Goal: Task Accomplishment & Management: Complete application form

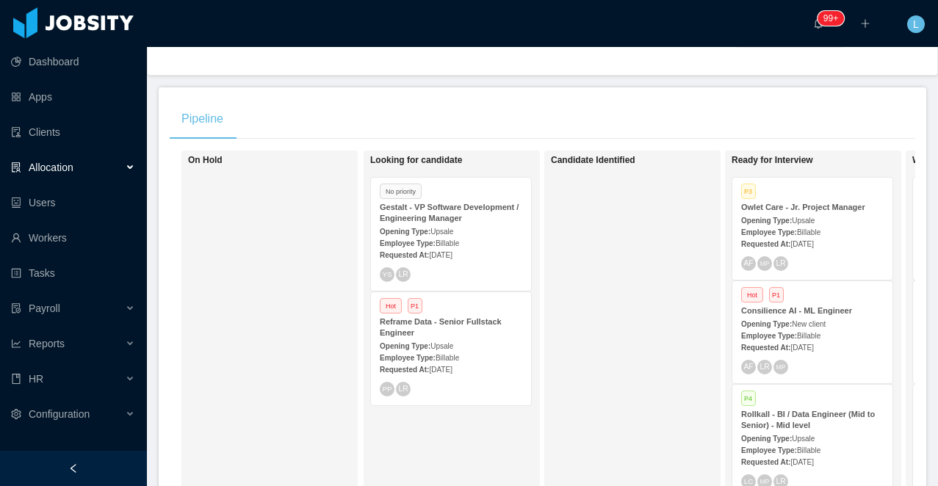
scroll to position [223, 0]
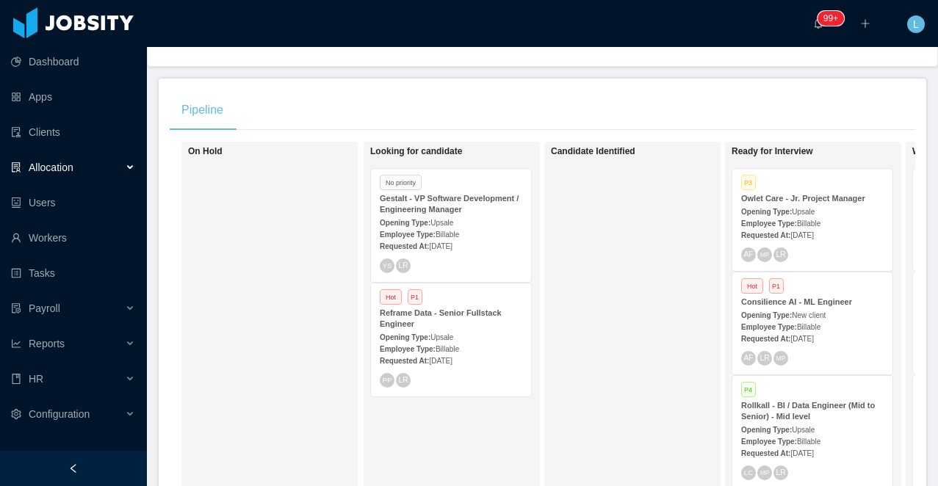
click at [466, 206] on strong "Gestalt - VP Software Development / Engineering Manager" at bounding box center [449, 204] width 139 height 20
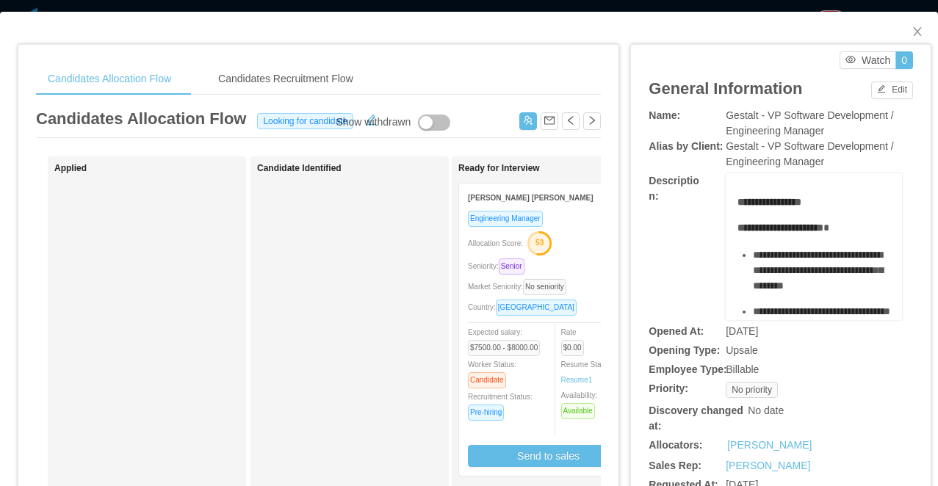
click at [561, 7] on div "**********" at bounding box center [469, 243] width 938 height 486
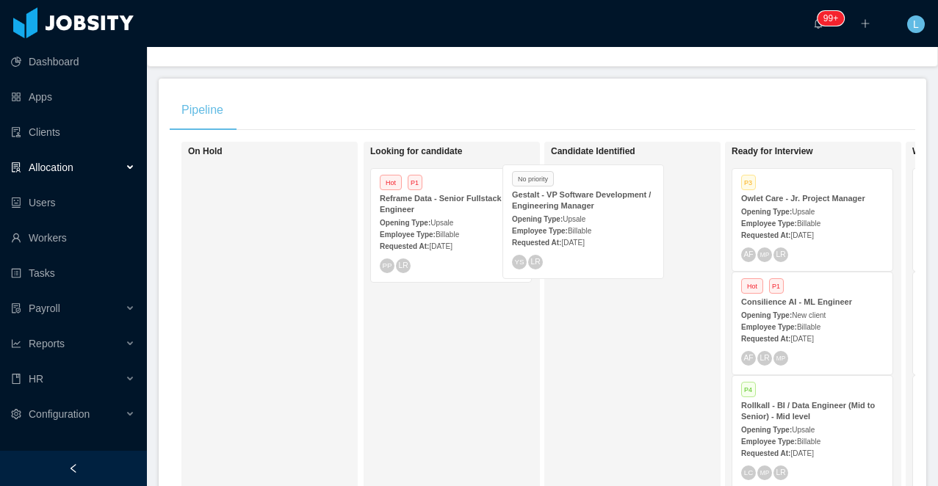
drag, startPoint x: 466, startPoint y: 211, endPoint x: 633, endPoint y: 199, distance: 167.2
click at [633, 199] on div "On Hold Looking for candidate No priority Gestalt - VP Software Development / E…" at bounding box center [543, 361] width 746 height 438
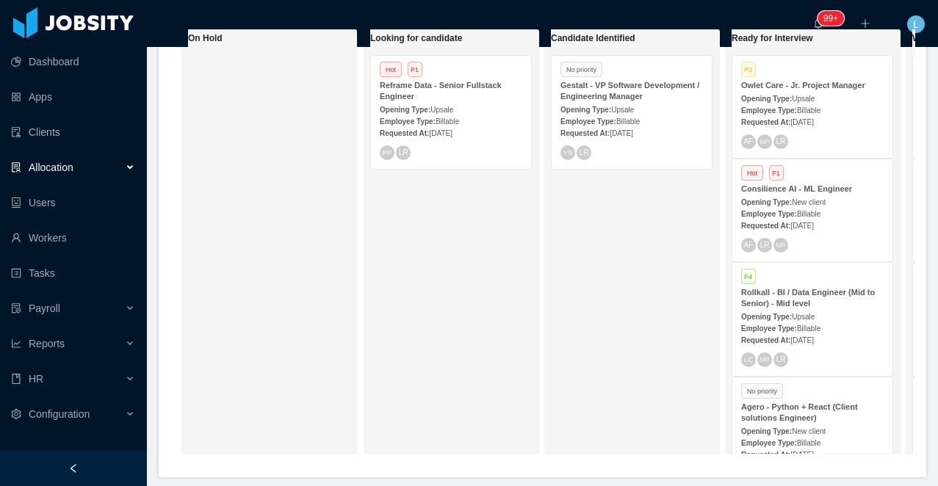
scroll to position [337, 0]
click at [88, 167] on div "Allocation" at bounding box center [73, 167] width 147 height 29
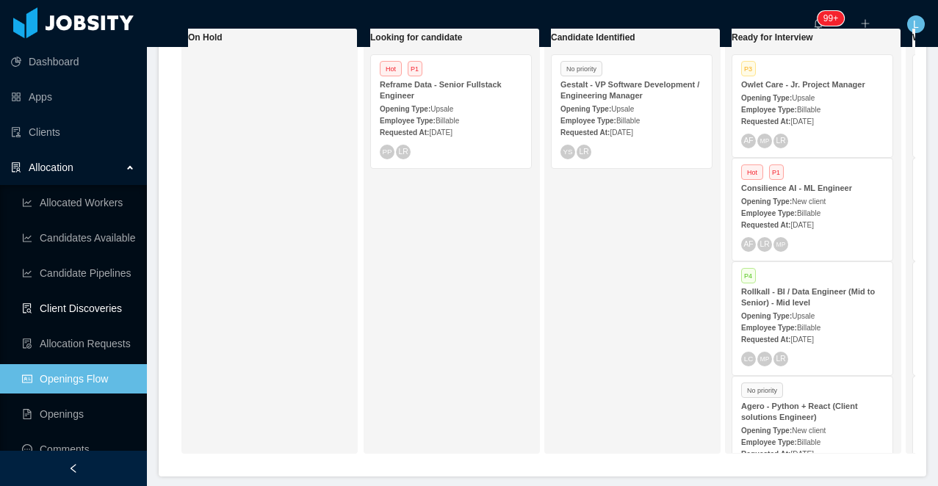
click at [106, 300] on link "Client Discoveries" at bounding box center [78, 308] width 113 height 29
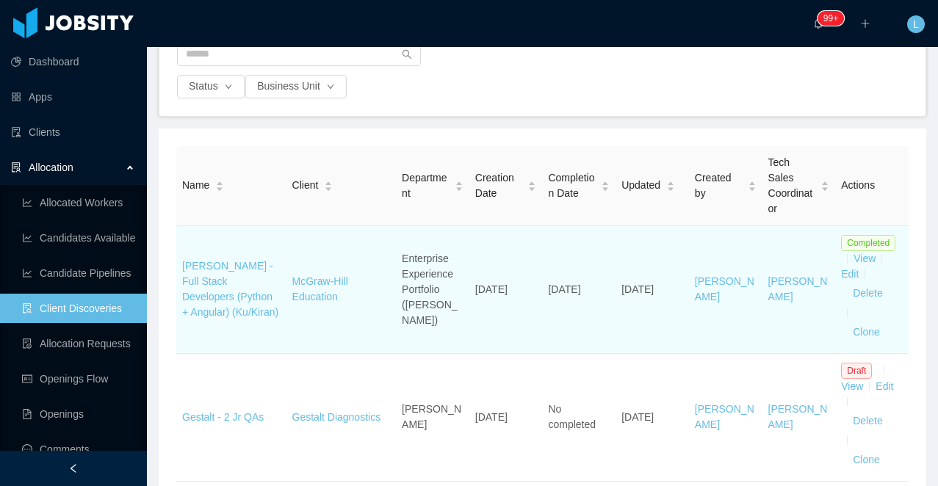
scroll to position [188, 0]
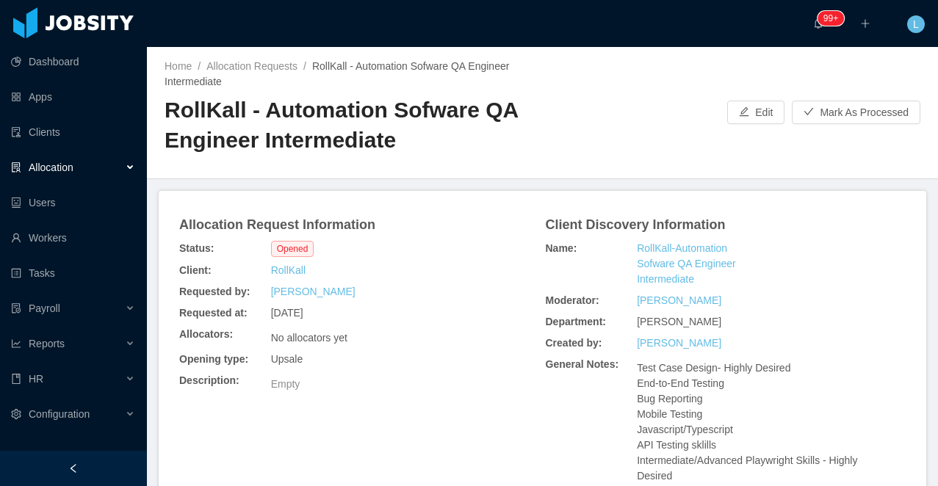
click at [333, 113] on h2 "RollKall - Automation Sofware QA Engineer Intermediate" at bounding box center [354, 124] width 378 height 59
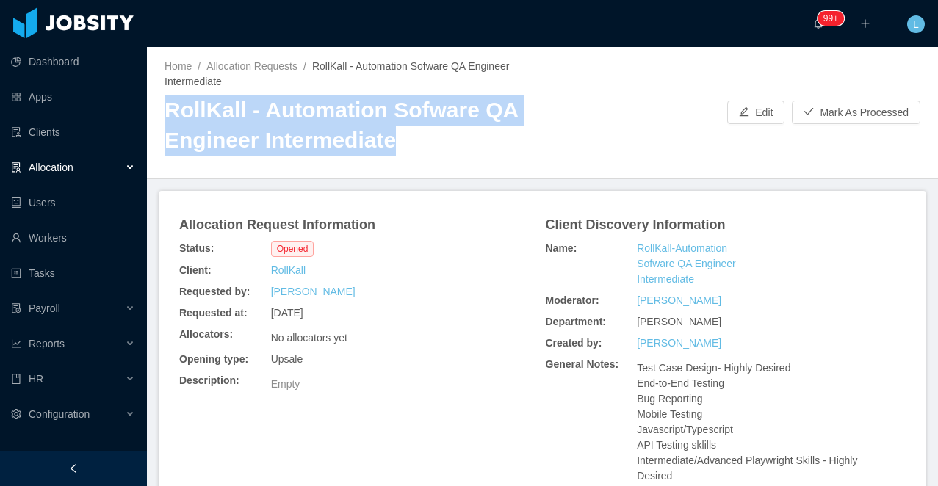
click at [333, 113] on h2 "RollKall - Automation Sofware QA Engineer Intermediate" at bounding box center [354, 124] width 378 height 59
copy h2 "RollKall - Automation Sofware QA Engineer Intermediate"
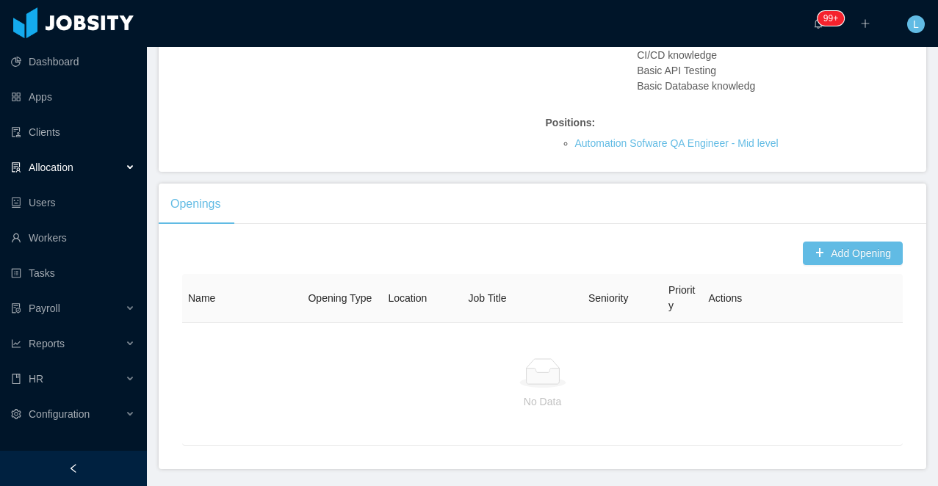
scroll to position [585, 0]
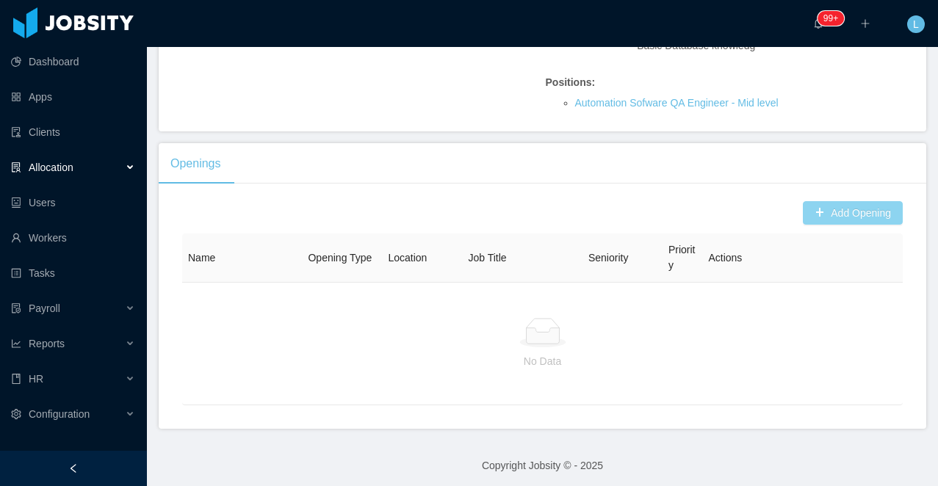
click at [834, 225] on button "Add Opening" at bounding box center [853, 213] width 100 height 24
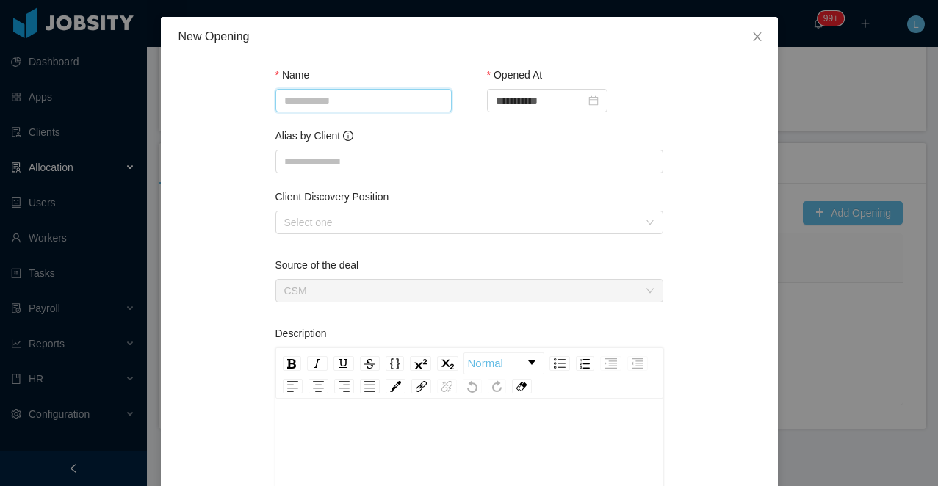
click at [348, 105] on input "Name" at bounding box center [363, 101] width 176 height 24
paste input "**********"
type input "**********"
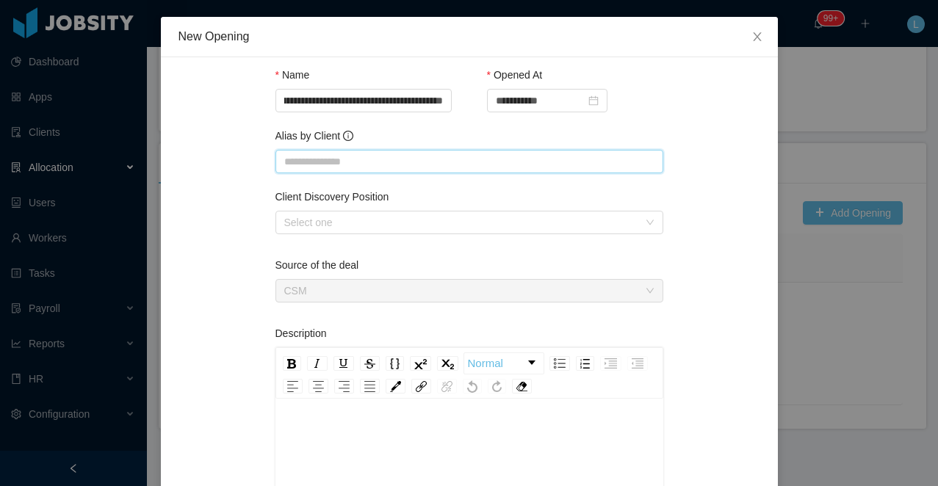
scroll to position [0, 0]
click at [311, 161] on input "Alias by Client" at bounding box center [469, 162] width 388 height 24
paste input "**********"
type input "**********"
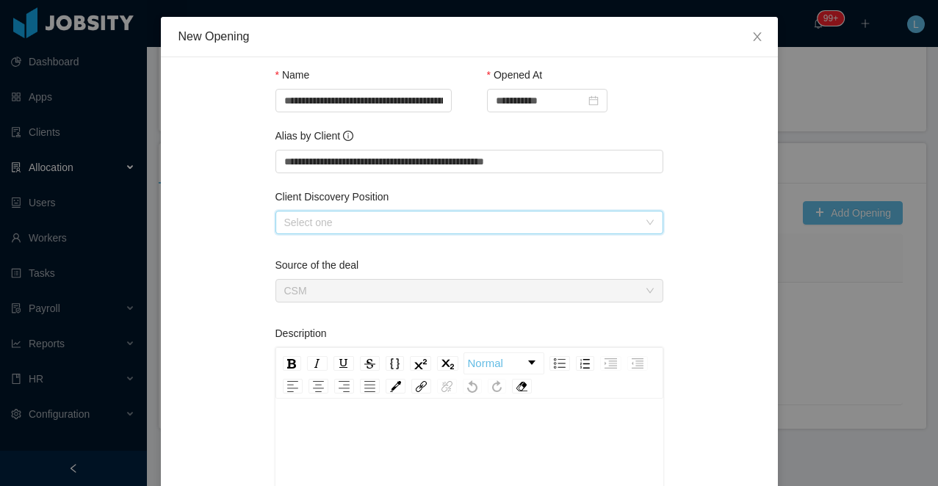
click at [330, 232] on div "Select one" at bounding box center [464, 223] width 361 height 22
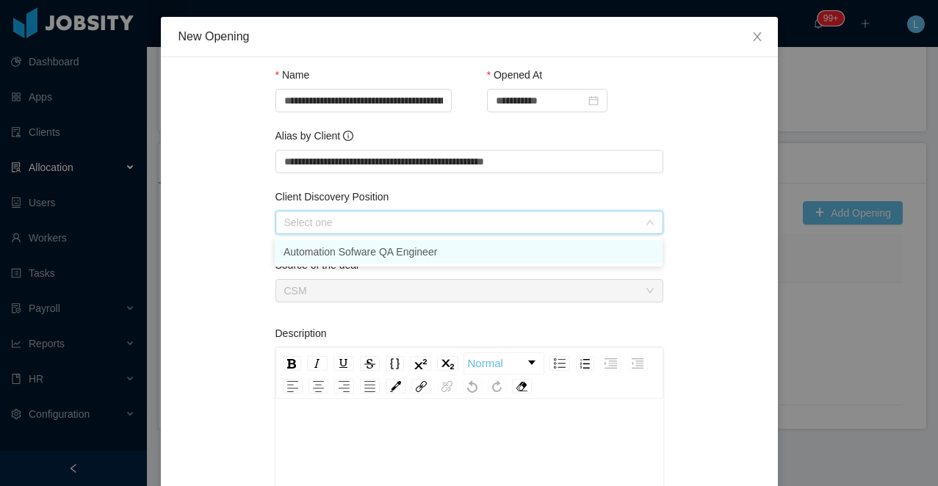
click at [330, 254] on li "Automation Sofware QA Engineer" at bounding box center [469, 252] width 388 height 24
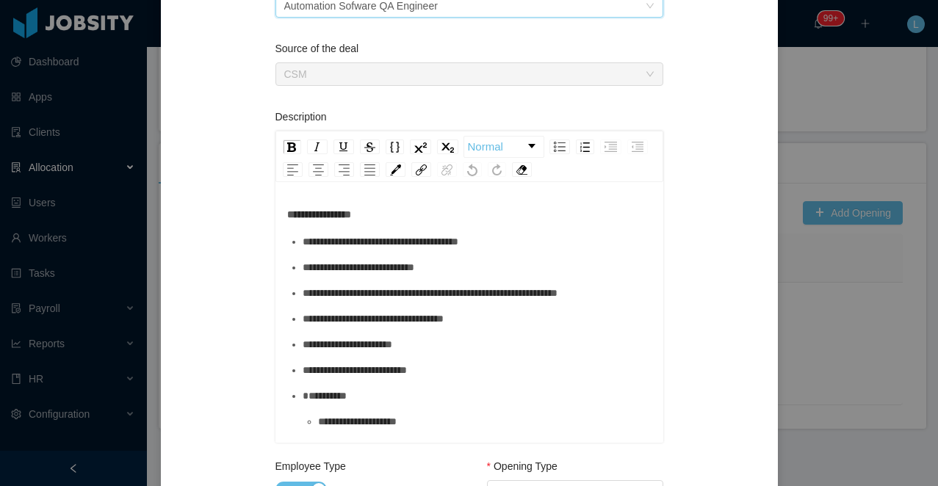
scroll to position [282, 0]
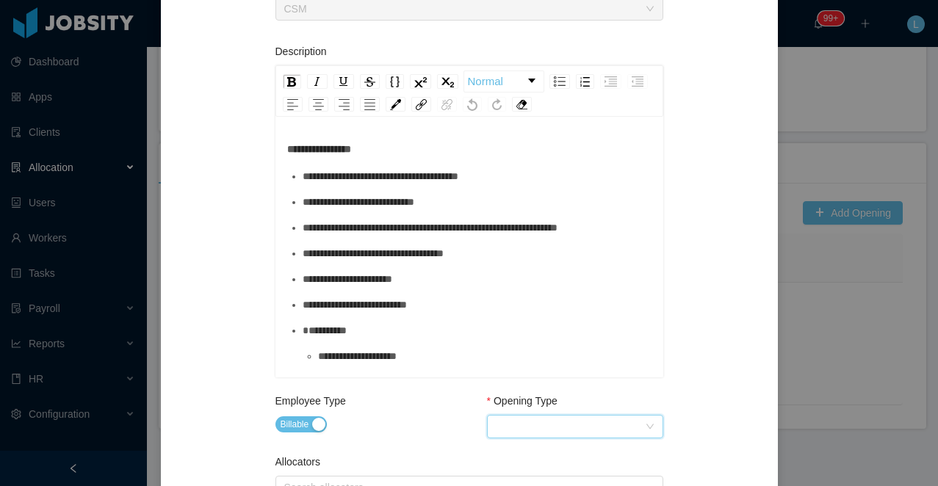
click at [533, 427] on div "Select Opening Type" at bounding box center [570, 427] width 149 height 22
click at [514, 345] on li "Upsale" at bounding box center [574, 351] width 176 height 24
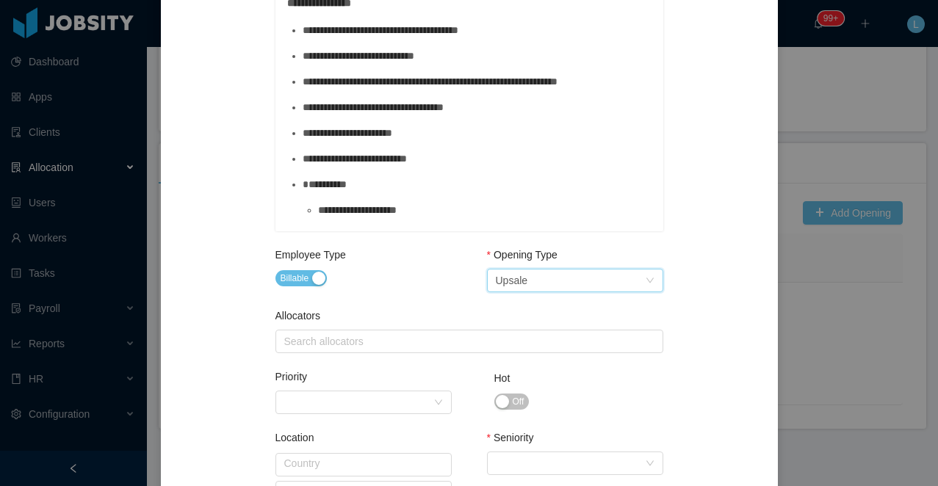
scroll to position [584, 0]
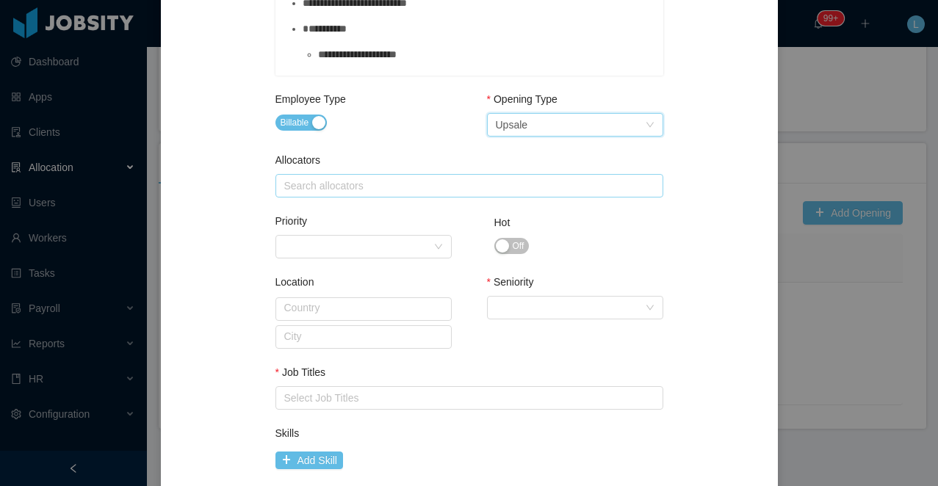
click at [377, 185] on div "Search allocators" at bounding box center [466, 185] width 364 height 15
type input "*****"
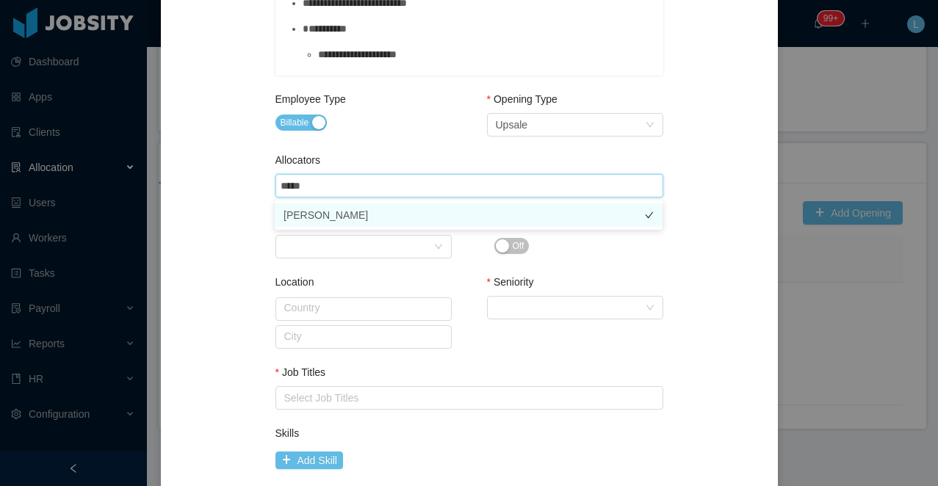
click at [390, 215] on li "[PERSON_NAME]" at bounding box center [469, 215] width 388 height 24
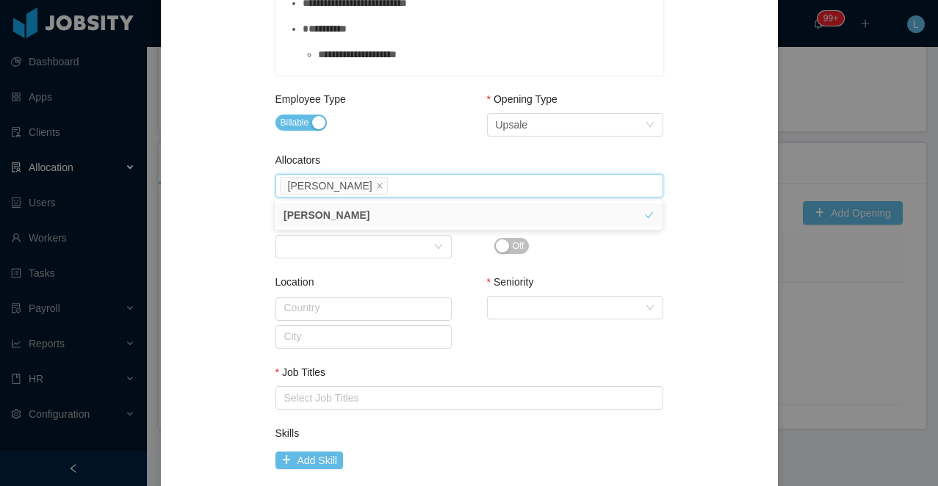
click at [405, 128] on div "Billable" at bounding box center [363, 123] width 176 height 21
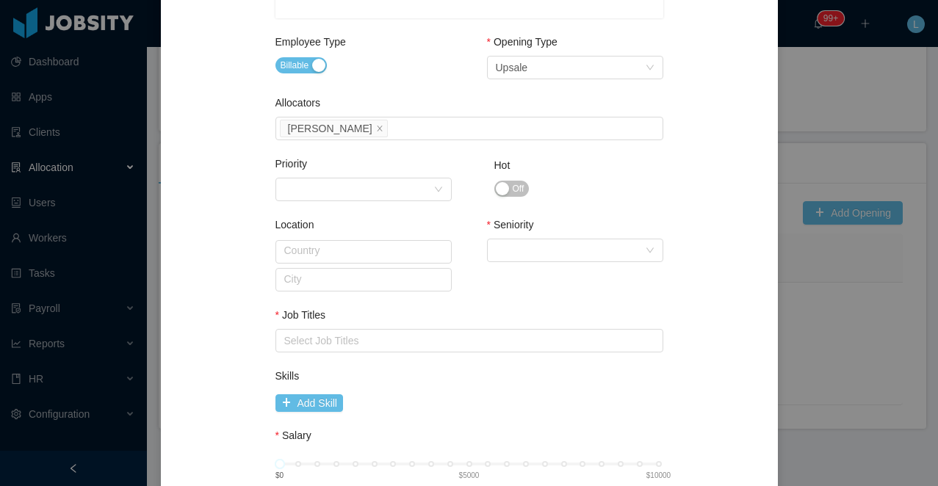
scroll to position [665, 0]
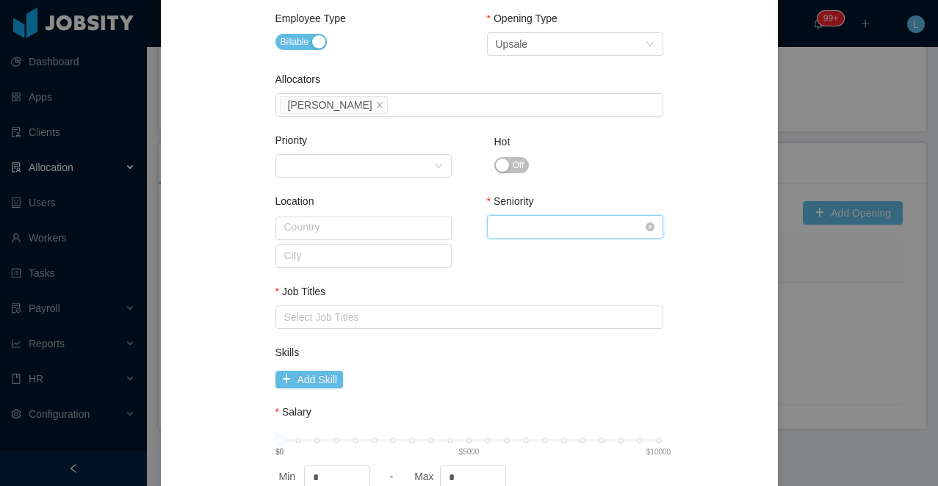
click at [530, 229] on div "Select Seniority" at bounding box center [570, 227] width 149 height 22
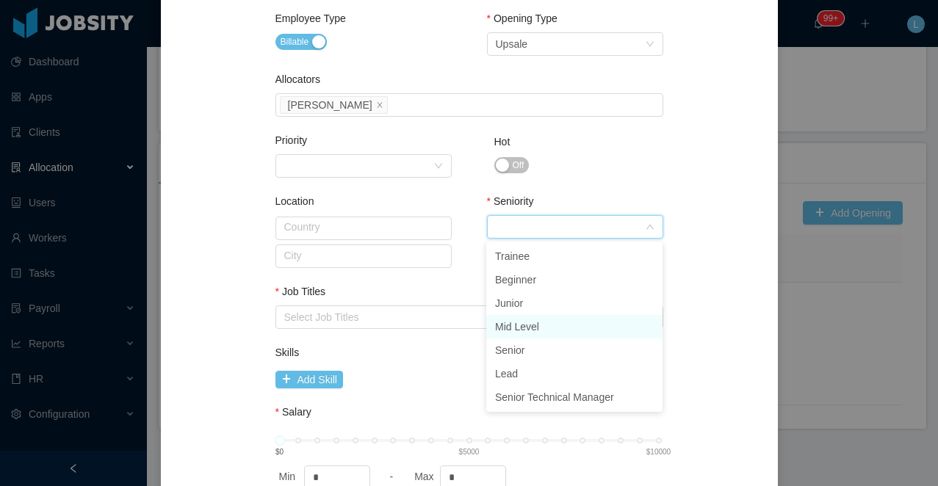
click at [530, 325] on li "Mid Level" at bounding box center [574, 327] width 176 height 24
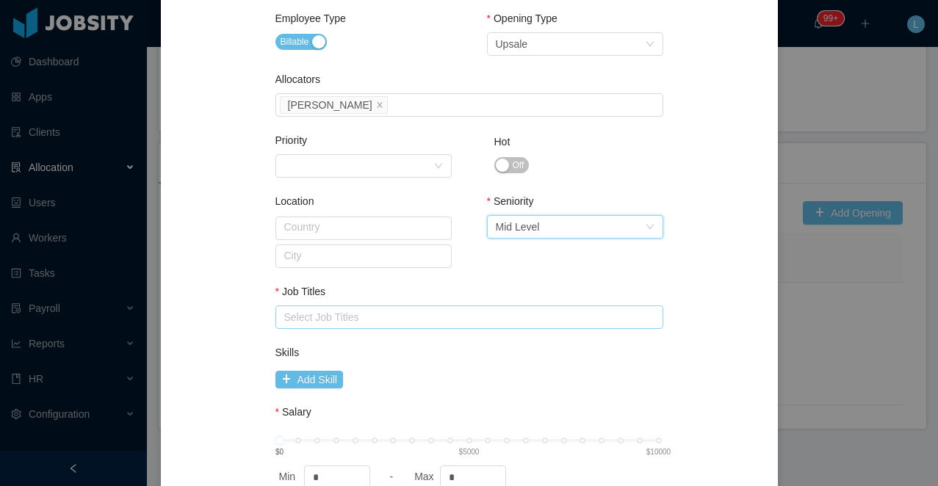
click at [397, 324] on div "Select Job Titles" at bounding box center [467, 317] width 375 height 22
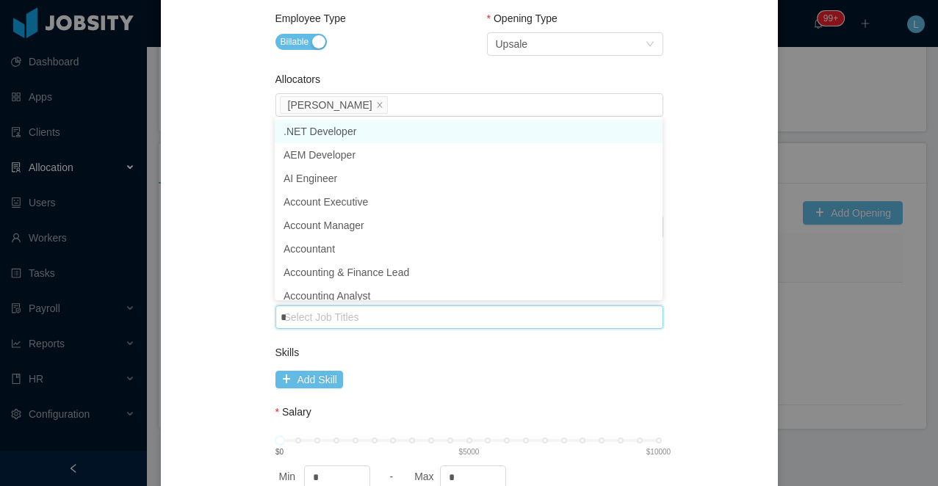
type input "**"
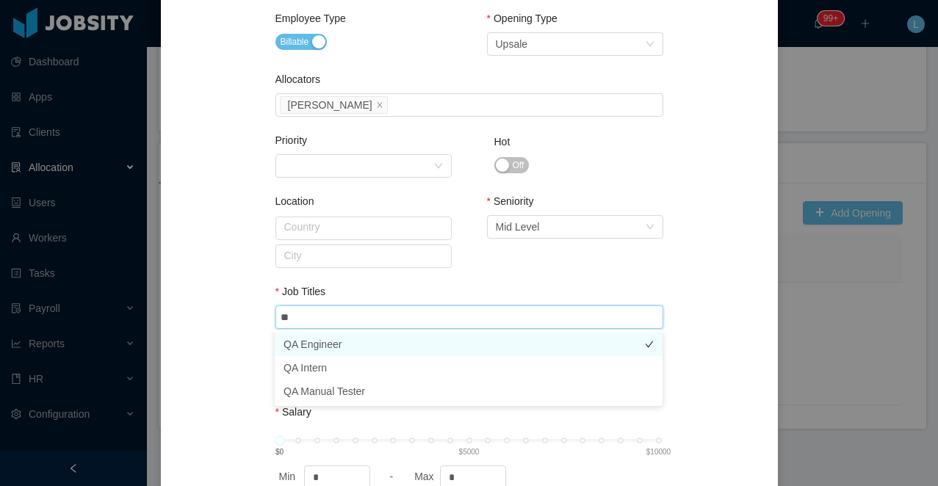
click at [433, 336] on li "QA Engineer" at bounding box center [469, 345] width 388 height 24
click at [502, 260] on div "Seniority Select Seniority Mid Level" at bounding box center [575, 243] width 176 height 98
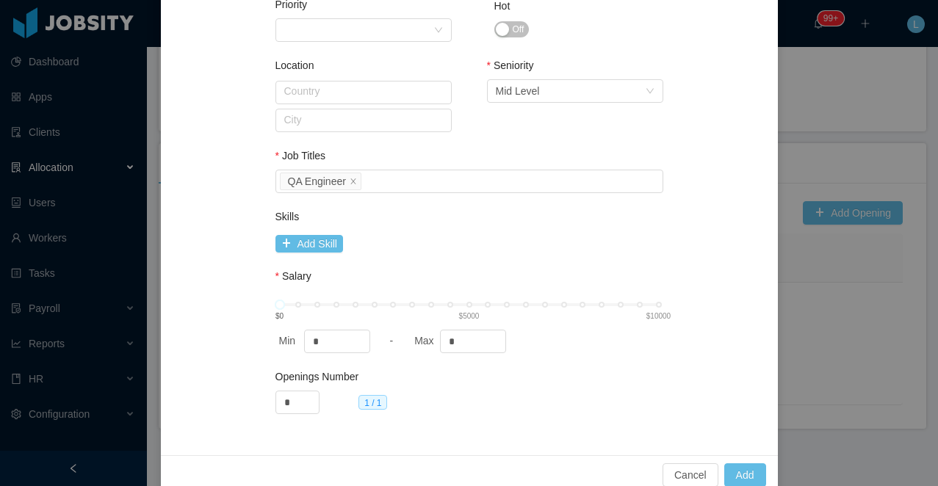
scroll to position [807, 0]
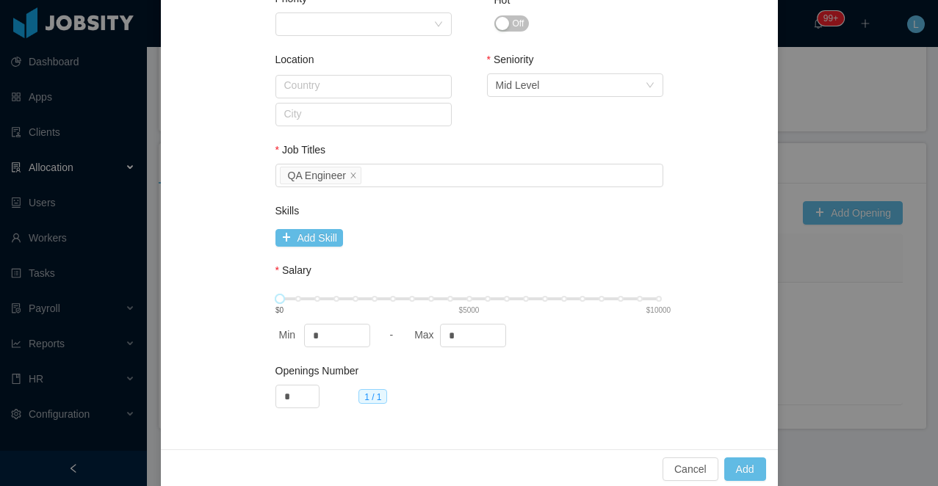
type input "****"
click at [433, 298] on div "$0 $5000 $10000" at bounding box center [469, 299] width 379 height 9
click at [756, 469] on button "Add" at bounding box center [745, 470] width 42 height 24
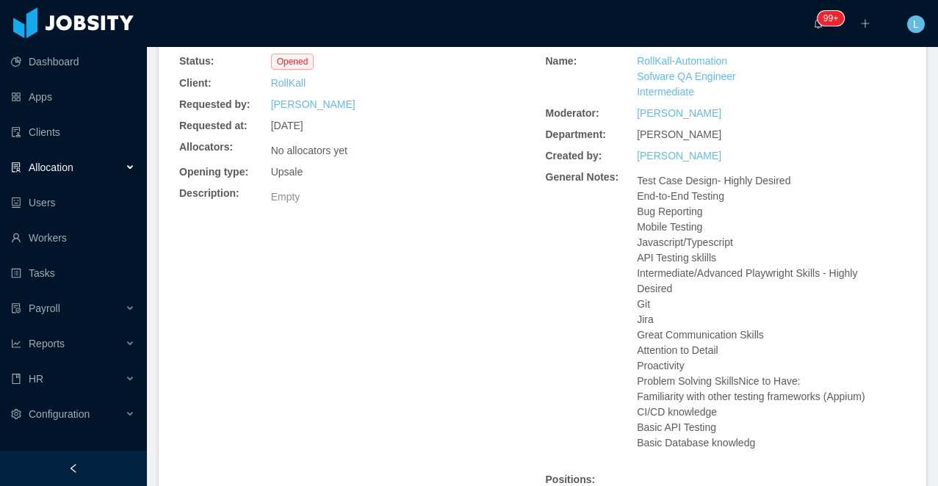
scroll to position [0, 0]
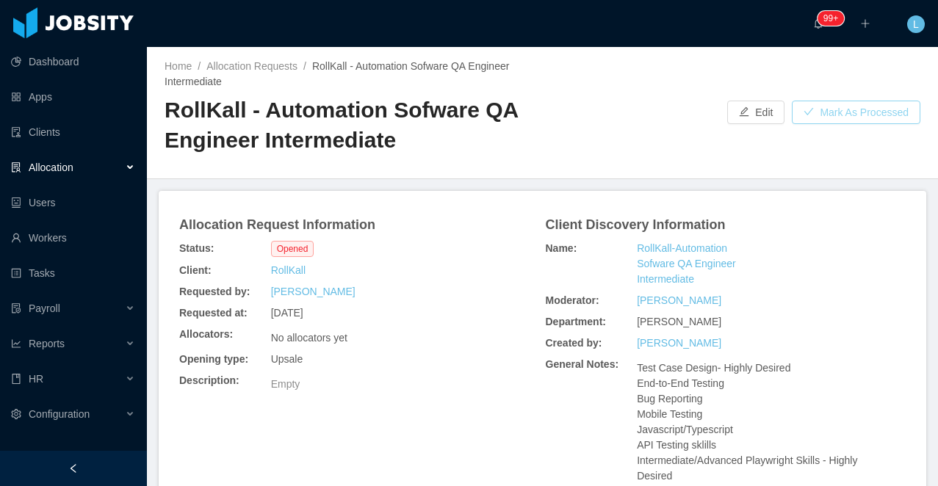
click at [840, 110] on button "Mark As Processed" at bounding box center [856, 113] width 129 height 24
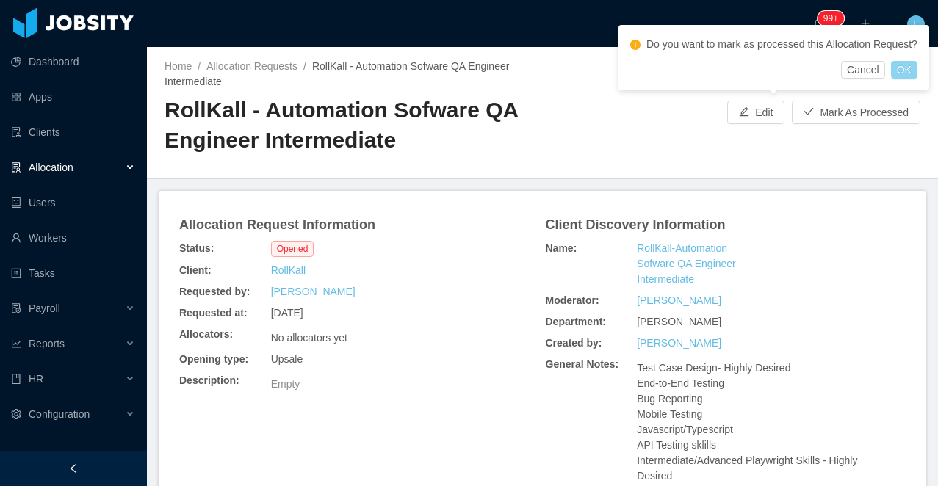
click at [916, 79] on button "OK" at bounding box center [904, 70] width 26 height 18
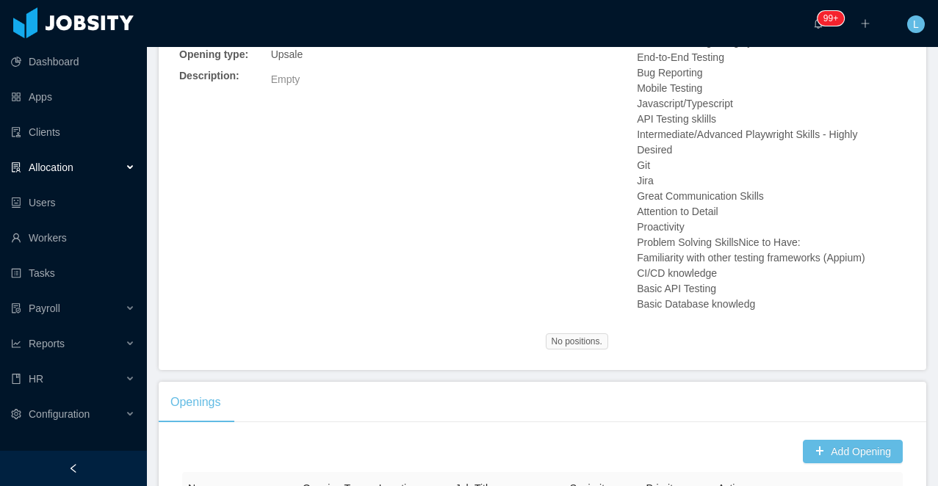
scroll to position [528, 0]
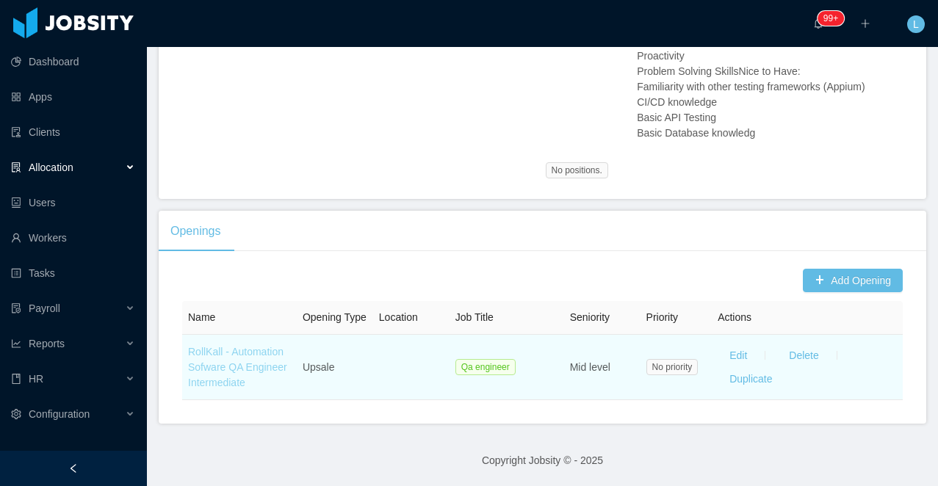
click at [277, 347] on link "RollKall - Automation Sofware QA Engineer Intermediate" at bounding box center [237, 367] width 99 height 43
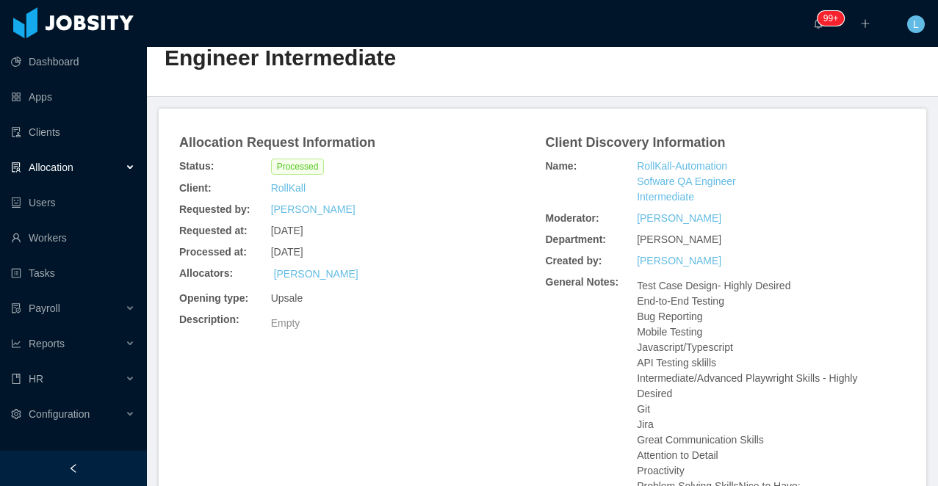
scroll to position [0, 0]
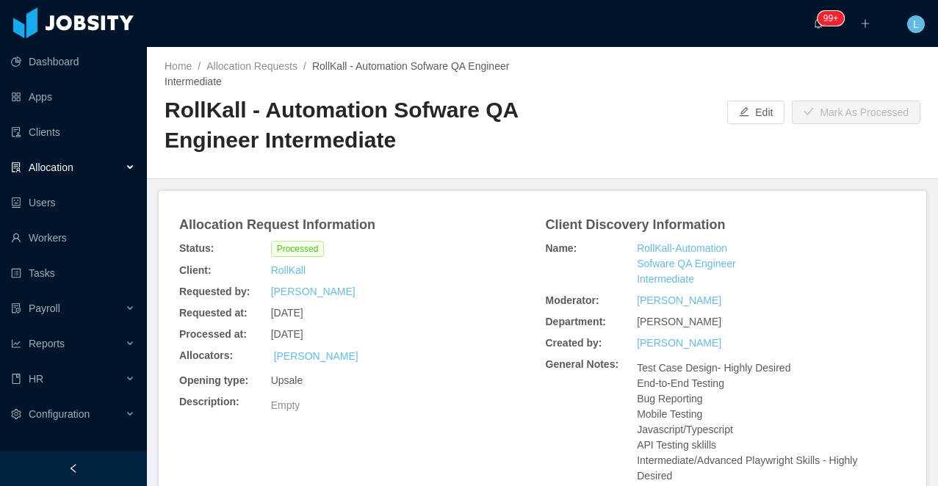
click at [97, 170] on div "Allocation" at bounding box center [73, 167] width 147 height 29
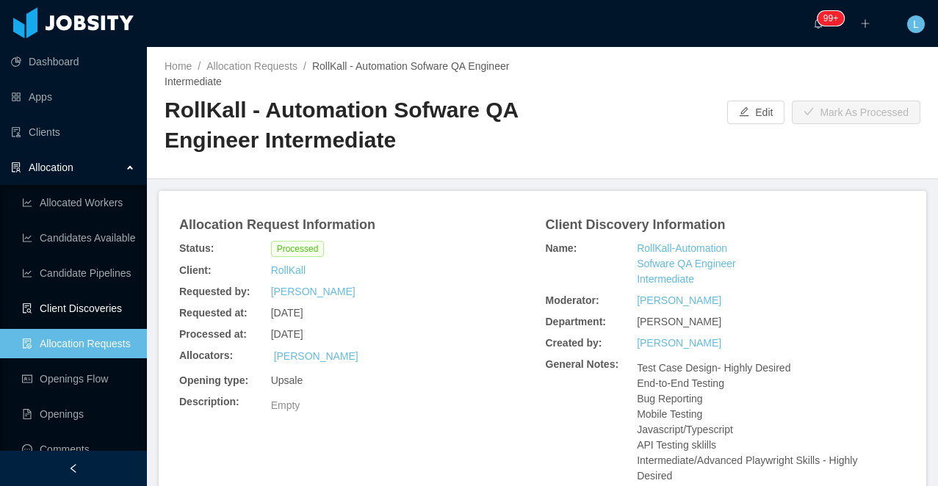
click at [98, 307] on link "Client Discoveries" at bounding box center [78, 308] width 113 height 29
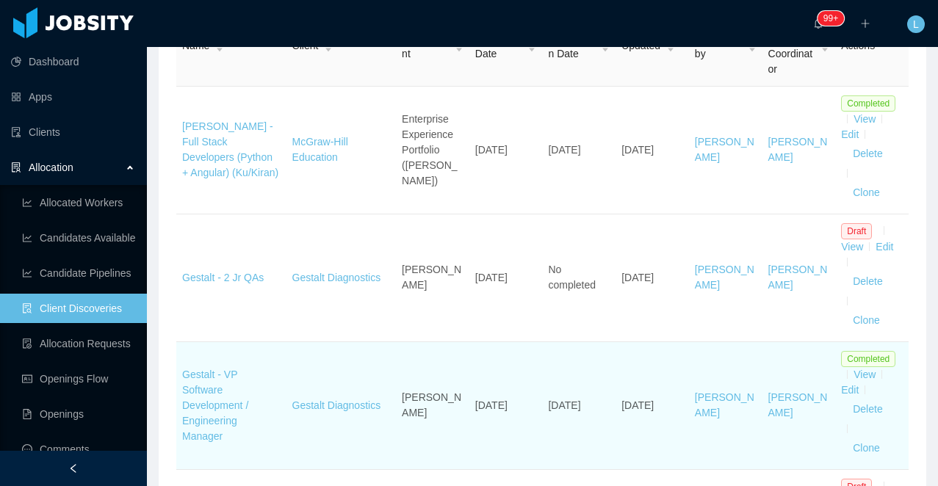
scroll to position [255, 0]
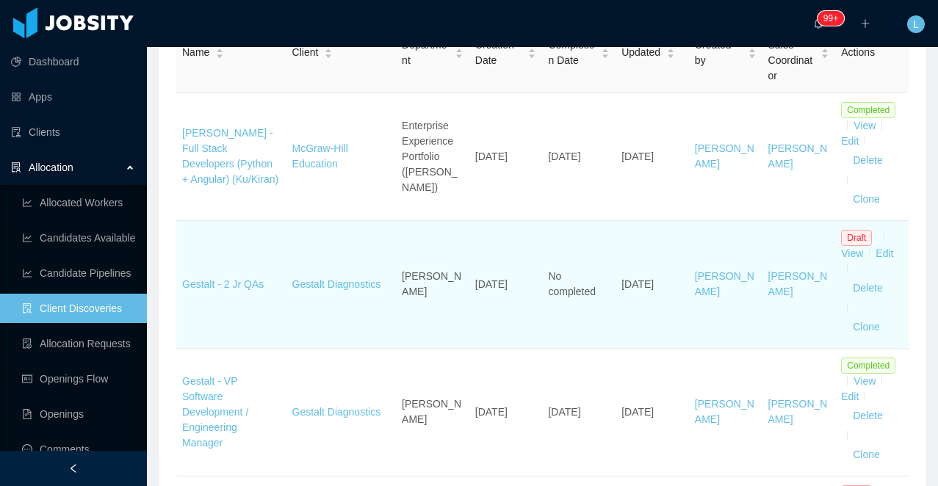
click at [226, 273] on td "Gestalt - 2 Jr QAs" at bounding box center [231, 285] width 110 height 128
click at [213, 280] on link "Gestalt - 2 Jr QAs" at bounding box center [223, 284] width 82 height 12
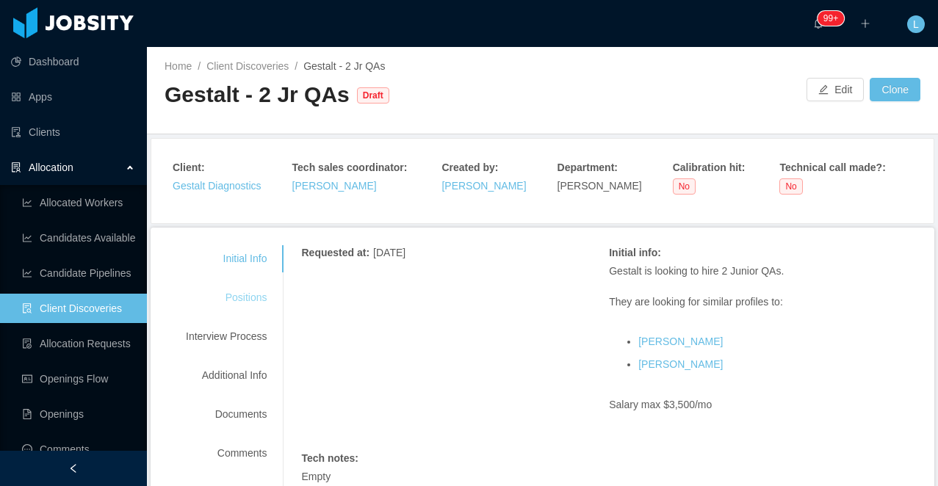
click at [229, 298] on div "Positions" at bounding box center [226, 297] width 116 height 27
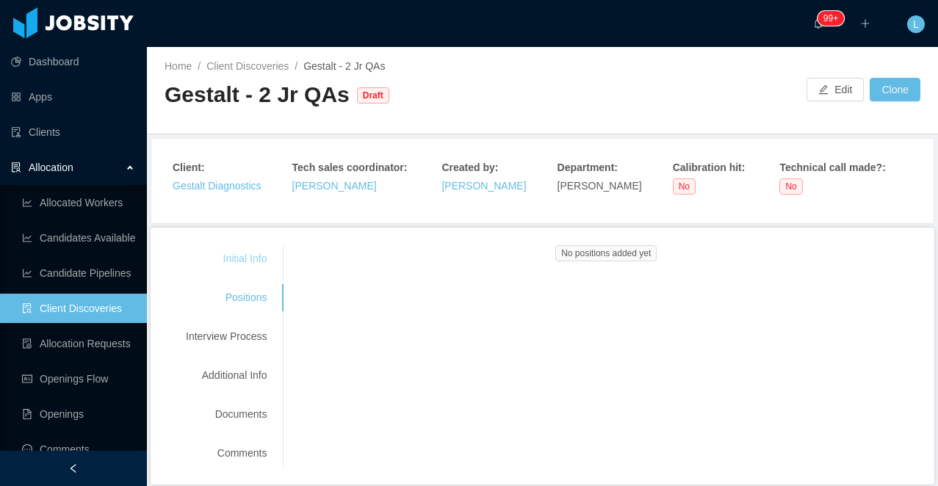
click at [242, 263] on div "Initial Info" at bounding box center [226, 258] width 116 height 27
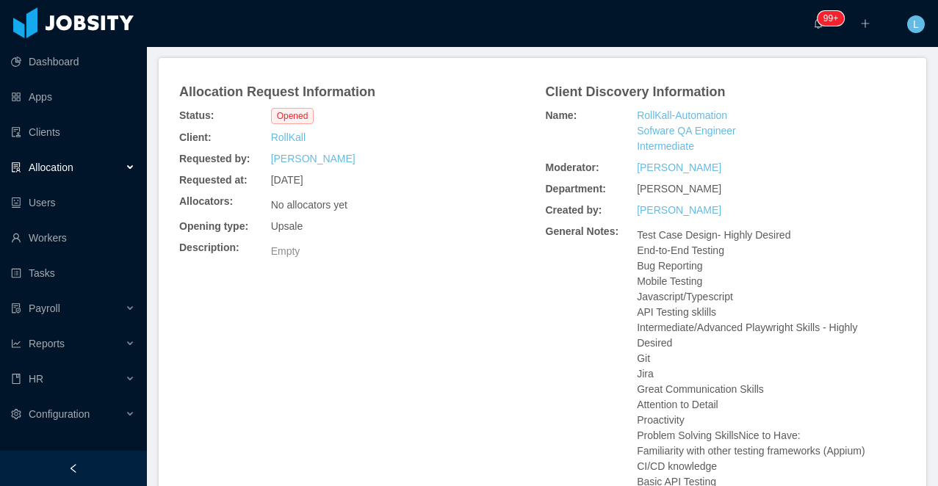
scroll to position [135, 0]
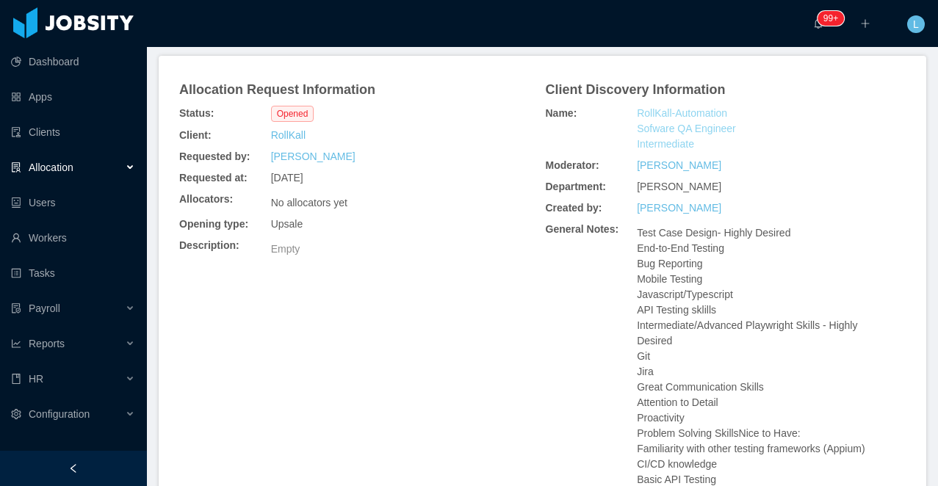
click at [687, 143] on link "RollKall-Automation Sofware QA Engineer Intermediate" at bounding box center [695, 129] width 116 height 46
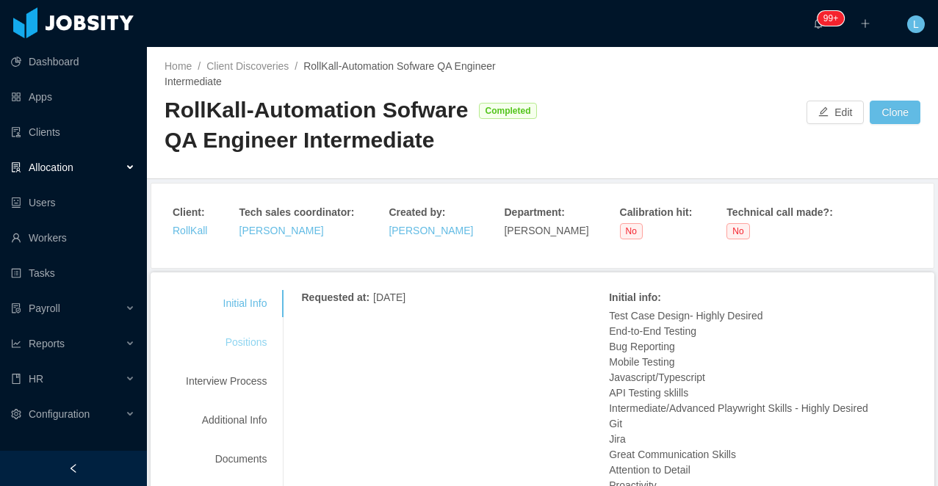
click at [261, 337] on div "Positions" at bounding box center [226, 342] width 116 height 27
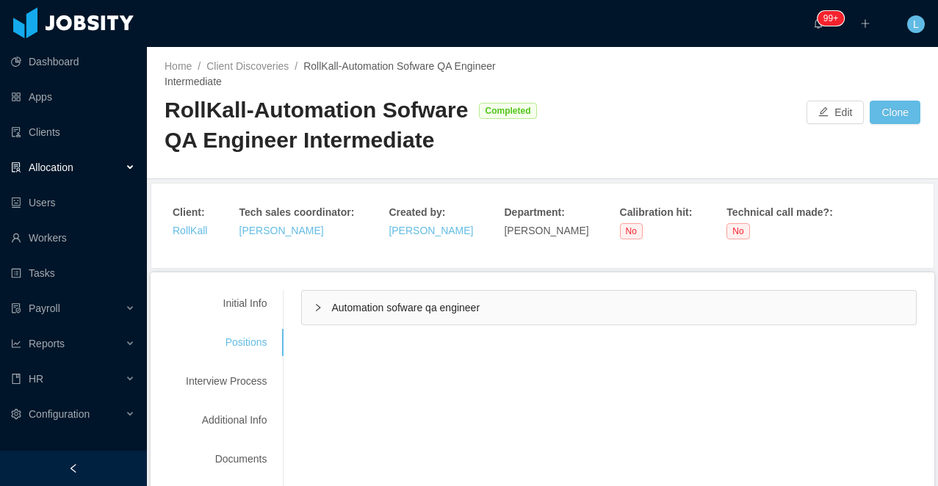
click at [392, 316] on div "Automation sofware qa engineer" at bounding box center [609, 308] width 614 height 34
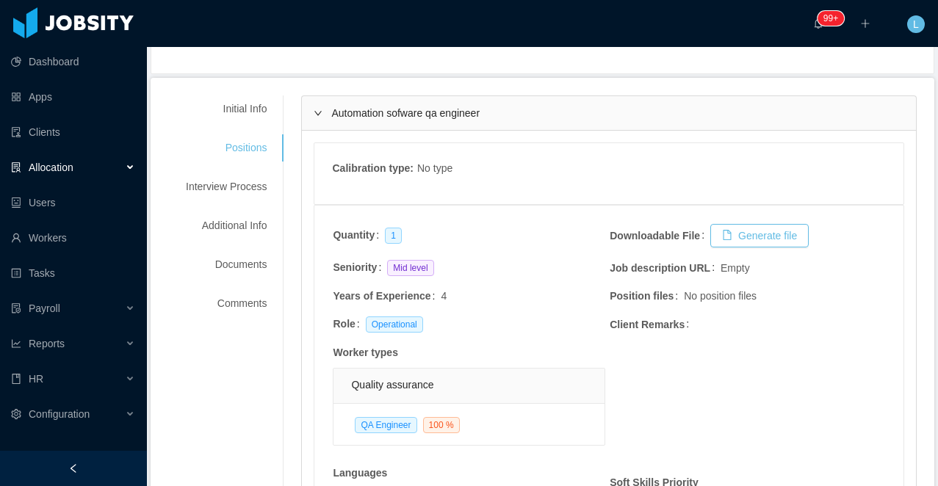
scroll to position [287, 0]
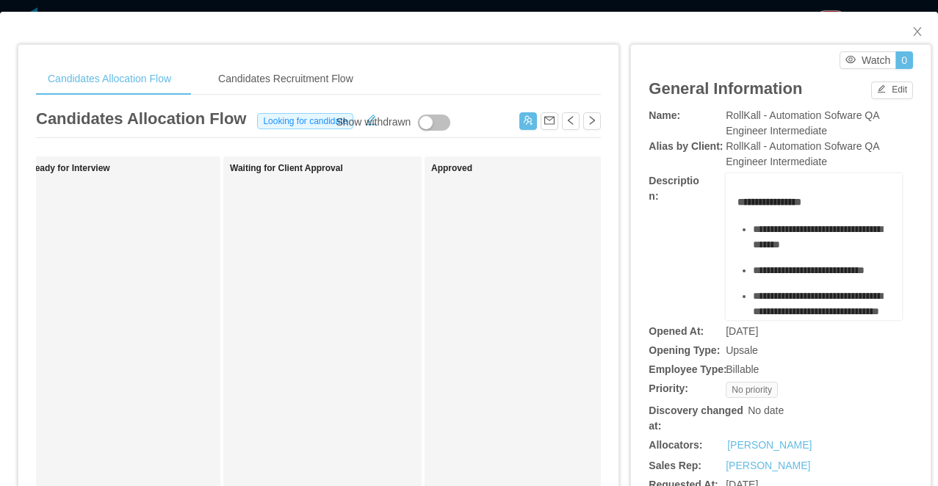
scroll to position [244, 0]
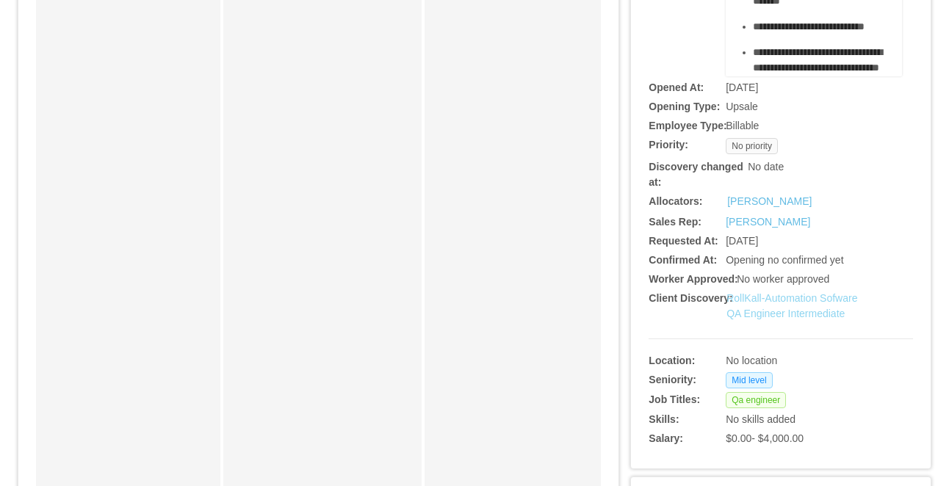
click at [772, 313] on link "RollKall-Automation Sofware QA Engineer Intermediate" at bounding box center [791, 305] width 131 height 27
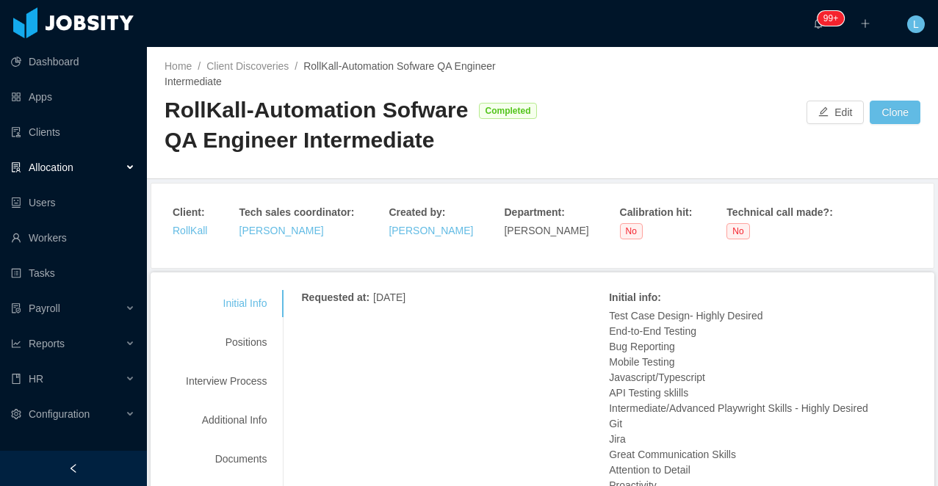
scroll to position [158, 0]
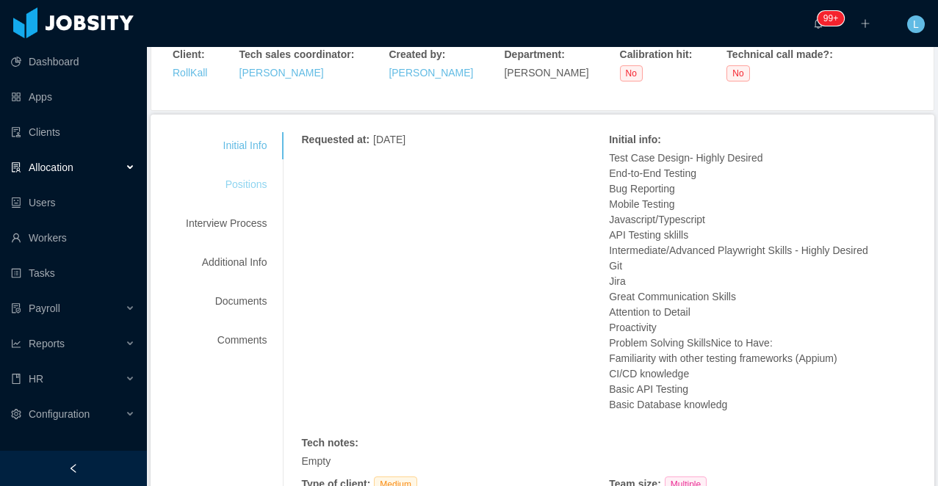
click at [245, 186] on div "Positions" at bounding box center [226, 184] width 116 height 27
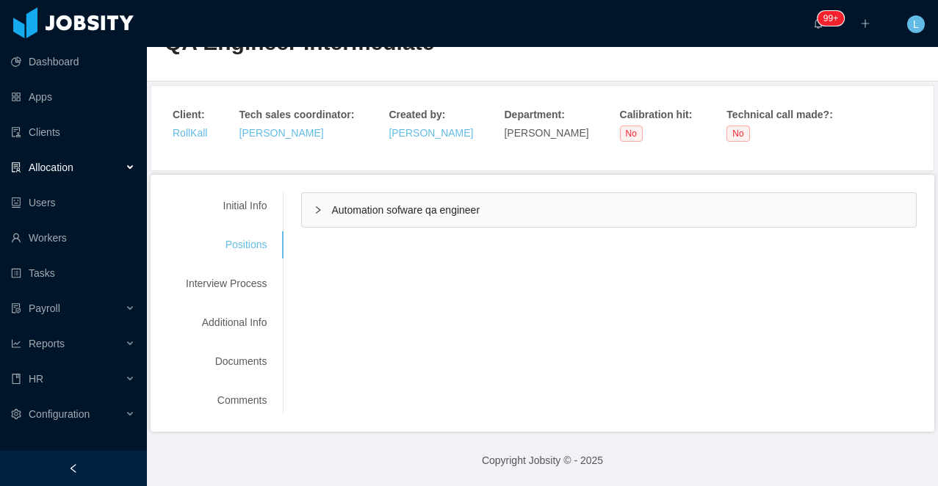
scroll to position [98, 0]
click at [412, 208] on span "Automation sofware qa engineer" at bounding box center [405, 210] width 148 height 12
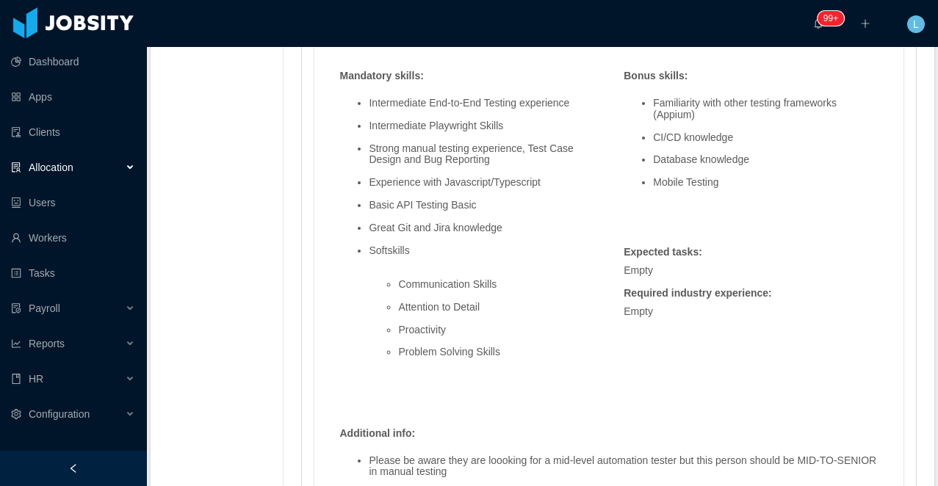
scroll to position [1322, 0]
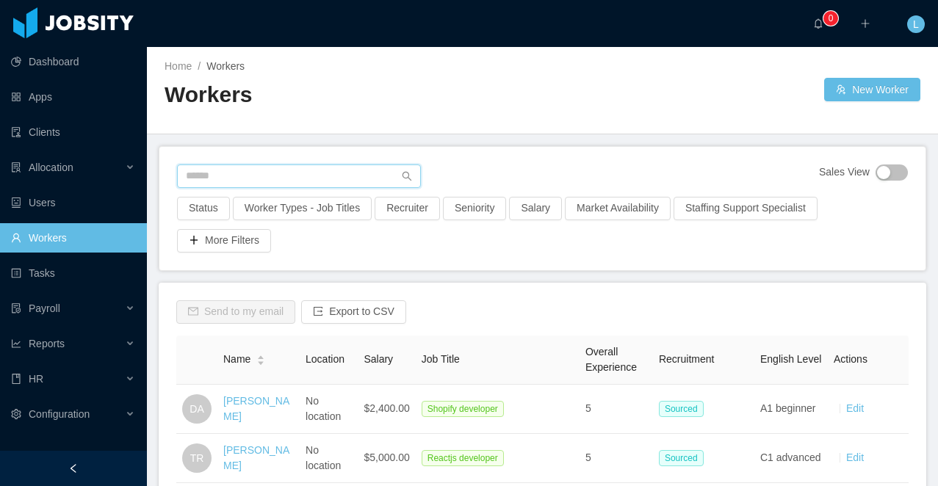
click at [269, 176] on input "text" at bounding box center [299, 177] width 244 height 24
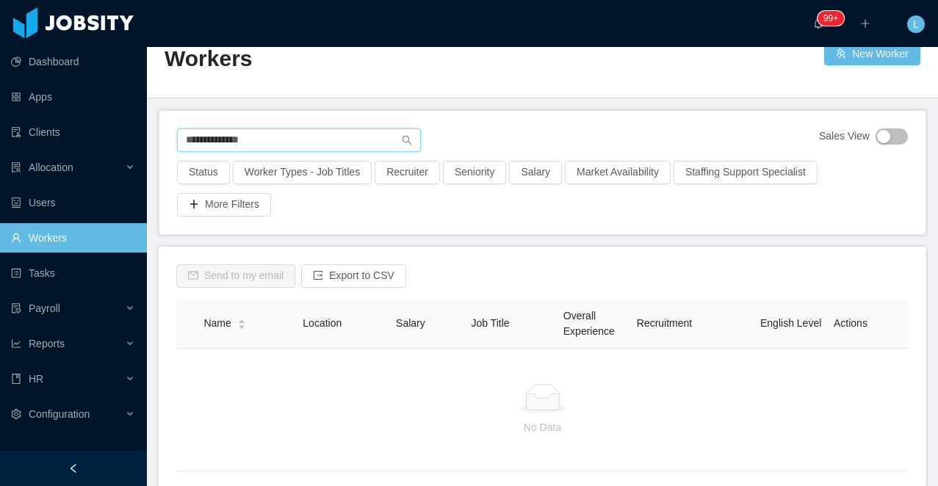
scroll to position [42, 0]
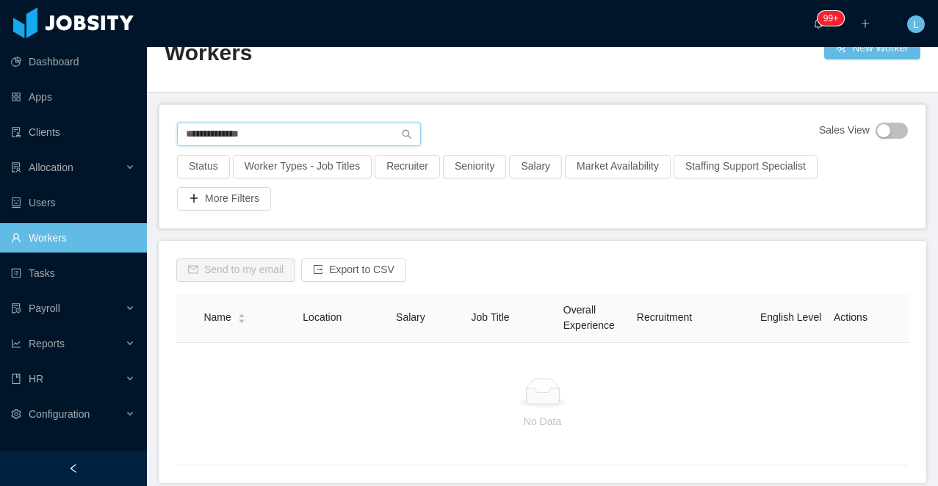
click at [205, 137] on input "**********" at bounding box center [299, 135] width 244 height 24
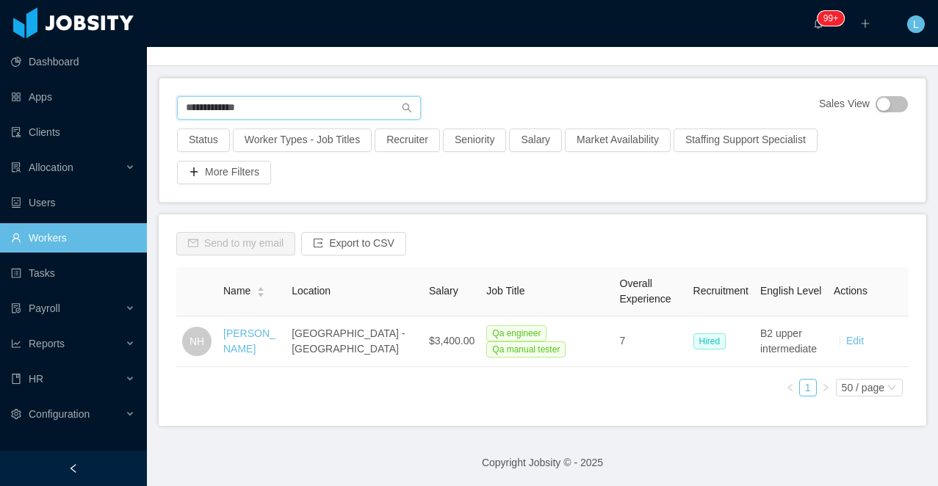
scroll to position [70, 0]
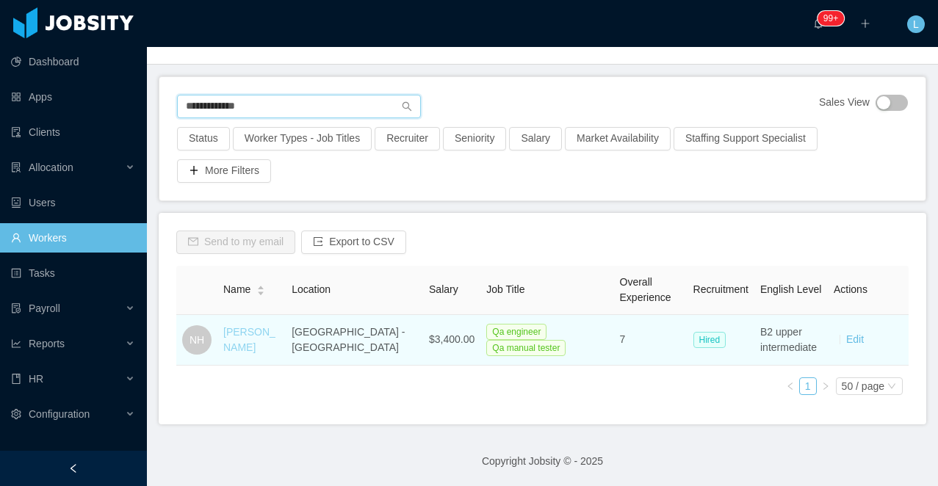
type input "**********"
click at [242, 342] on link "[PERSON_NAME]" at bounding box center [249, 339] width 52 height 27
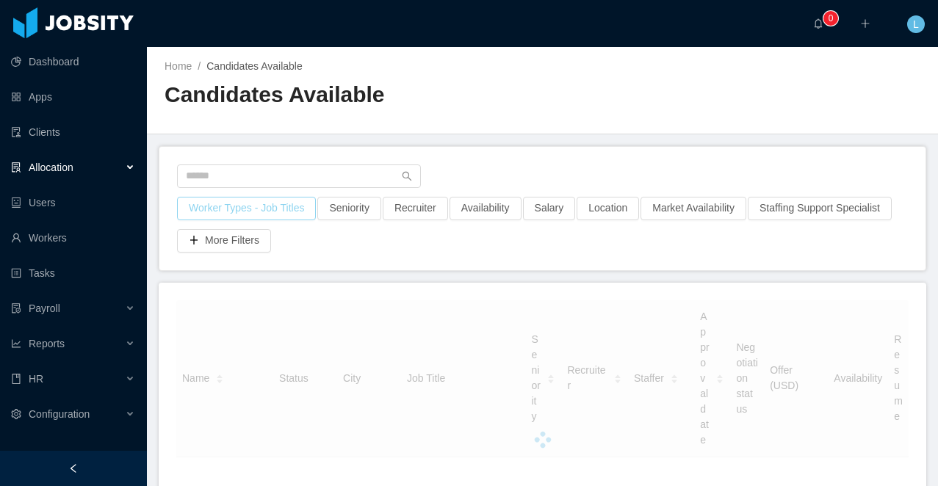
click at [231, 214] on button "Worker Types - Job Titles" at bounding box center [246, 209] width 139 height 24
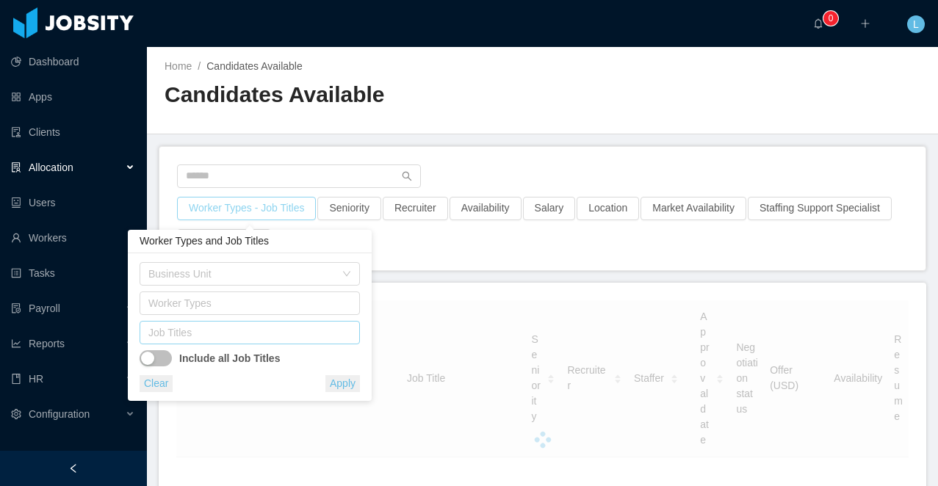
click at [198, 333] on div "Job Titles" at bounding box center [246, 332] width 196 height 15
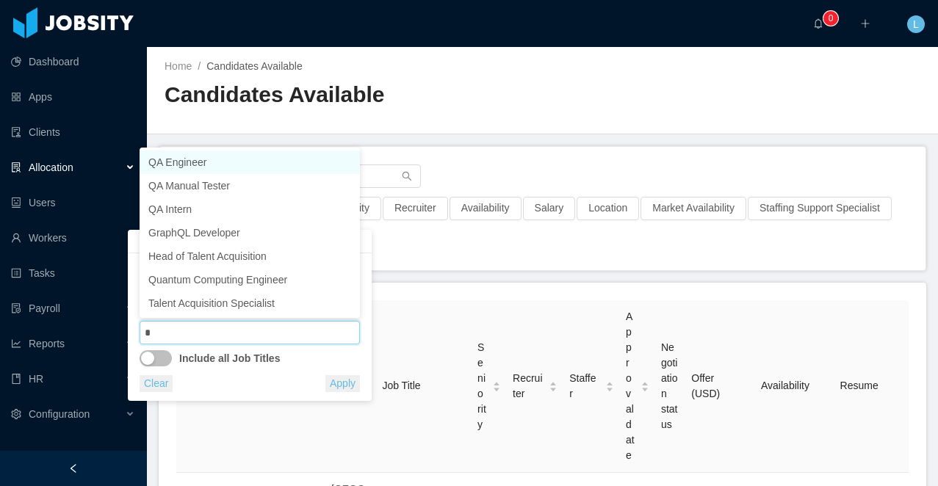
type input "**"
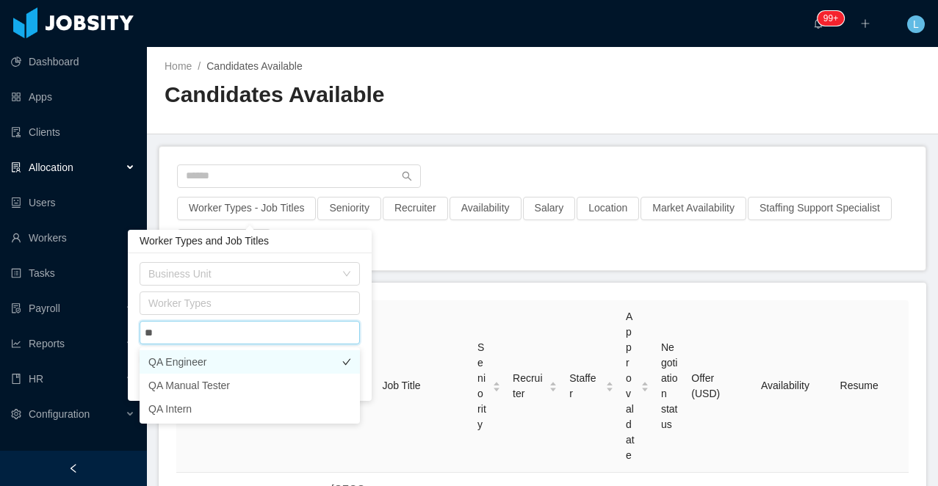
click at [213, 361] on li "QA Engineer" at bounding box center [250, 362] width 220 height 24
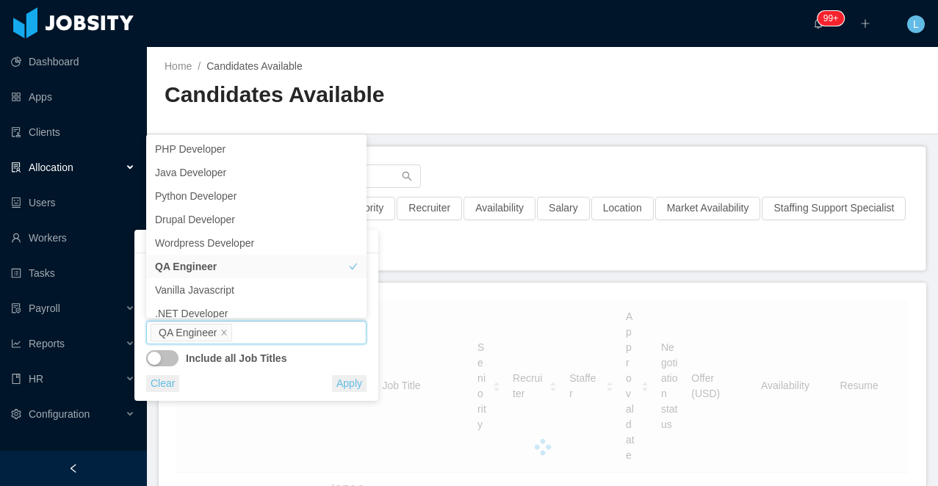
click at [277, 372] on div "Business Unit Worker Types Job Titles QA Engineer Include all Job Titles Clear …" at bounding box center [256, 327] width 220 height 130
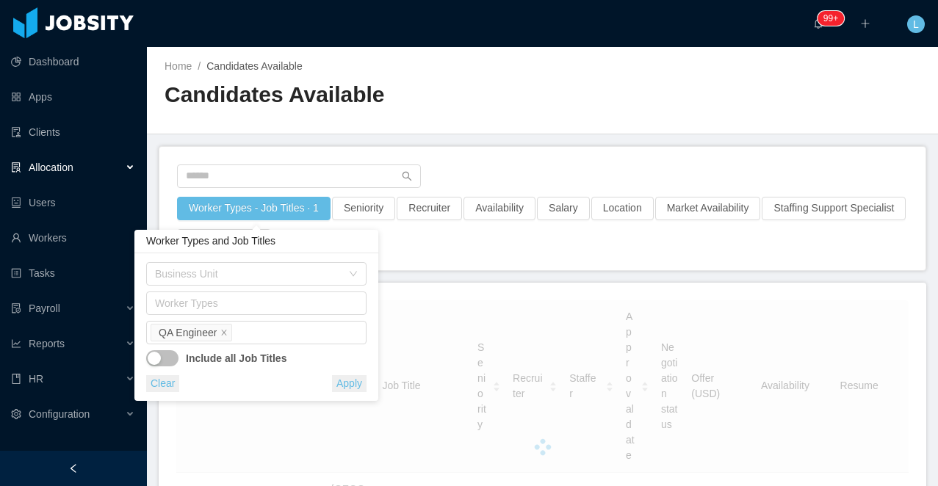
click at [356, 384] on button "Apply" at bounding box center [349, 383] width 35 height 17
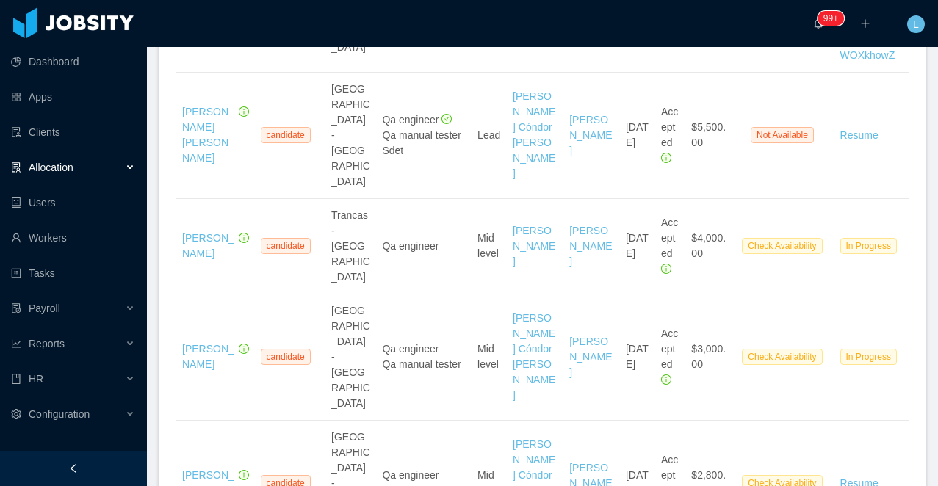
scroll to position [1496, 0]
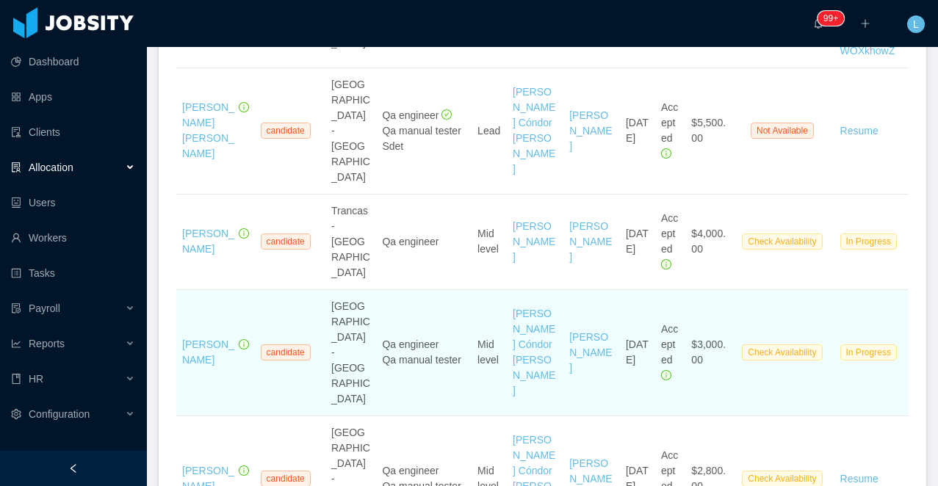
copy link "Carolina Bernasconi"
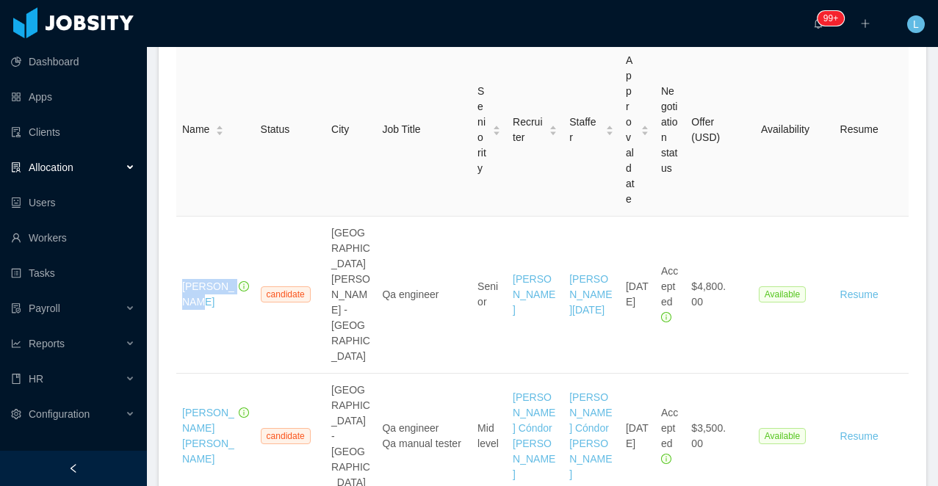
scroll to position [0, 0]
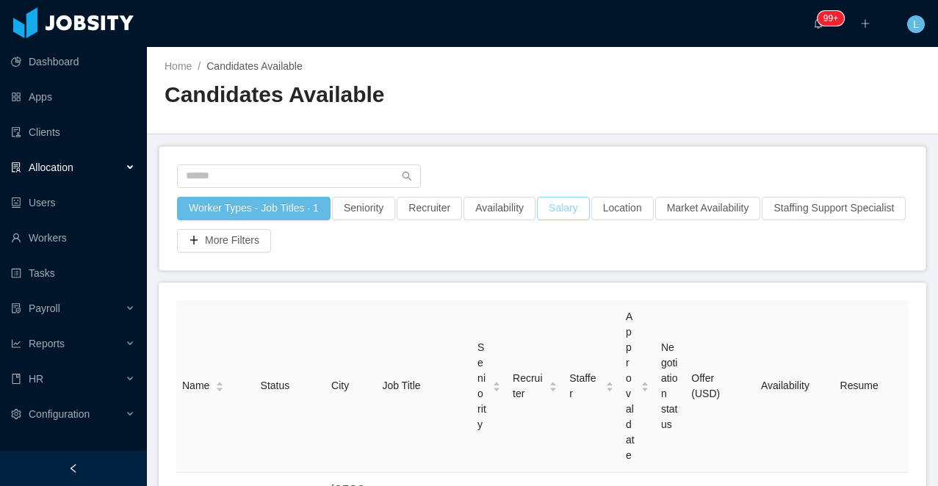
click at [569, 209] on button "Salary" at bounding box center [563, 209] width 53 height 24
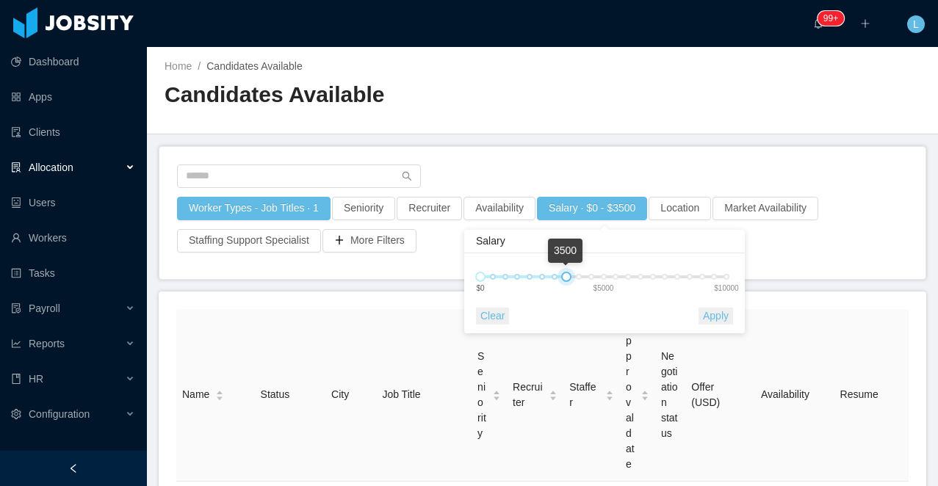
drag, startPoint x: 697, startPoint y: 279, endPoint x: 566, endPoint y: 272, distance: 131.0
click at [566, 272] on div at bounding box center [566, 277] width 10 height 10
click at [722, 319] on button "Apply" at bounding box center [716, 316] width 35 height 17
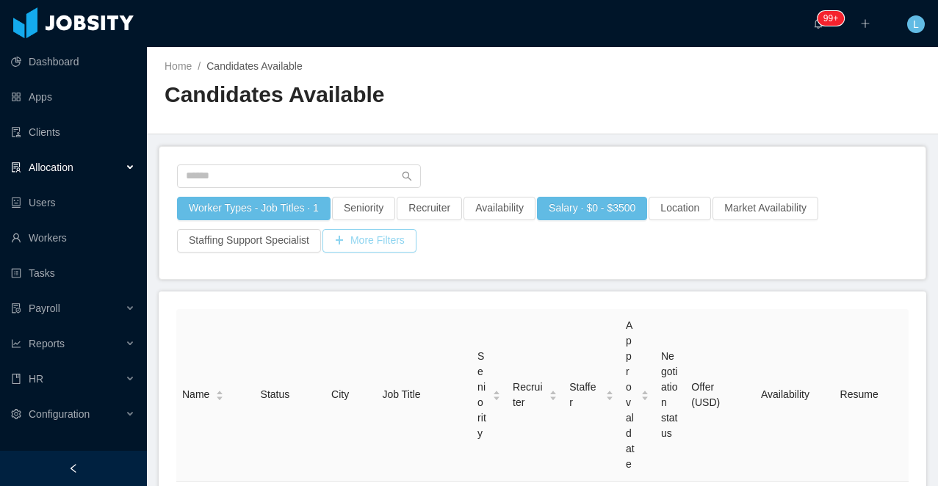
click at [350, 237] on button "More Filters" at bounding box center [369, 241] width 94 height 24
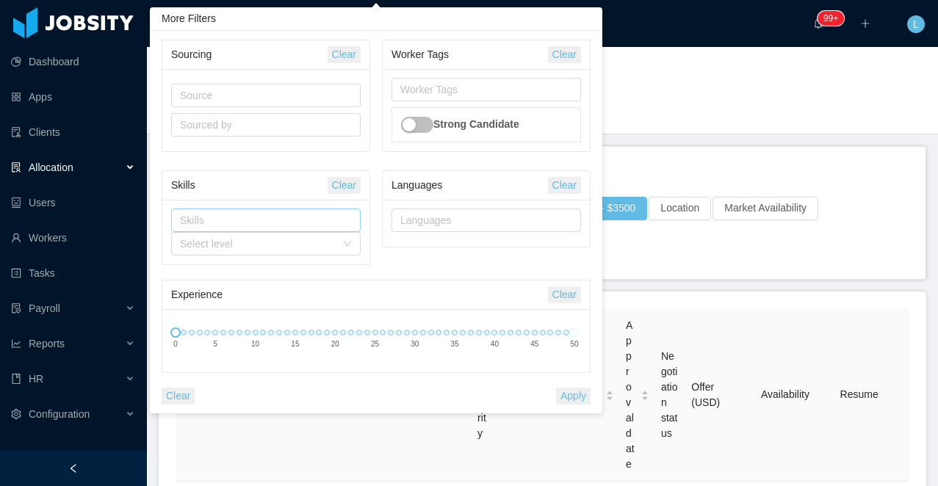
click at [257, 217] on div "Skills" at bounding box center [262, 220] width 165 height 15
type input "****"
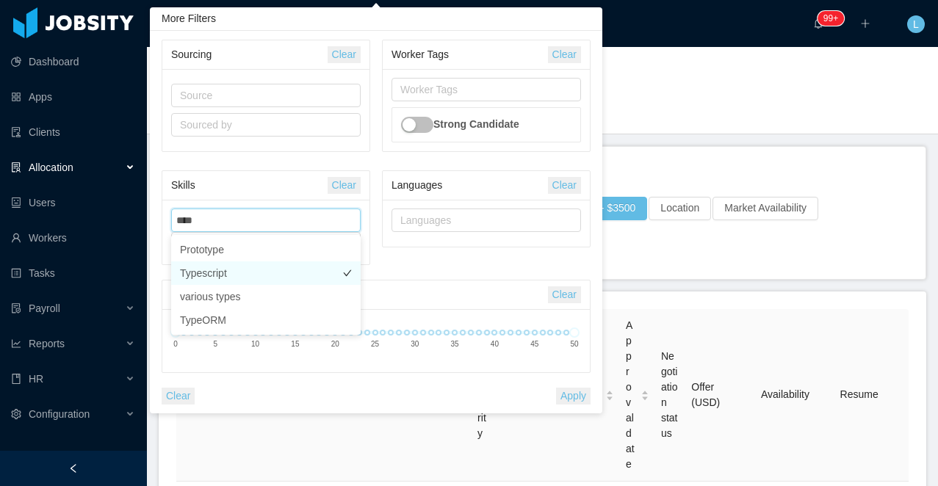
click at [274, 269] on li "Typescript" at bounding box center [266, 274] width 190 height 24
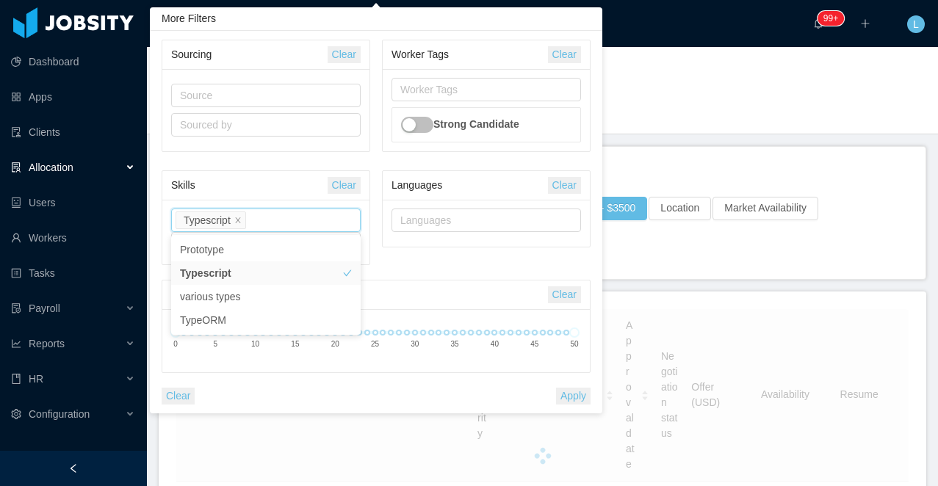
click at [275, 156] on div "Sourcing Clear Source Sourced by" at bounding box center [266, 99] width 220 height 118
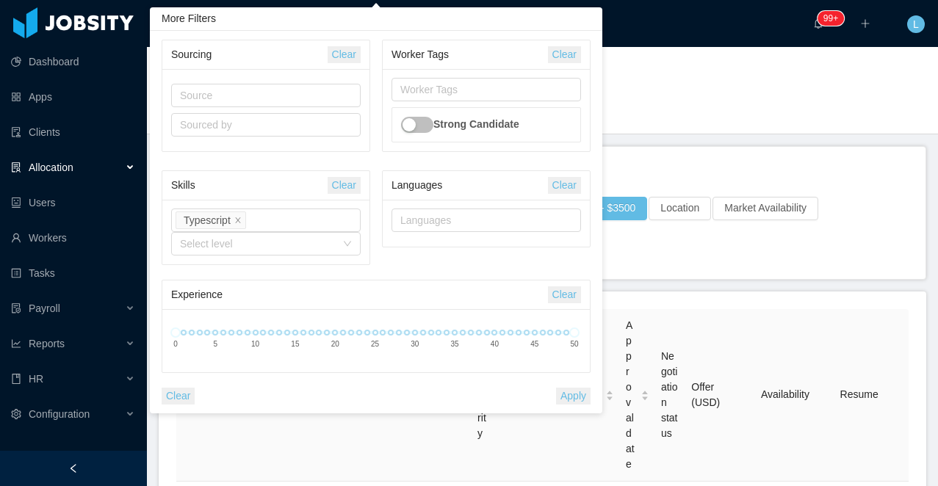
click at [566, 392] on button "Apply" at bounding box center [573, 396] width 35 height 17
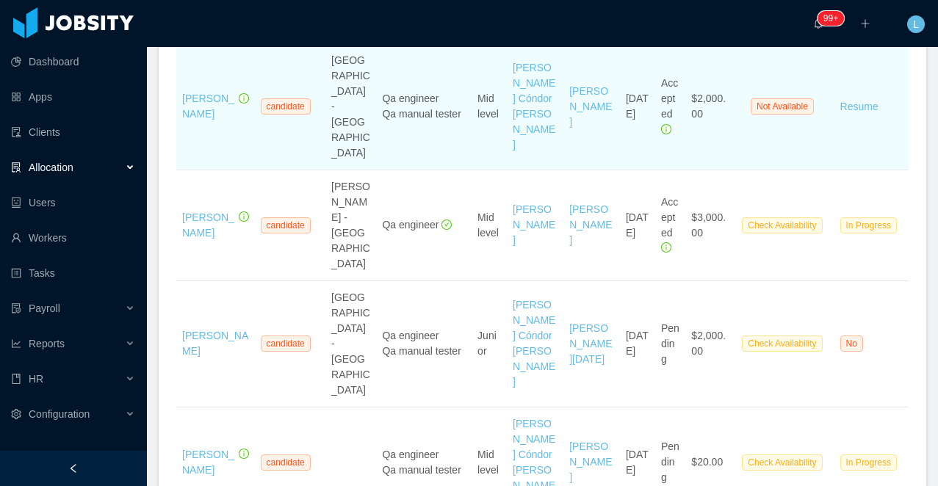
scroll to position [450, 0]
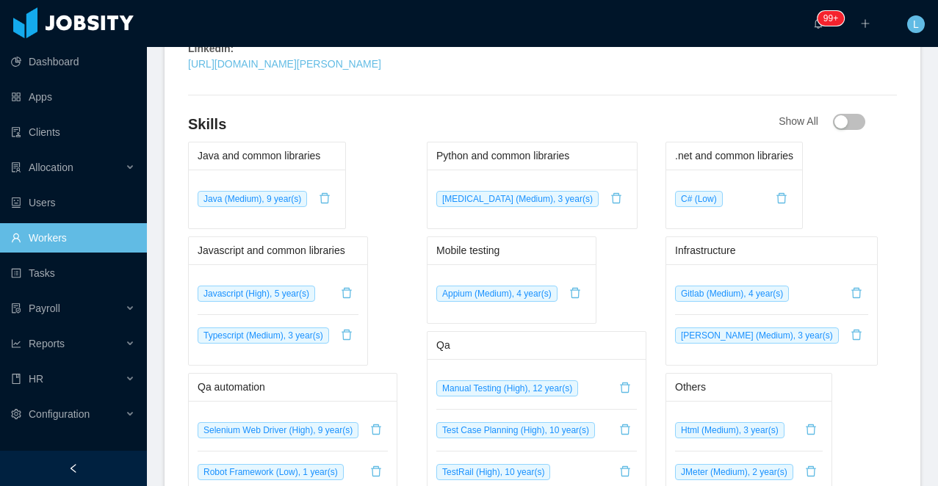
scroll to position [833, 0]
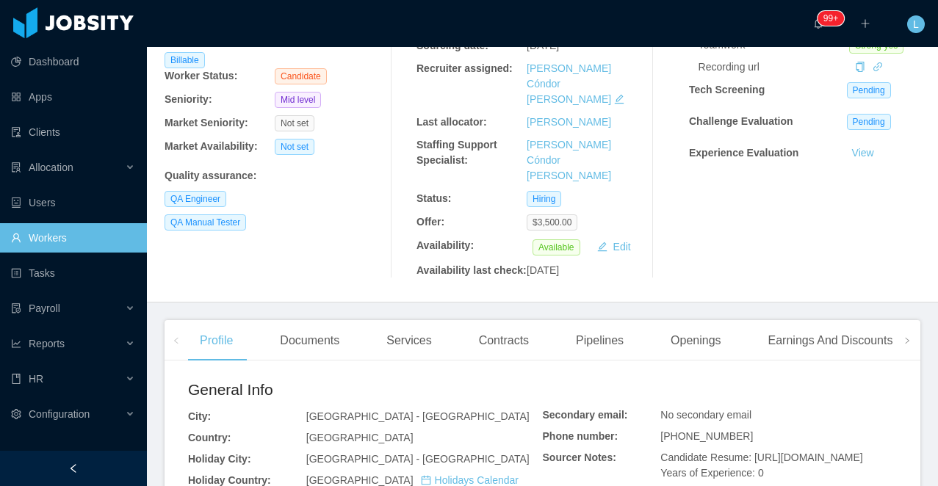
scroll to position [170, 0]
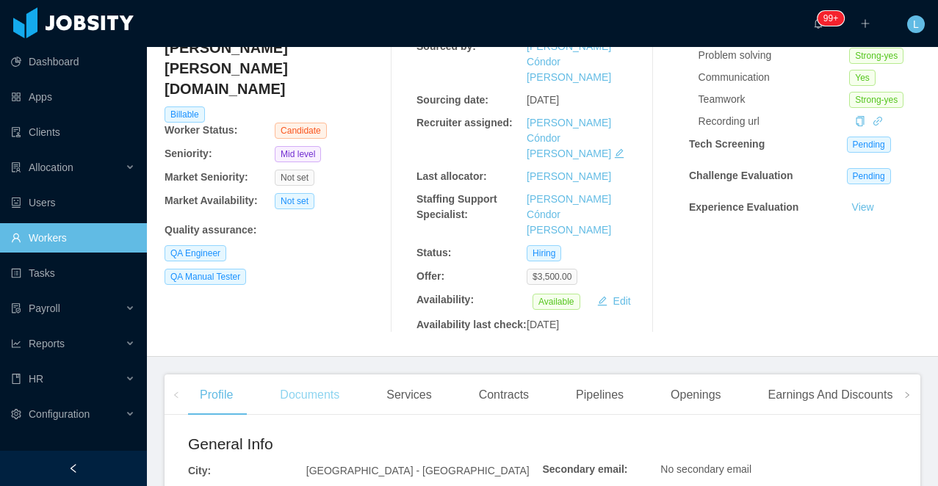
click at [295, 375] on div "Documents" at bounding box center [309, 395] width 83 height 41
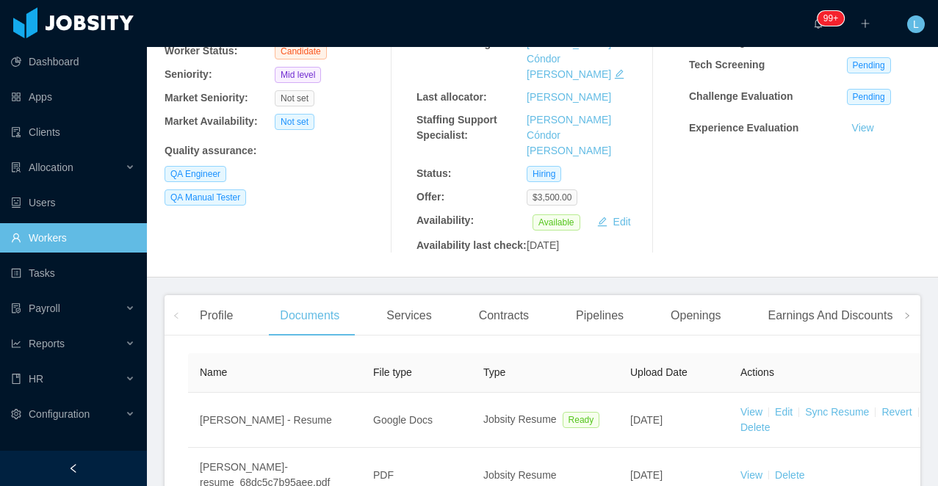
scroll to position [325, 0]
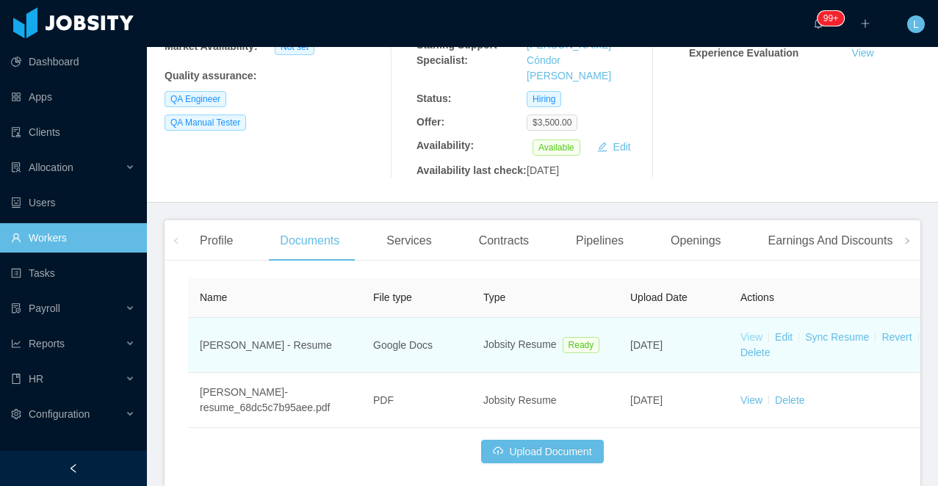
click at [760, 331] on link "View" at bounding box center [751, 337] width 22 height 12
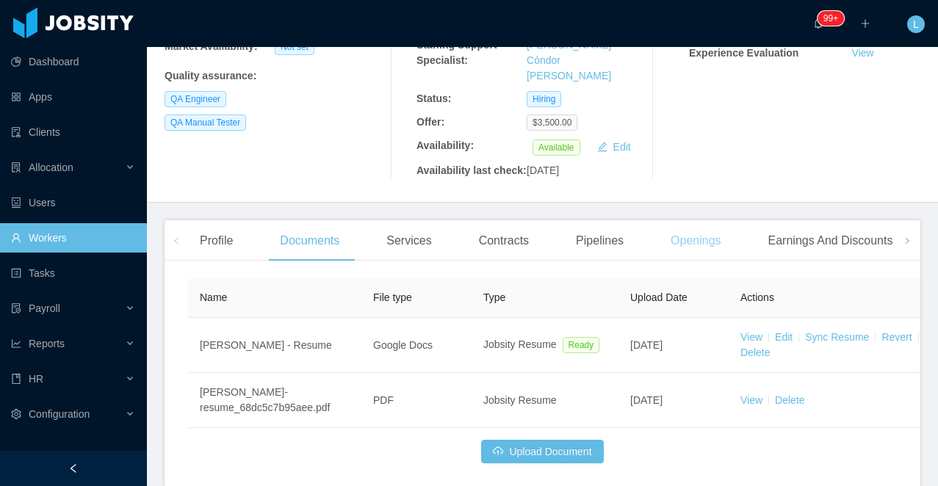
click at [702, 225] on div "Openings" at bounding box center [696, 240] width 74 height 41
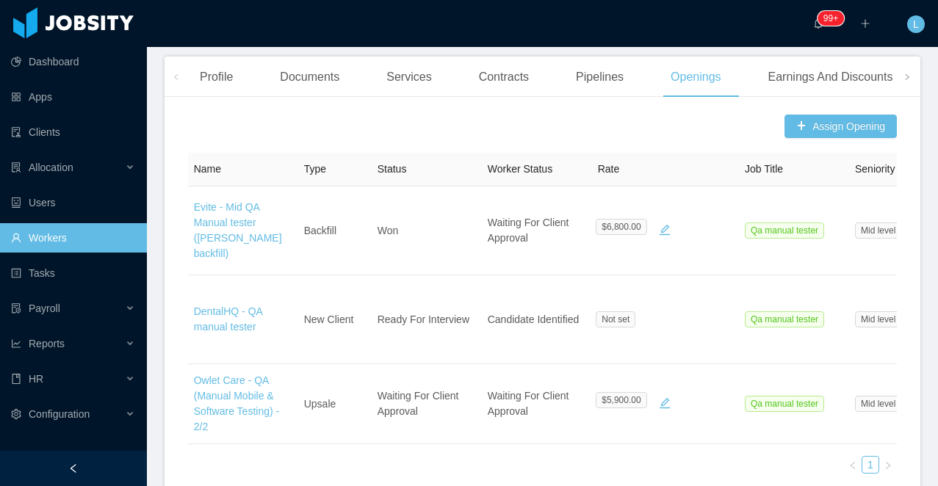
scroll to position [480, 0]
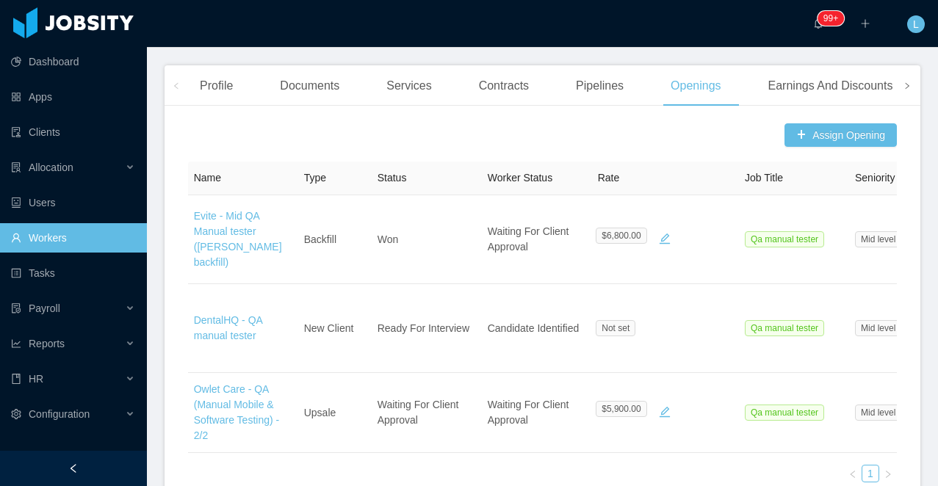
click at [904, 82] on icon "icon: right" at bounding box center [907, 85] width 7 height 7
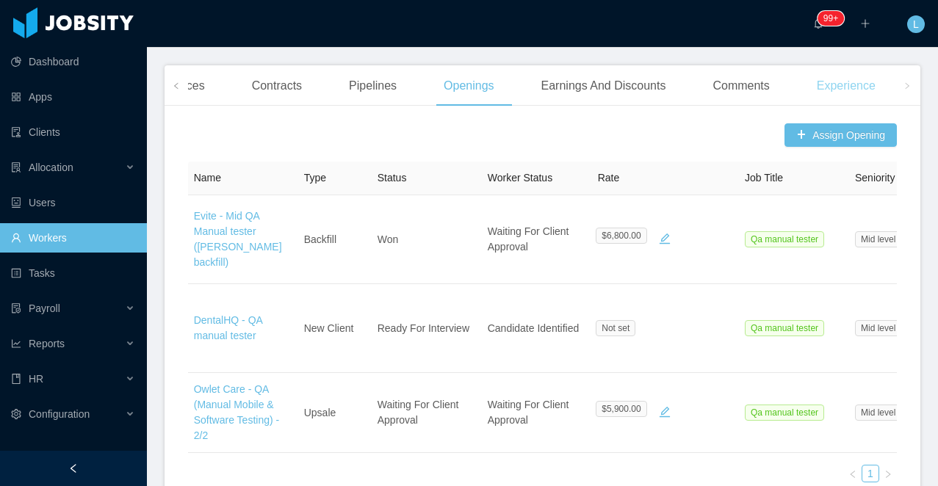
click at [856, 66] on div "Experience" at bounding box center [846, 85] width 82 height 41
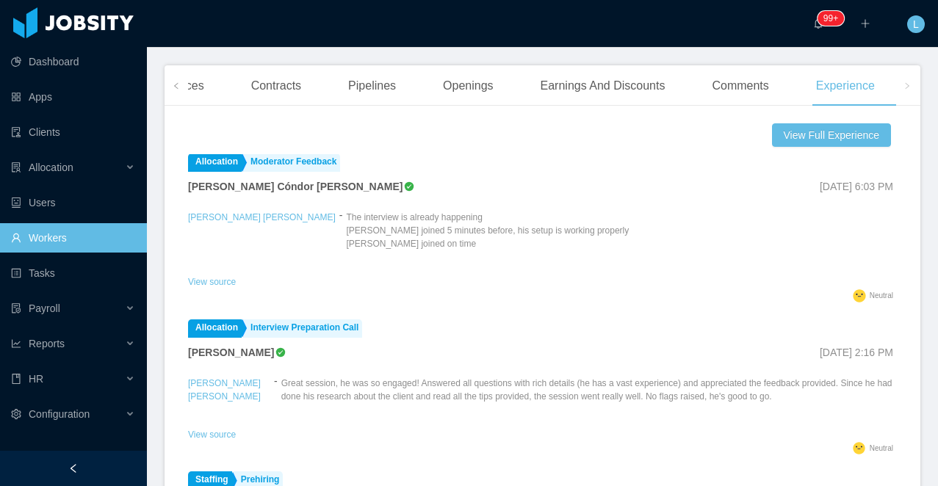
scroll to position [7, 0]
click at [802, 123] on button "View Full Experience" at bounding box center [831, 135] width 119 height 24
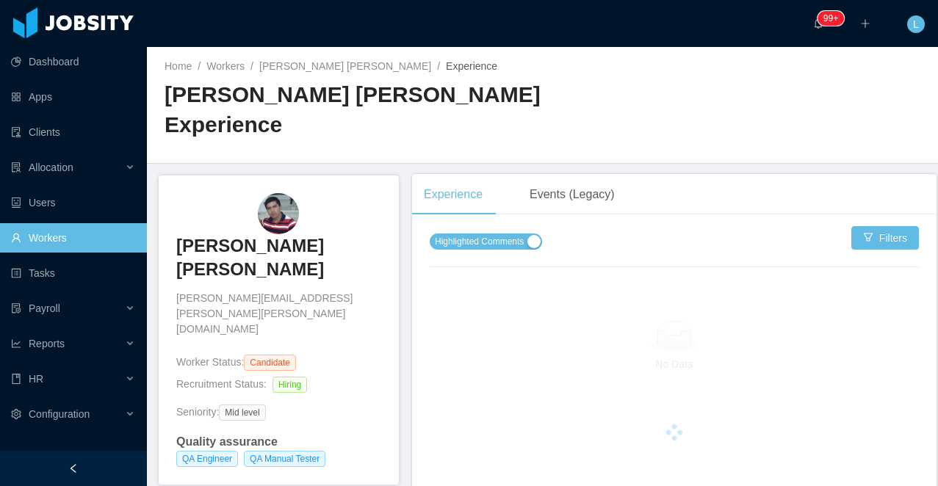
click at [469, 244] on span "Highlighted Comments" at bounding box center [479, 241] width 89 height 15
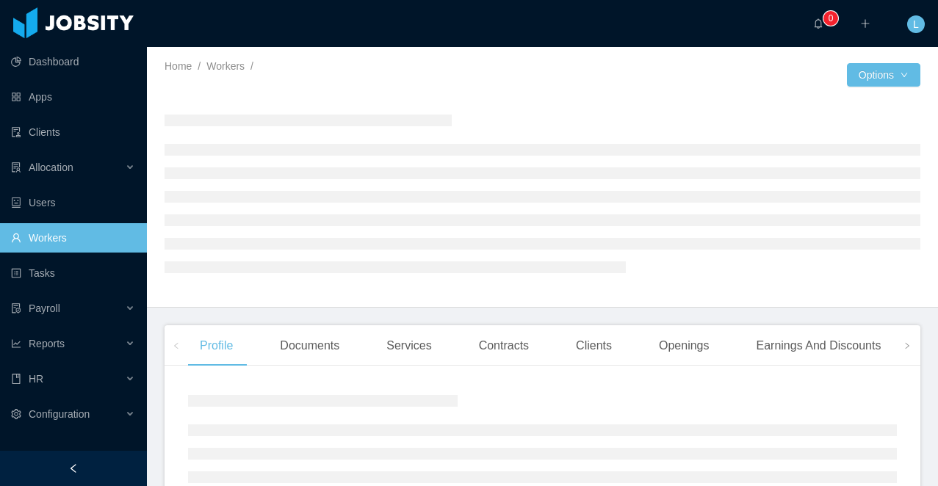
click at [118, 463] on div at bounding box center [73, 468] width 147 height 35
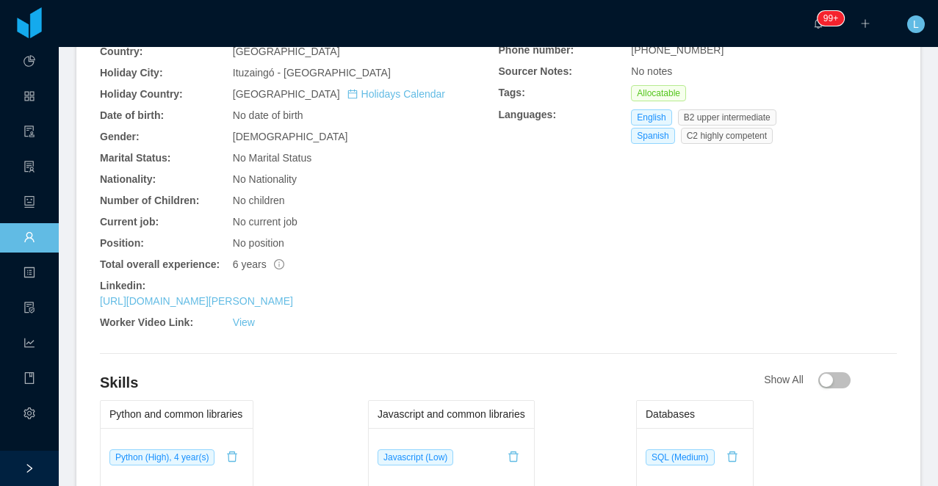
scroll to position [356, 0]
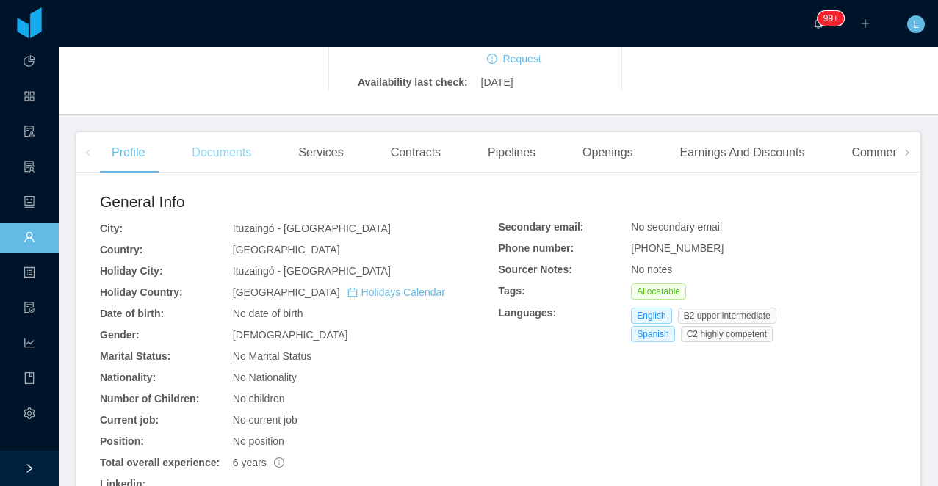
click at [223, 132] on div "Documents" at bounding box center [221, 152] width 83 height 41
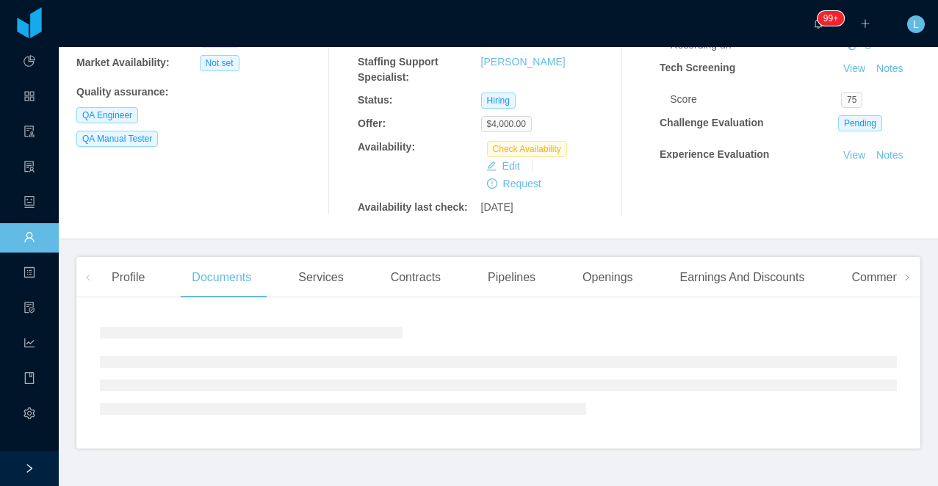
scroll to position [252, 0]
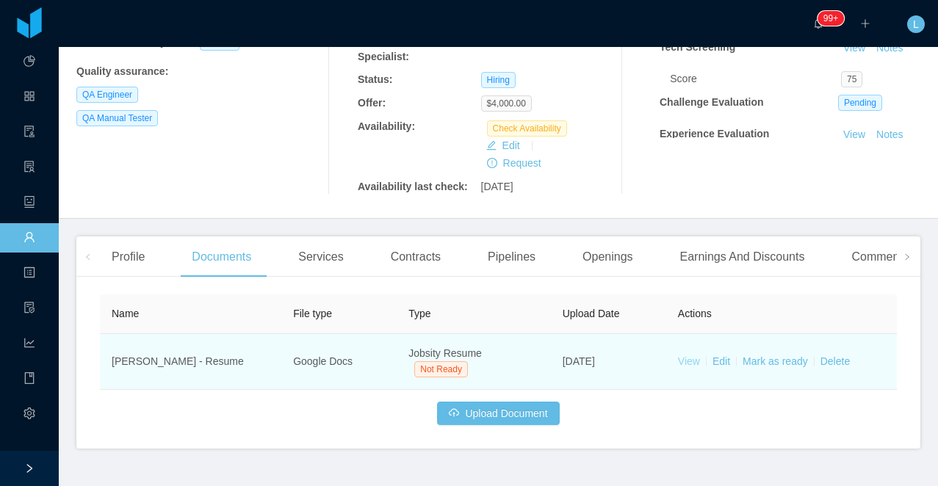
click at [683, 356] on link "View" at bounding box center [689, 362] width 22 height 12
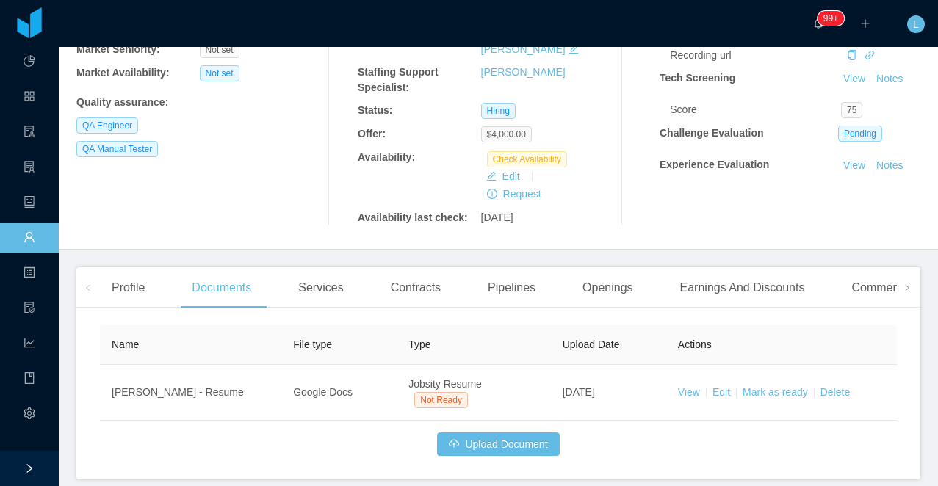
scroll to position [227, 0]
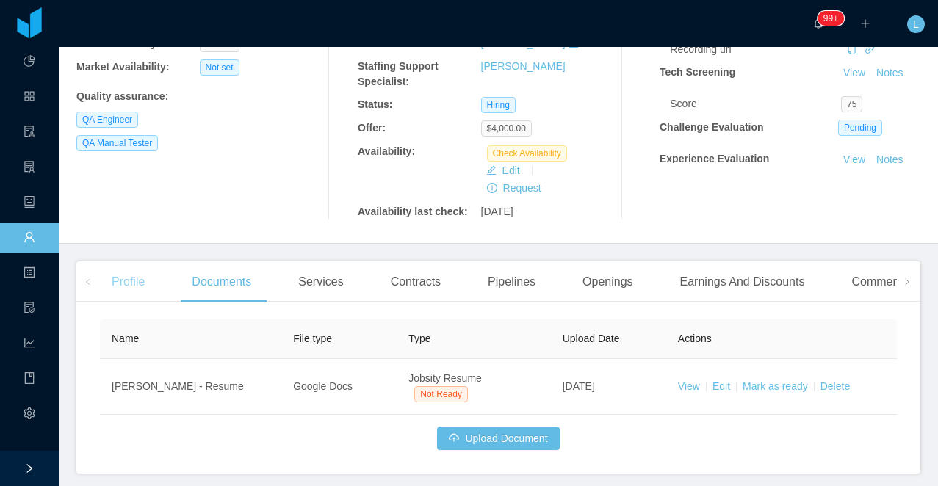
click at [129, 262] on div "Profile" at bounding box center [128, 282] width 57 height 41
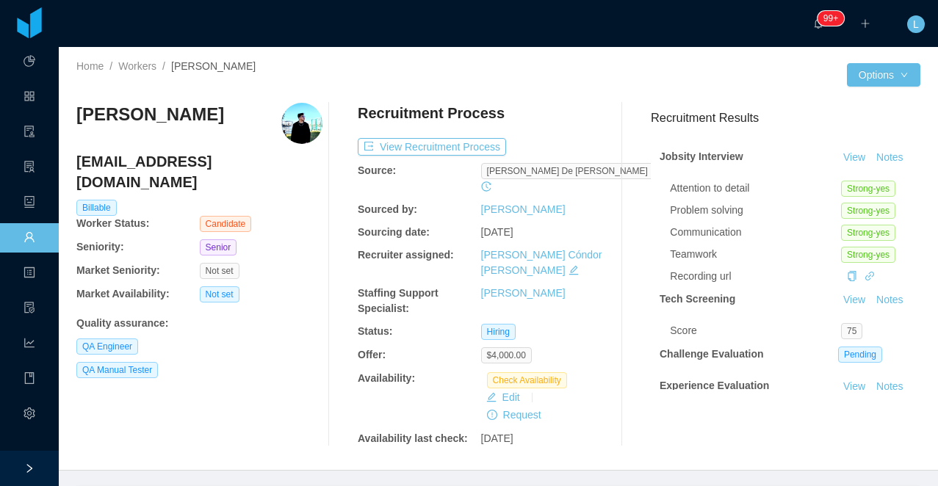
click at [181, 112] on h3 "[PERSON_NAME]" at bounding box center [150, 115] width 148 height 24
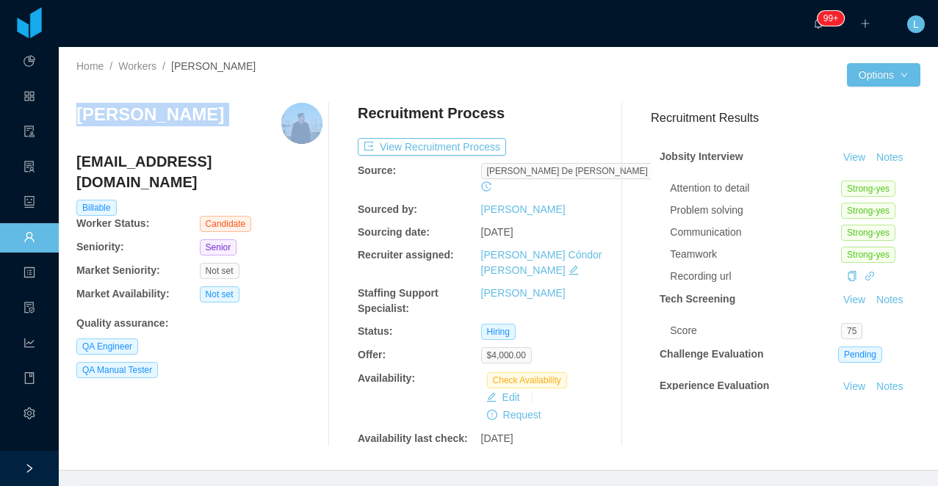
click at [181, 112] on h3 "[PERSON_NAME]" at bounding box center [150, 115] width 148 height 24
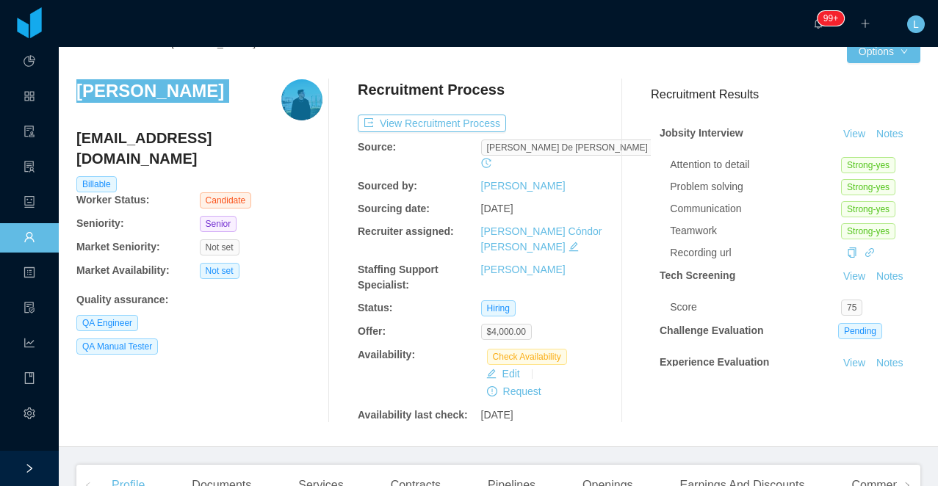
scroll to position [20, 0]
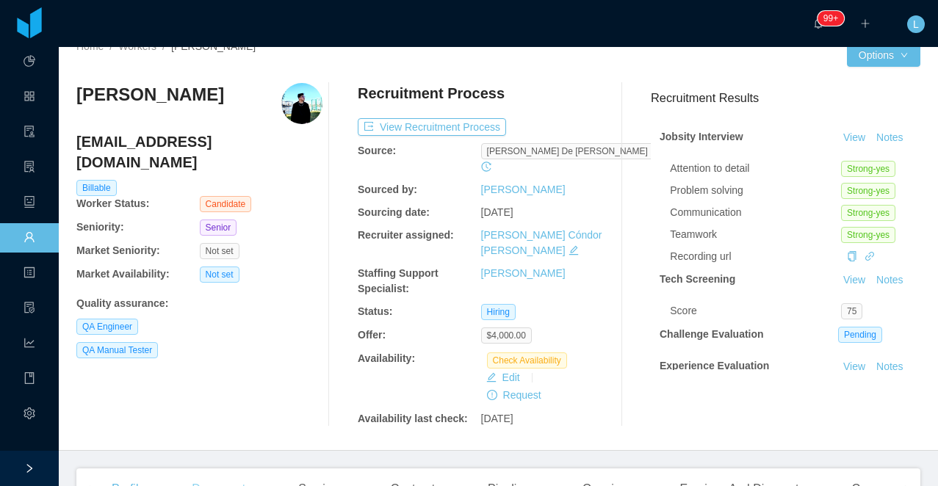
click at [228, 469] on div "Documents" at bounding box center [221, 489] width 83 height 41
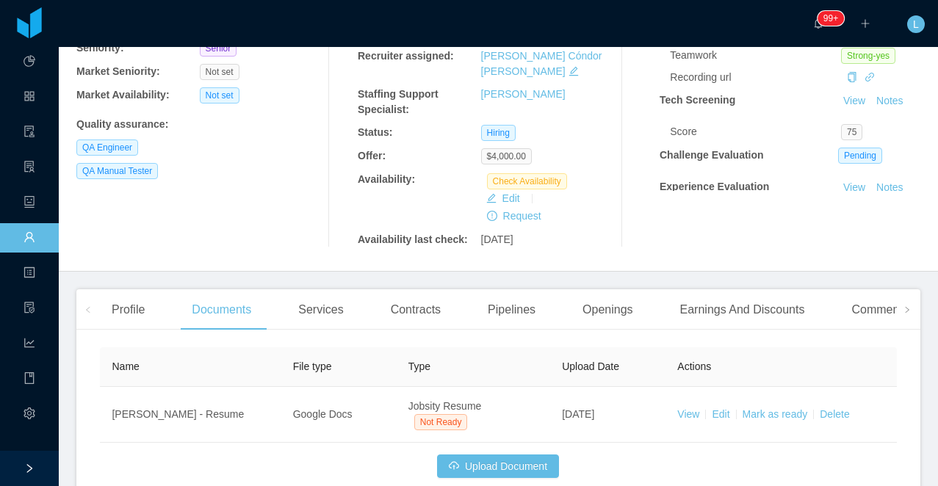
scroll to position [252, 0]
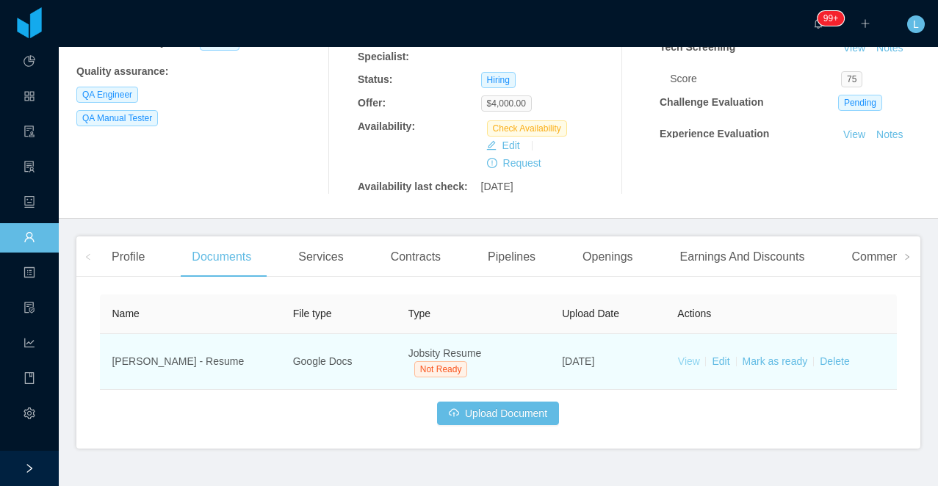
click at [682, 356] on link "View" at bounding box center [689, 362] width 22 height 12
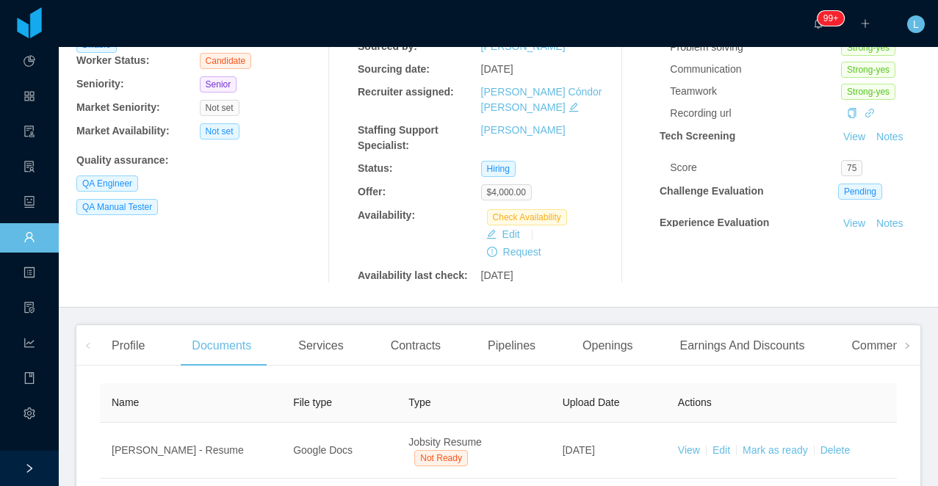
scroll to position [0, 0]
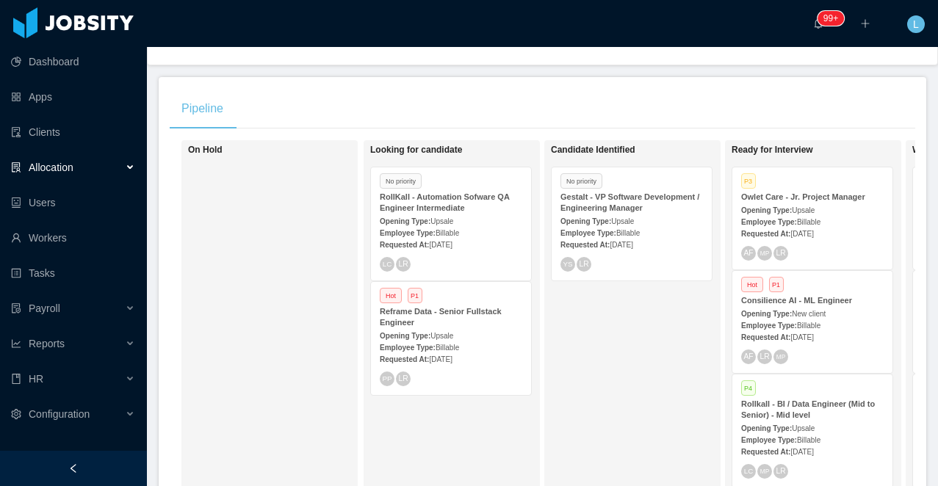
scroll to position [293, 0]
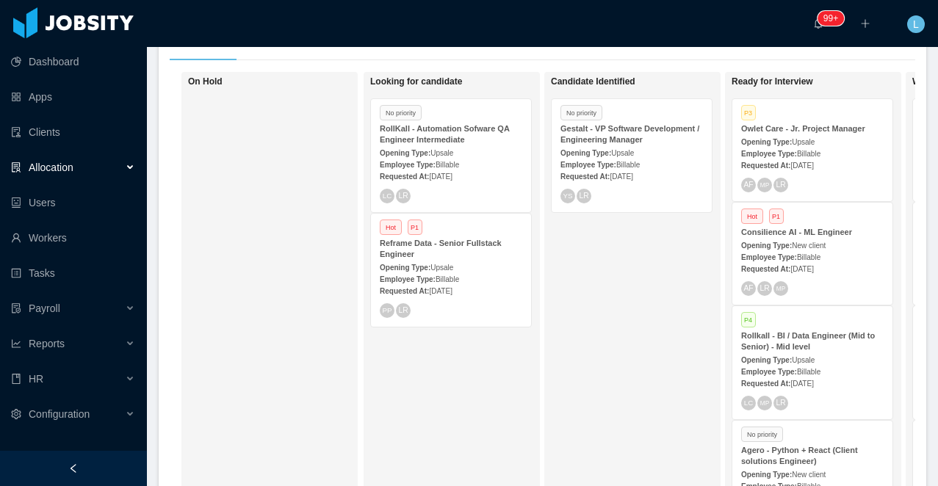
click at [634, 148] on div "Opening Type: Upsale" at bounding box center [631, 152] width 143 height 15
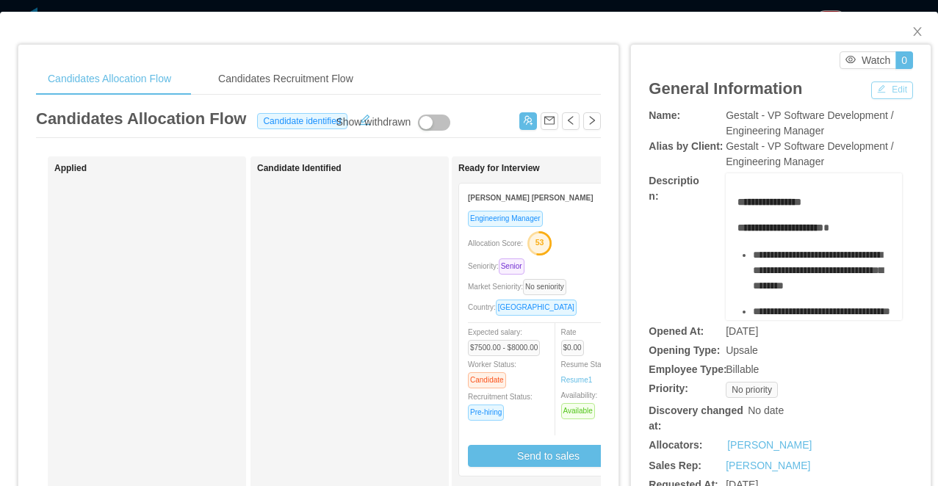
click at [883, 93] on button "Edit" at bounding box center [892, 91] width 42 height 18
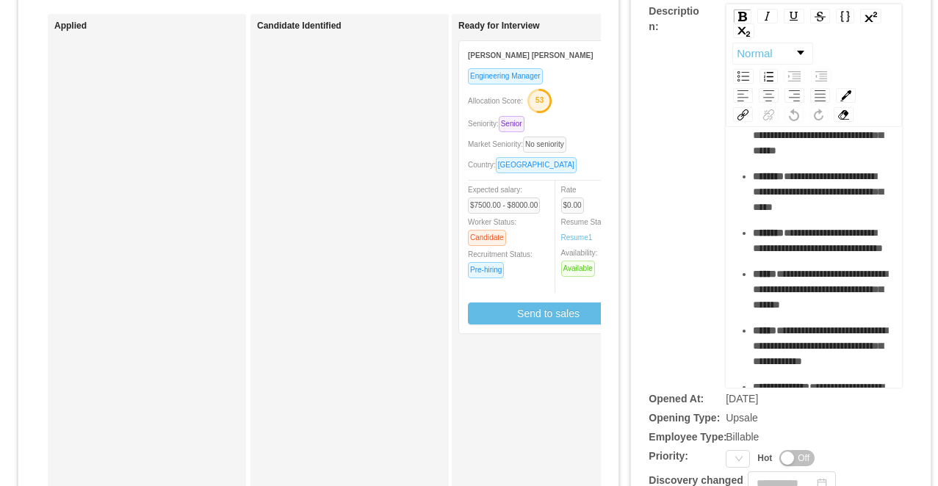
scroll to position [420, 0]
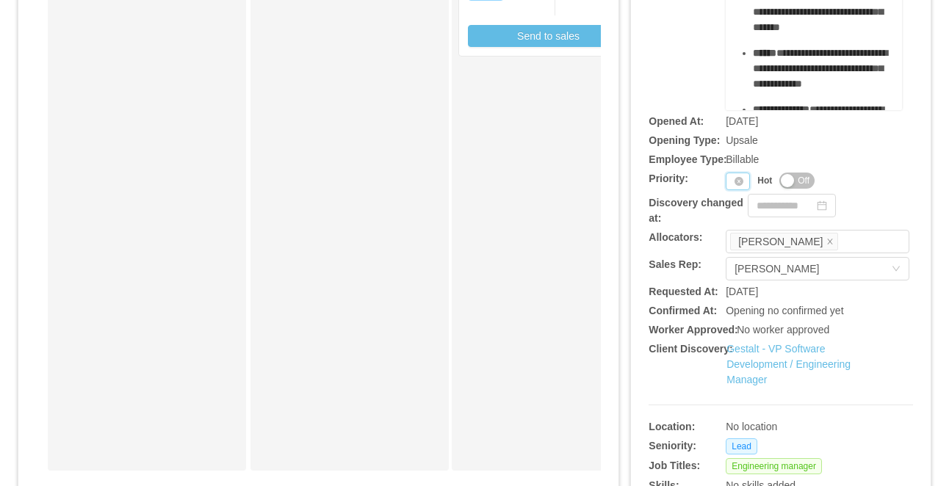
click at [727, 190] on div "Priority" at bounding box center [738, 182] width 24 height 18
click at [741, 222] on li "P1" at bounding box center [741, 221] width 30 height 24
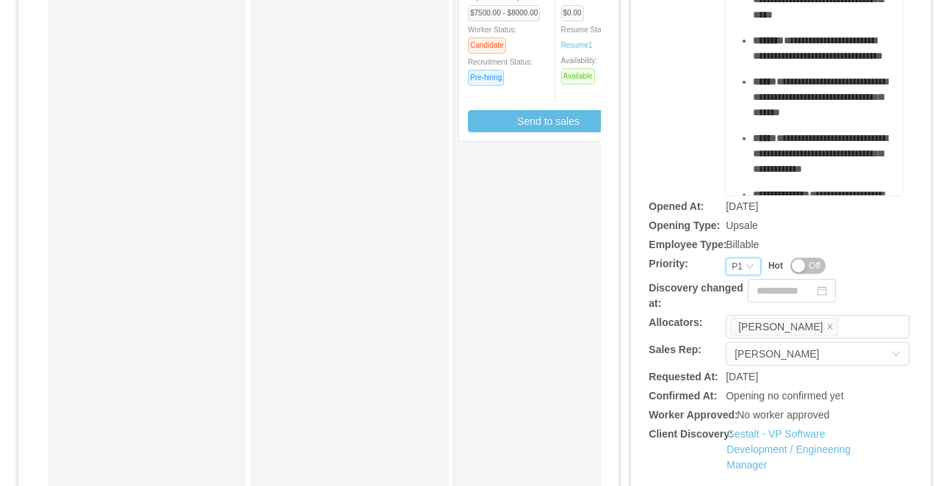
scroll to position [0, 0]
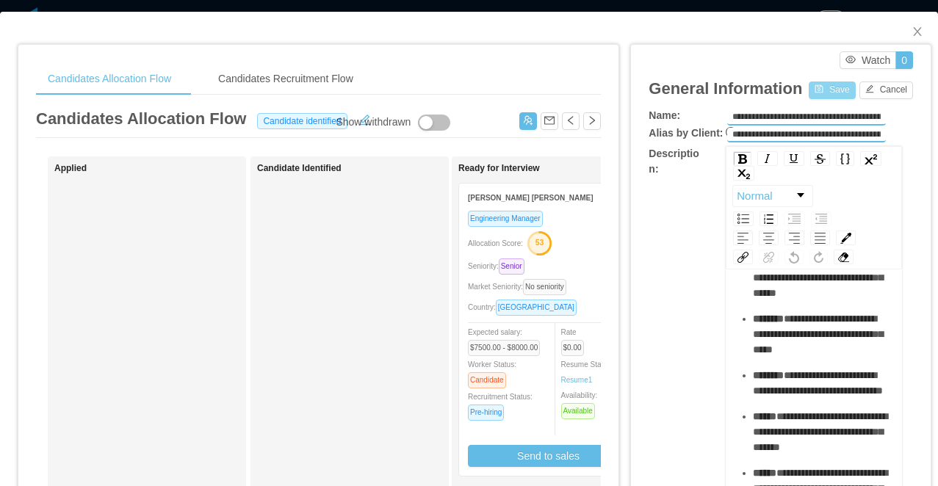
click at [818, 89] on button "Save" at bounding box center [832, 91] width 46 height 18
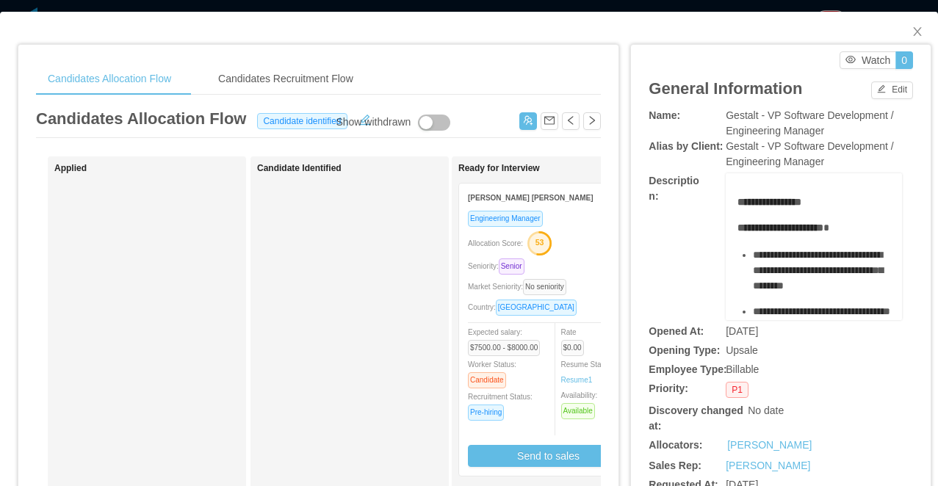
click at [521, 10] on div "**********" at bounding box center [469, 243] width 938 height 486
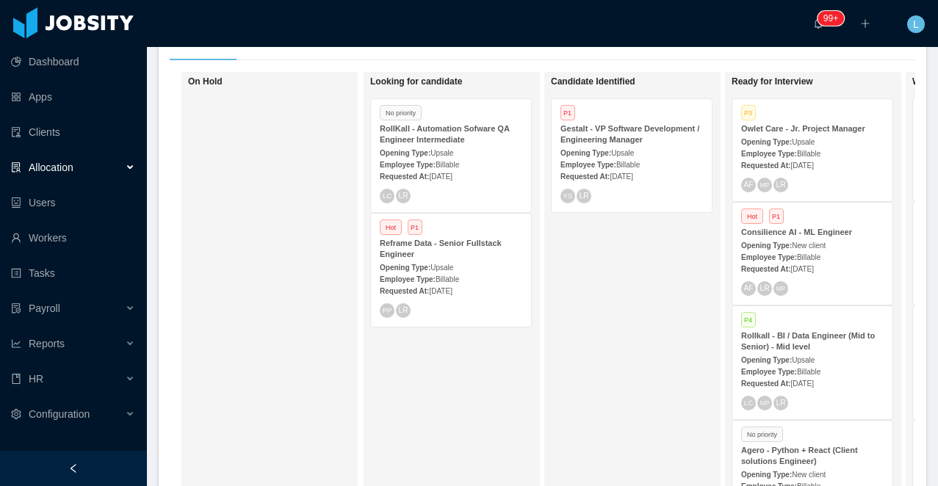
click at [627, 137] on strong "Gestalt - VP Software Development / Engineering Manager" at bounding box center [629, 134] width 139 height 20
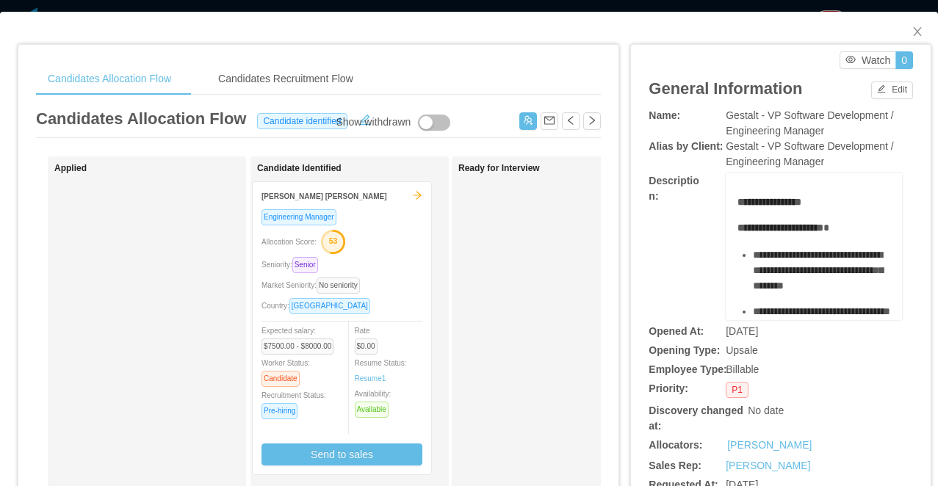
drag, startPoint x: 574, startPoint y: 243, endPoint x: 368, endPoint y: 242, distance: 206.4
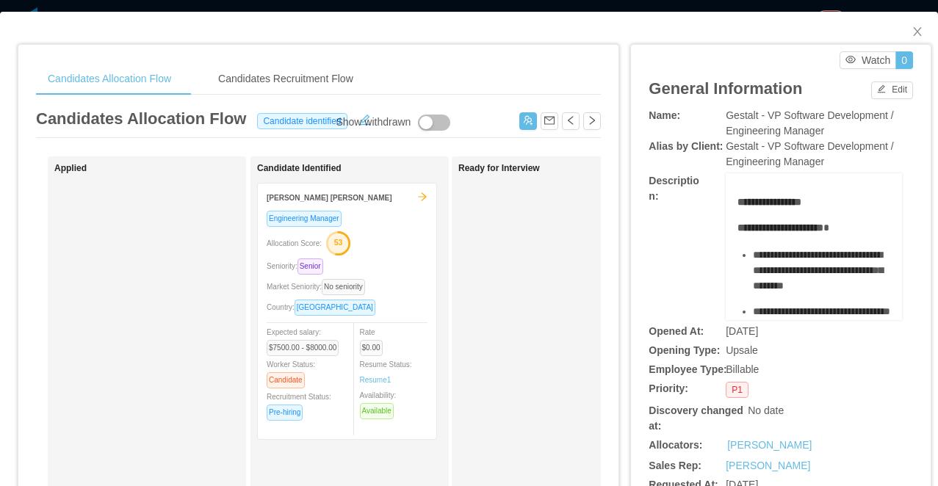
click at [425, 4] on div "**********" at bounding box center [469, 243] width 938 height 486
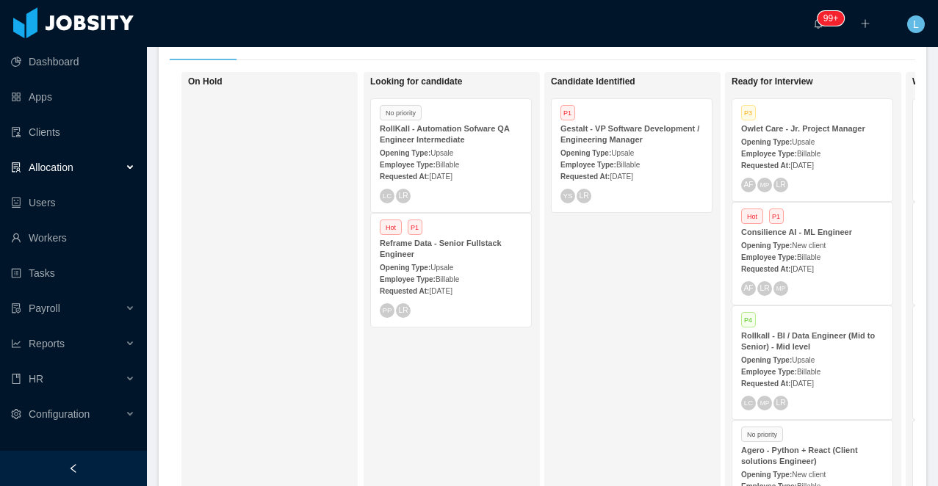
click at [445, 133] on strong "RollKall - Automation Sofware QA Engineer Intermediate" at bounding box center [444, 134] width 129 height 20
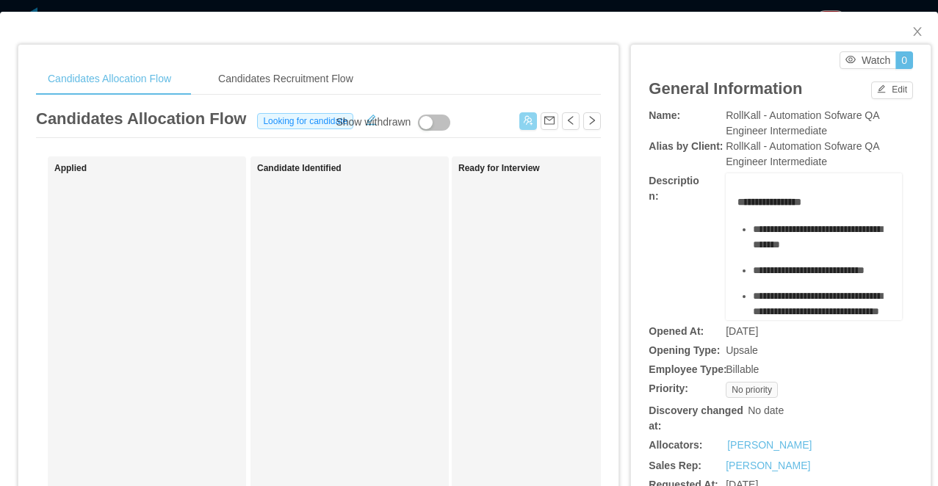
click at [524, 122] on button "button" at bounding box center [528, 121] width 18 height 18
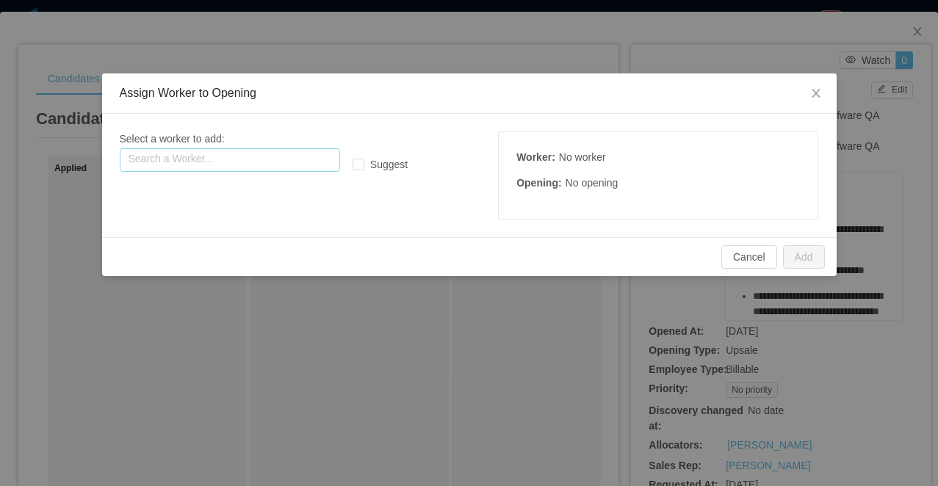
click at [278, 161] on input "text" at bounding box center [230, 160] width 220 height 24
paste input "**********"
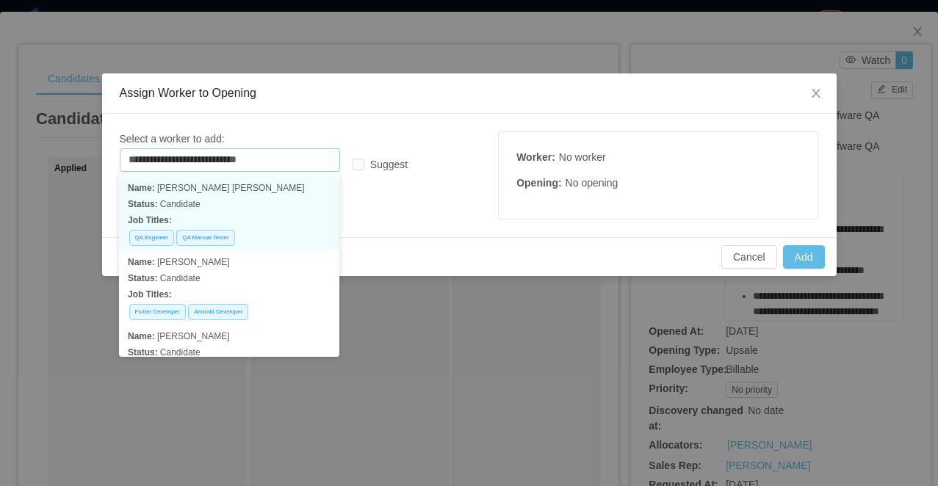
click at [289, 202] on p "Status: Candidate" at bounding box center [229, 204] width 203 height 16
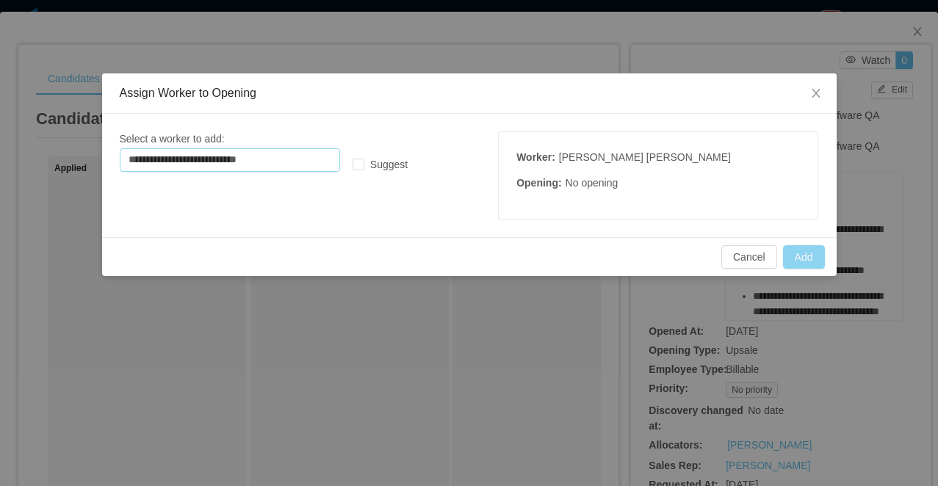
type input "**********"
click at [809, 255] on button "Add" at bounding box center [804, 257] width 42 height 24
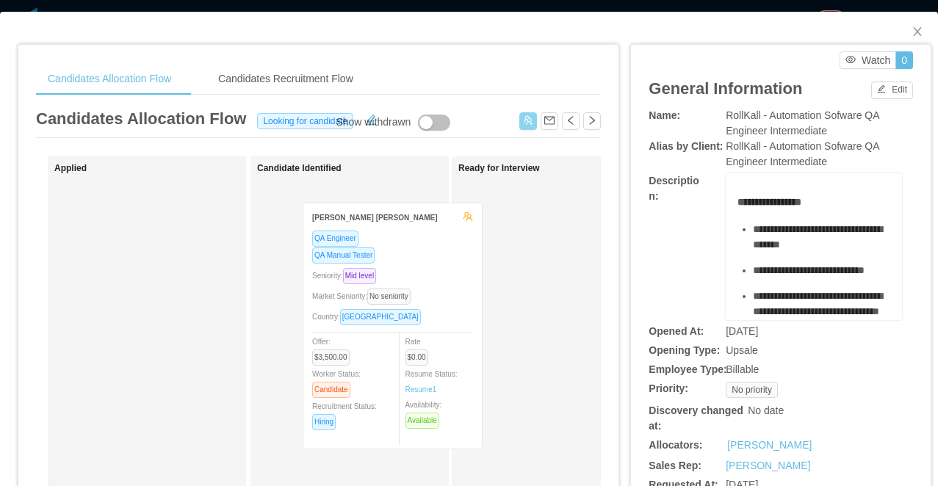
drag, startPoint x: 199, startPoint y: 243, endPoint x: 445, endPoint y: 263, distance: 246.9
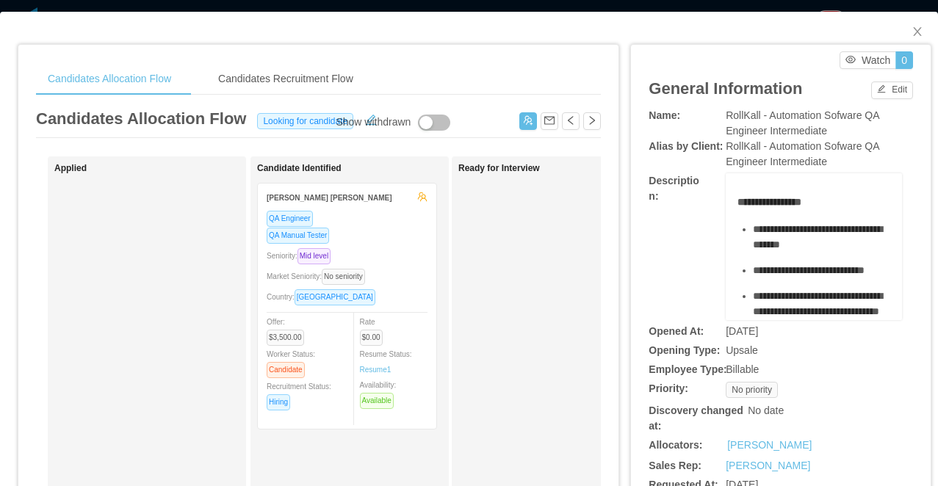
click at [566, 6] on div "**********" at bounding box center [469, 243] width 938 height 486
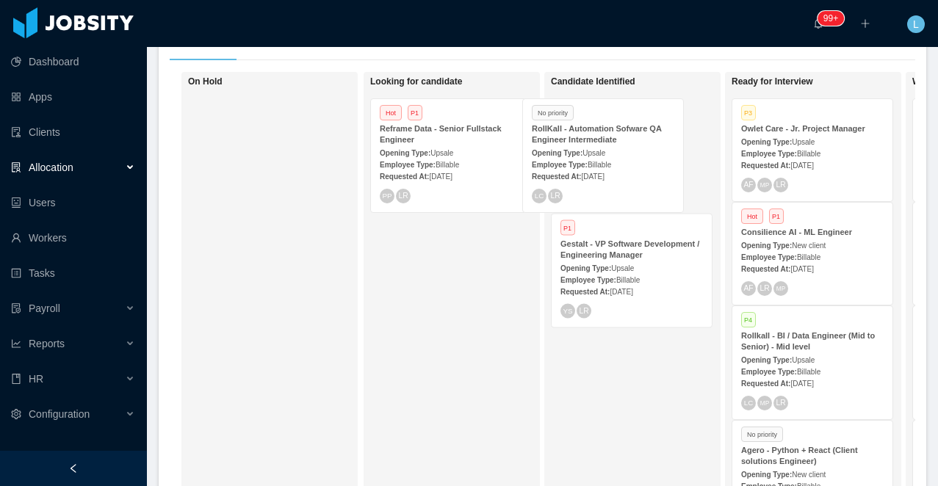
drag, startPoint x: 483, startPoint y: 165, endPoint x: 674, endPoint y: 164, distance: 191.0
click at [674, 164] on div "On Hold Looking for candidate No priority RollKall - Automation Sofware QA Engi…" at bounding box center [543, 291] width 746 height 438
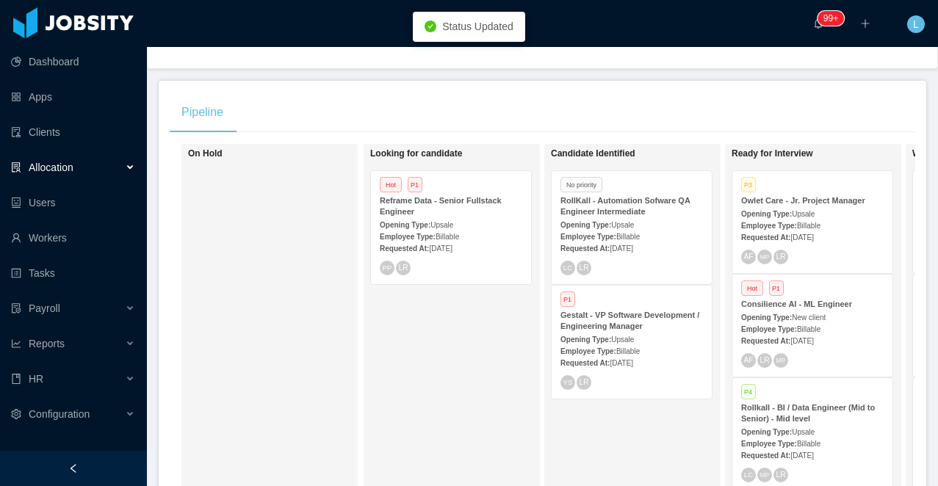
scroll to position [185, 0]
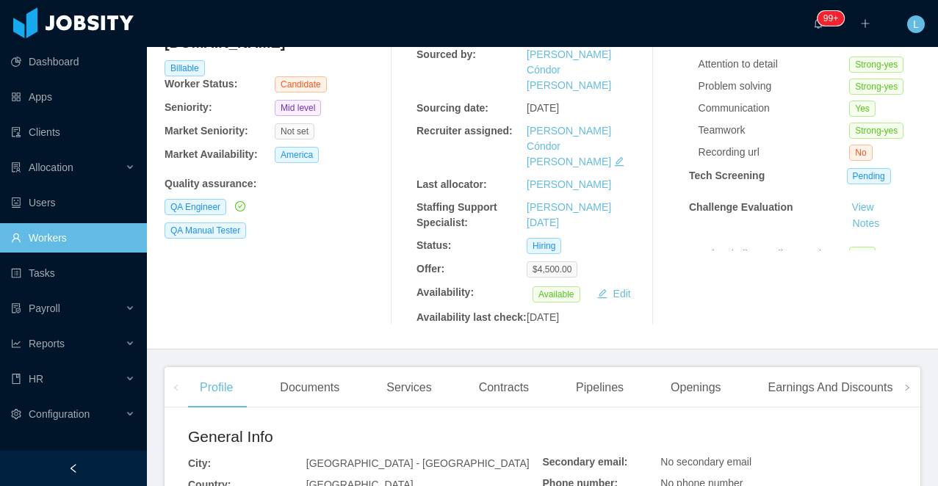
scroll to position [148, 0]
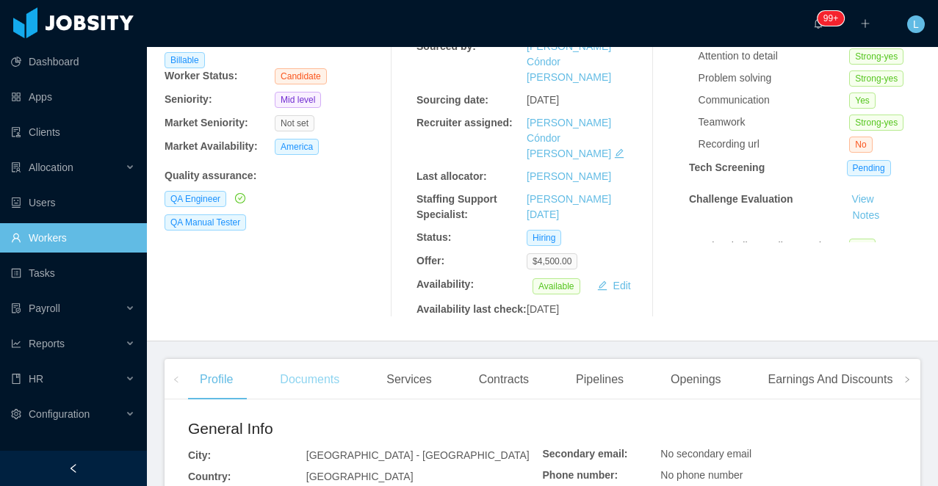
click at [302, 363] on div "Documents" at bounding box center [309, 379] width 83 height 41
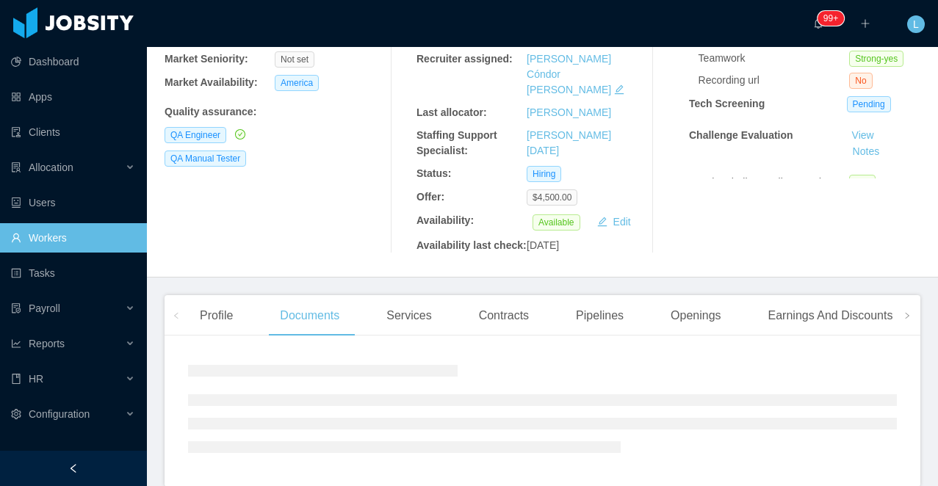
scroll to position [267, 0]
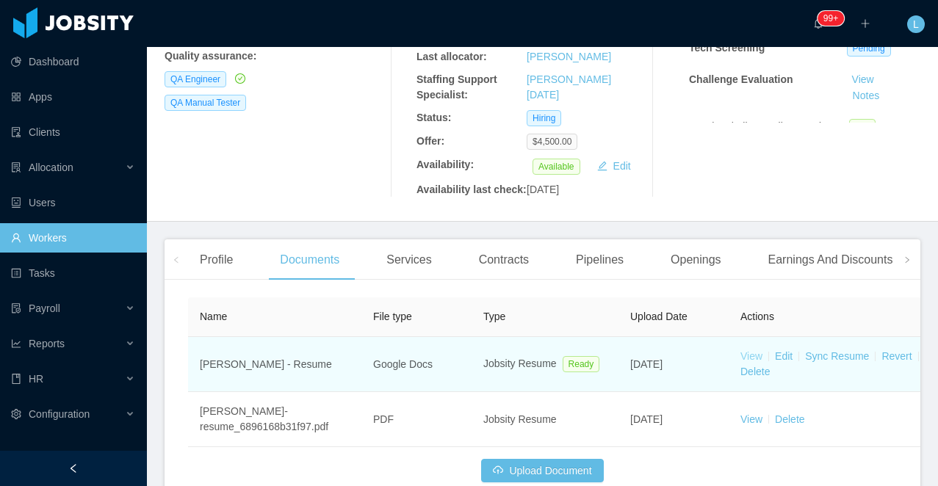
click at [754, 350] on link "View" at bounding box center [751, 356] width 22 height 12
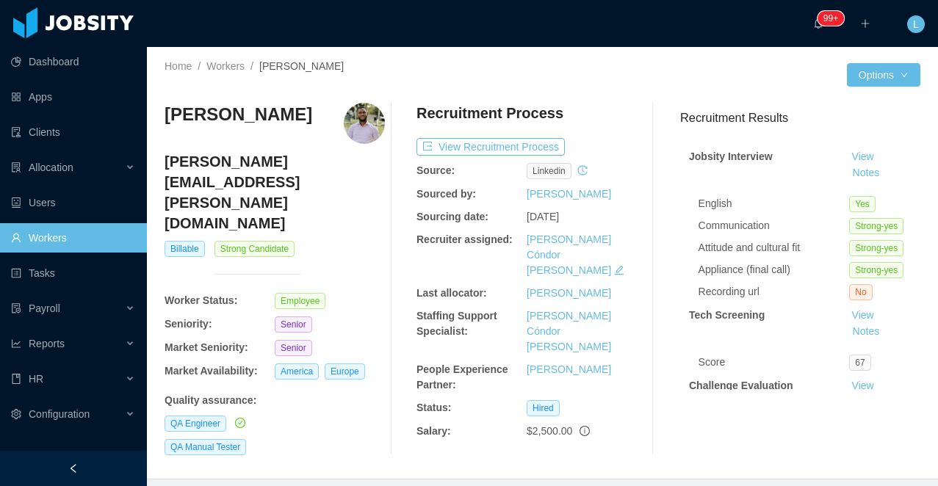
scroll to position [72, 0]
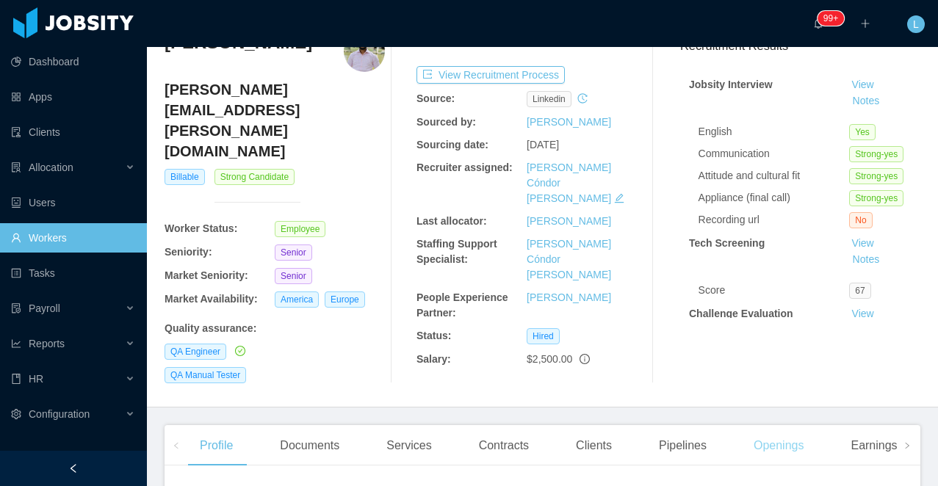
click at [780, 425] on div "Openings" at bounding box center [779, 445] width 74 height 41
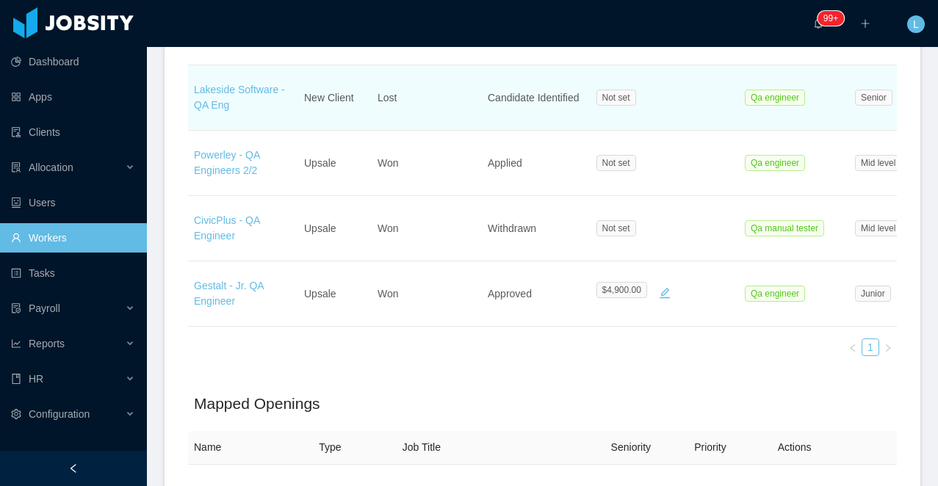
scroll to position [790, 0]
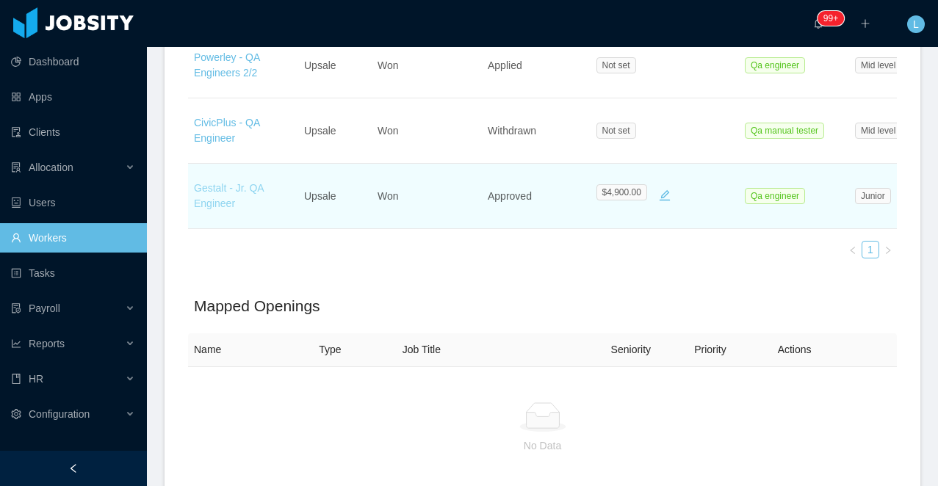
click at [217, 182] on link "Gestalt - Jr. QA Engineer" at bounding box center [229, 195] width 70 height 27
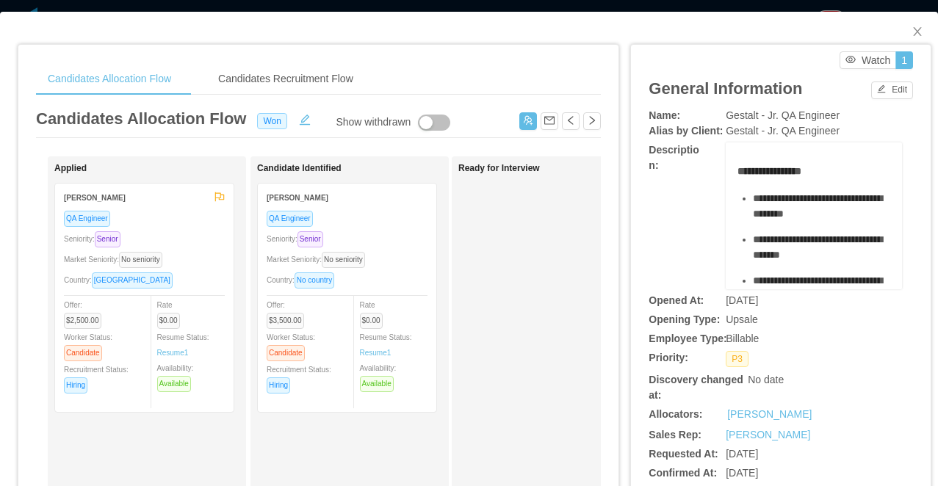
click at [408, 260] on div "Market Seniority: No seniority" at bounding box center [347, 259] width 161 height 17
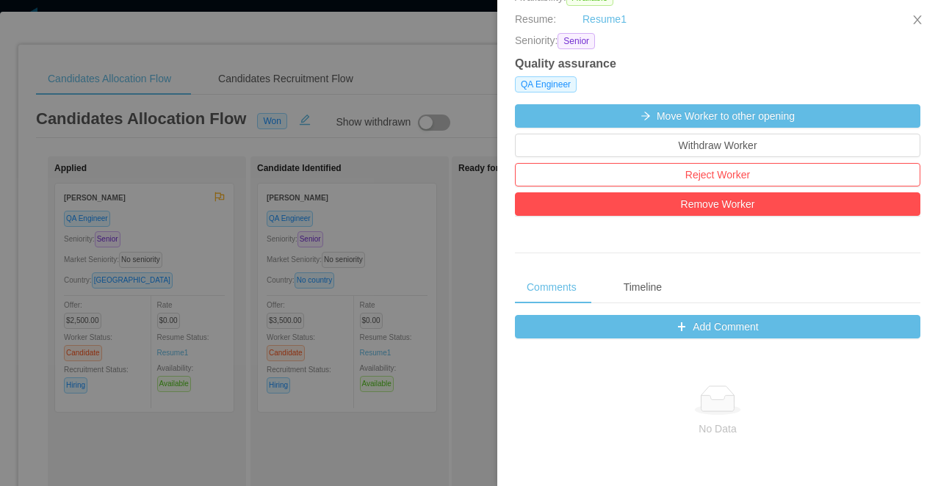
scroll to position [607, 0]
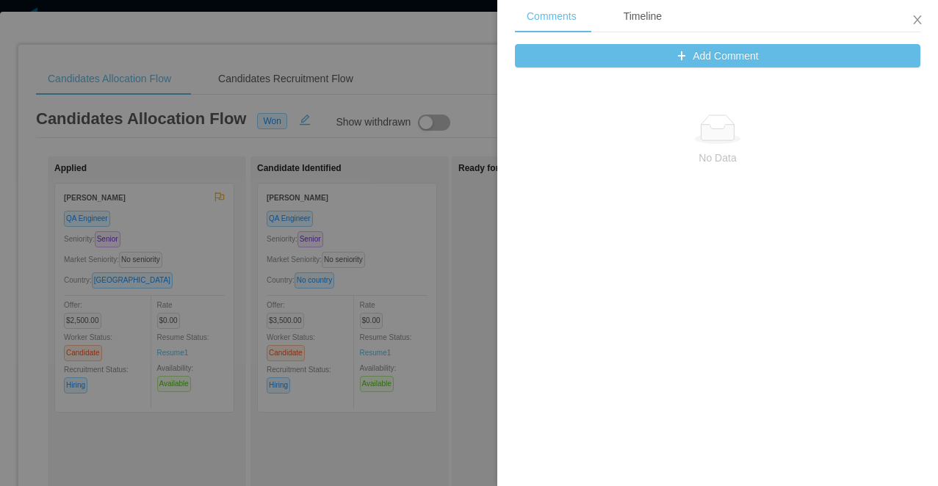
click at [389, 368] on div at bounding box center [469, 243] width 938 height 486
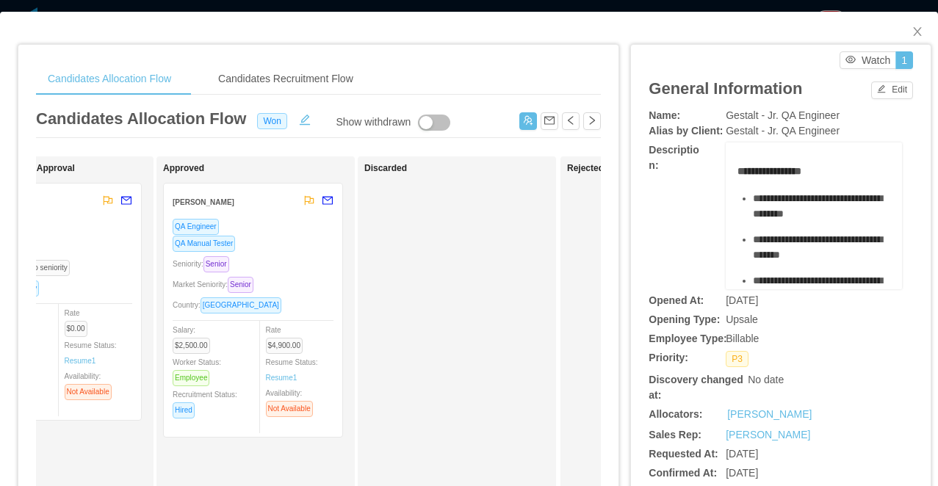
scroll to position [0, 547]
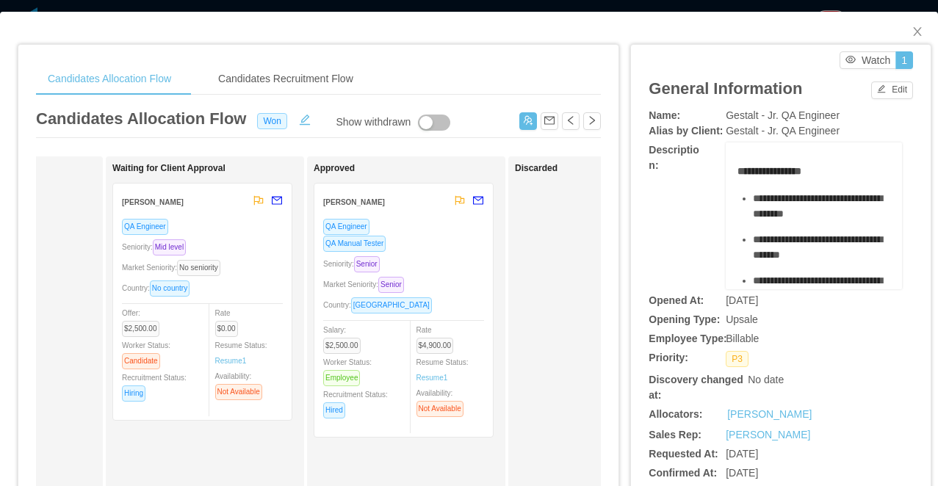
click at [262, 250] on div "Seniority: Mid level" at bounding box center [202, 247] width 161 height 17
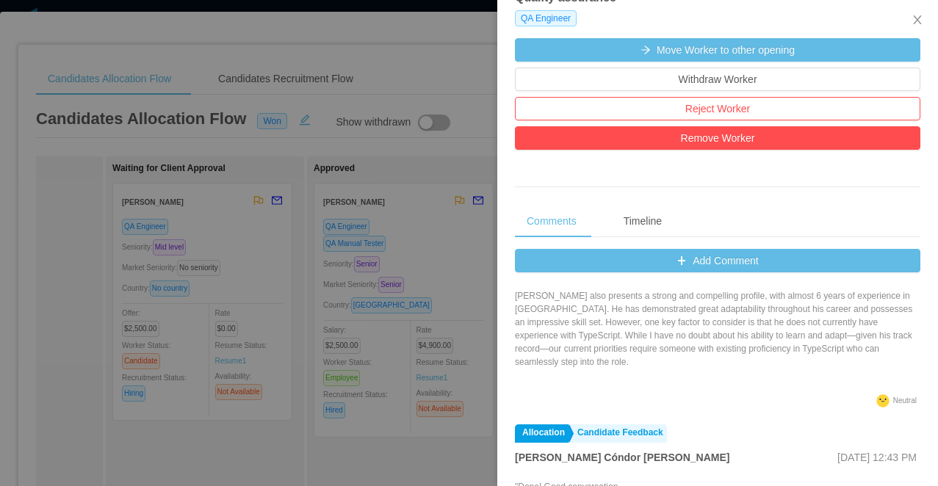
scroll to position [212, 0]
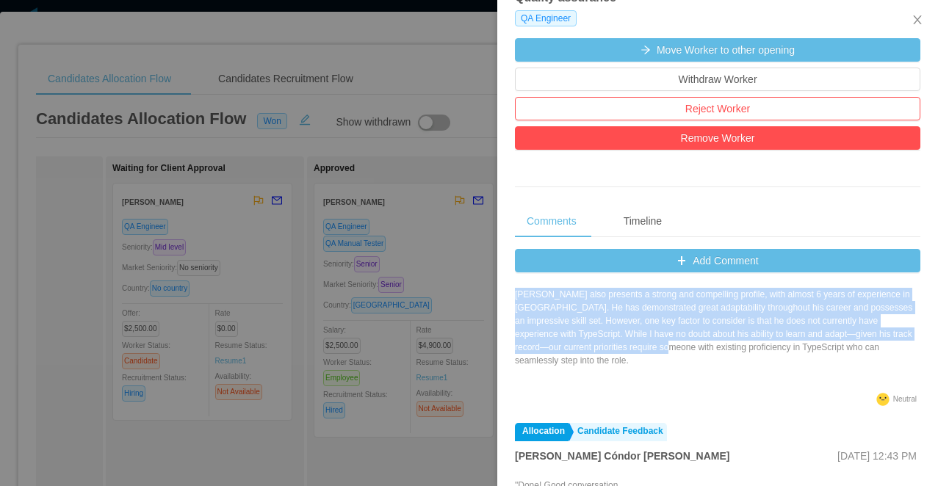
drag, startPoint x: 729, startPoint y: 350, endPoint x: 740, endPoint y: 372, distance: 25.0
click at [740, 373] on div "Yurguen Good morning! I wish you an amazing day! I hope this message finds you …" at bounding box center [717, 262] width 405 height 256
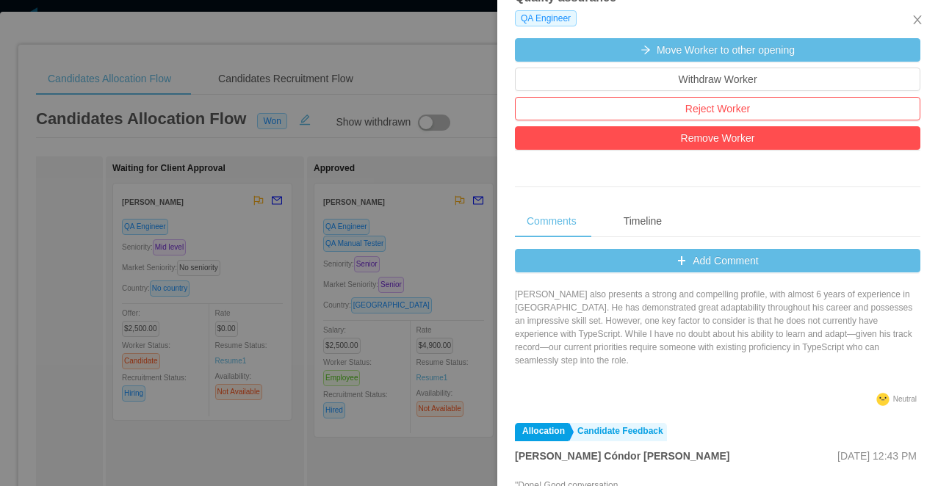
click at [720, 350] on p "Jose also presents a strong and compelling profile, with almost 6 years of expe…" at bounding box center [717, 327] width 405 height 79
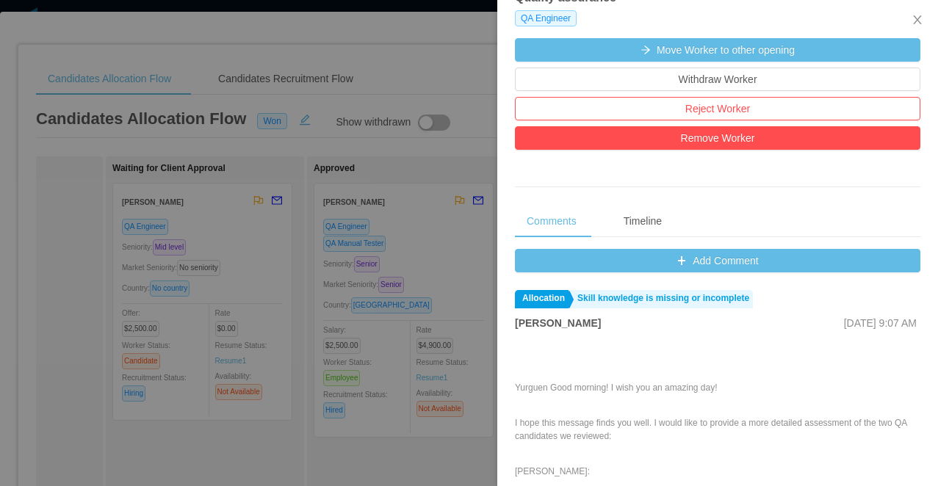
scroll to position [443, 0]
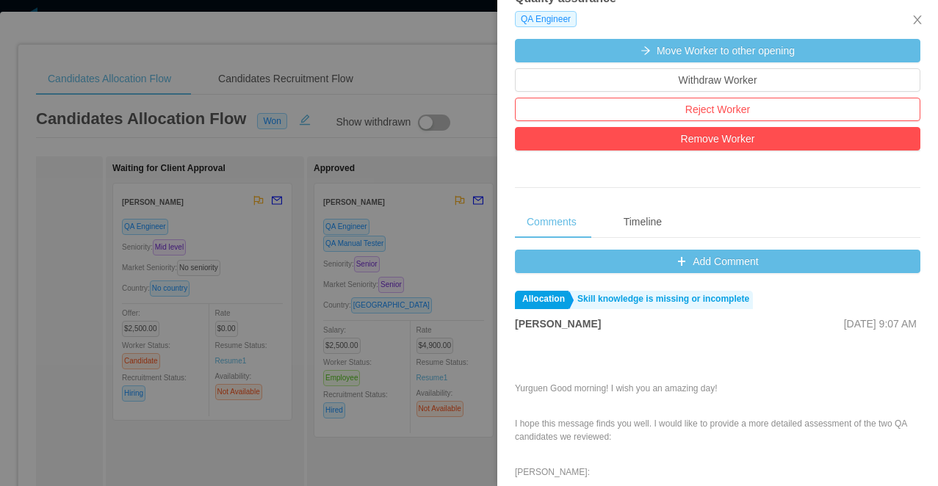
click at [442, 238] on div at bounding box center [469, 243] width 938 height 486
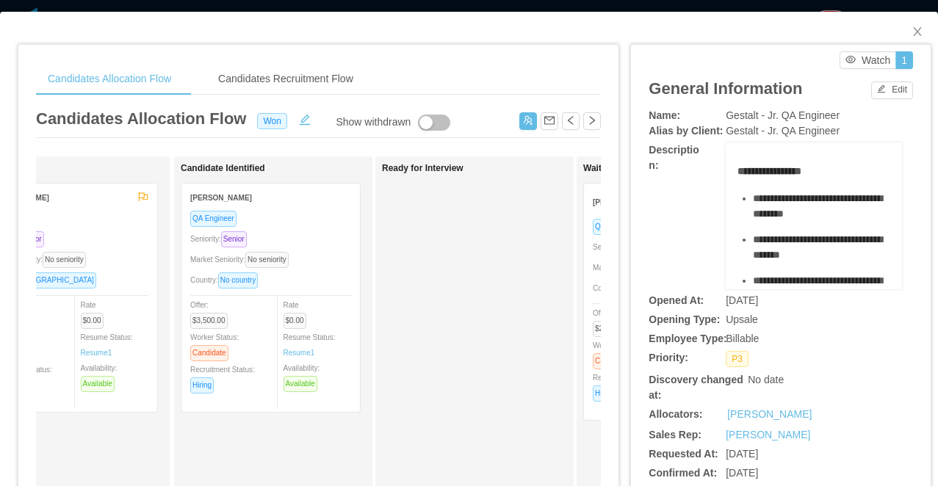
scroll to position [0, 61]
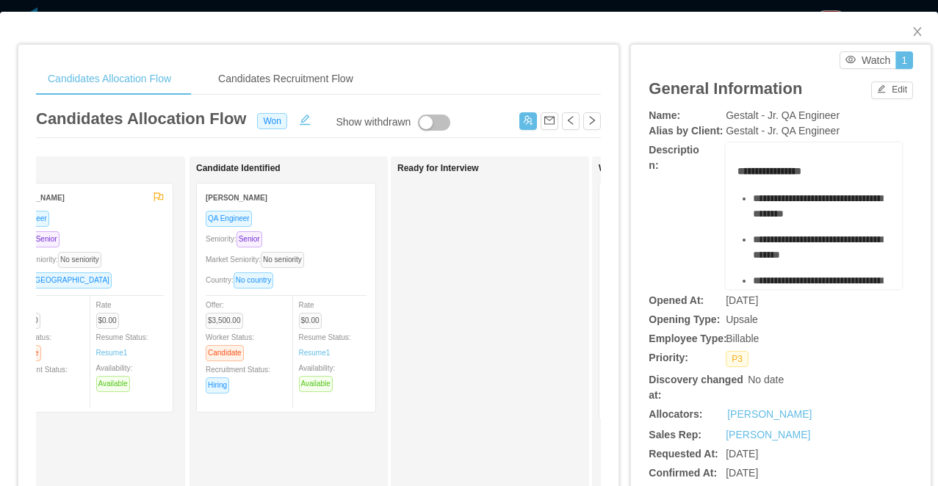
click at [331, 234] on div "Seniority: Senior" at bounding box center [286, 239] width 161 height 17
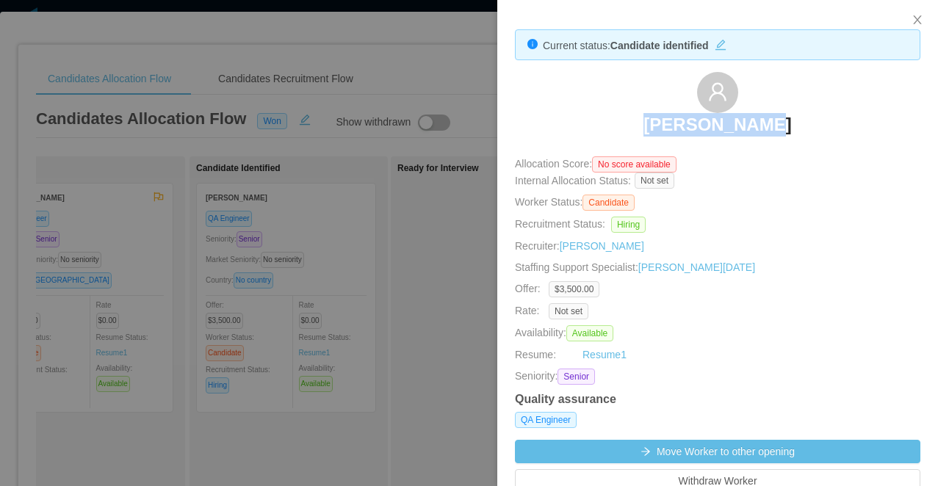
copy h3 "Edgar Ysabel"
click at [328, 263] on div at bounding box center [469, 243] width 938 height 486
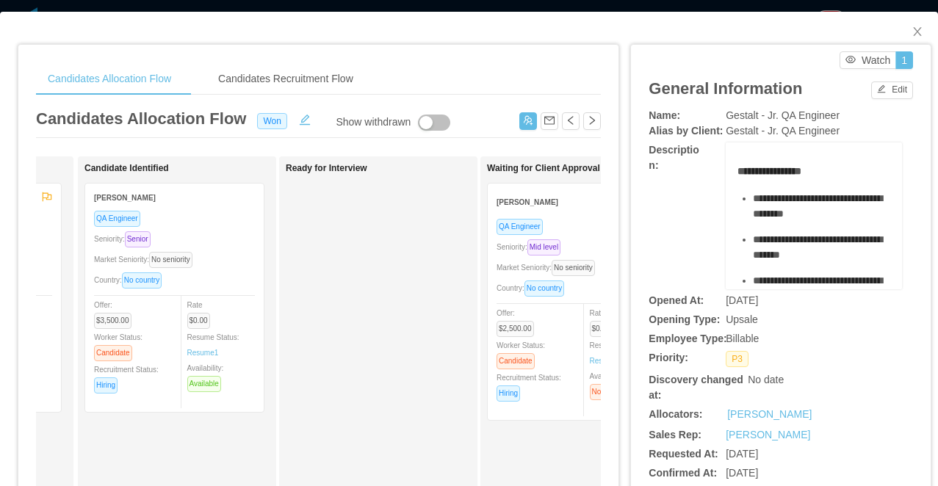
scroll to position [0, 0]
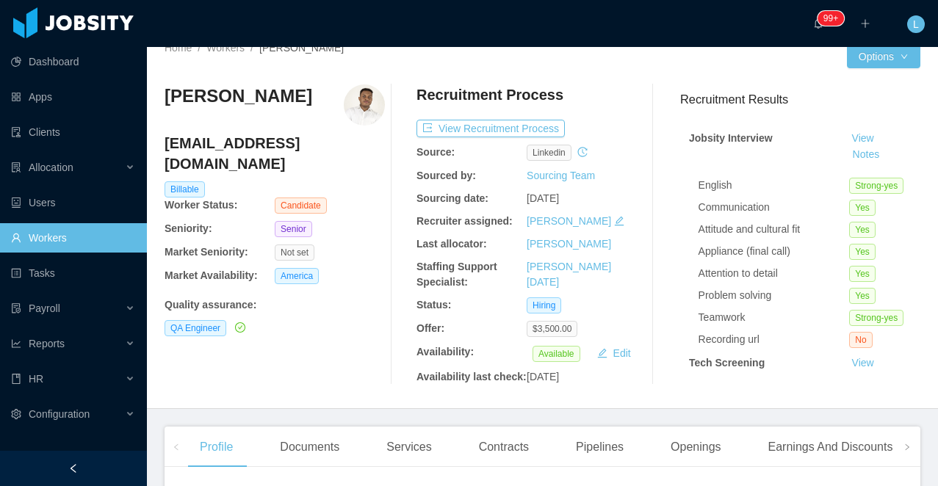
scroll to position [16, 0]
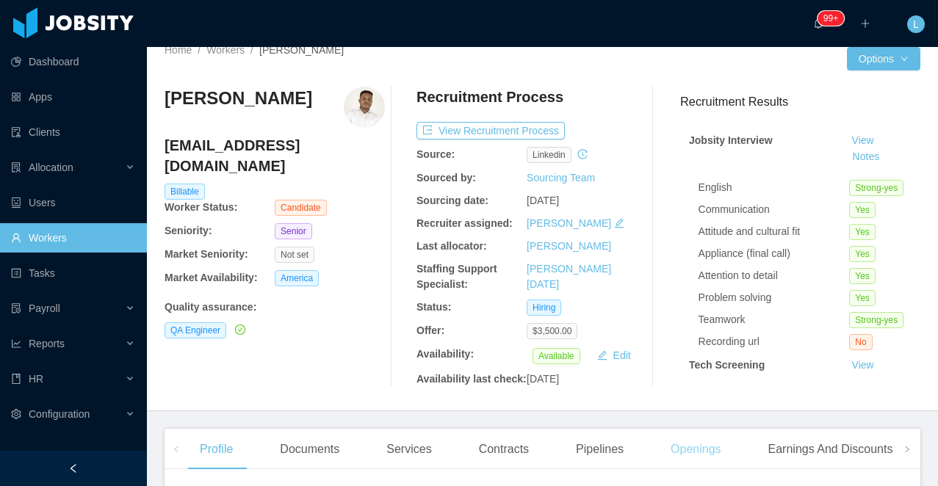
click at [693, 468] on div "Openings" at bounding box center [696, 449] width 74 height 41
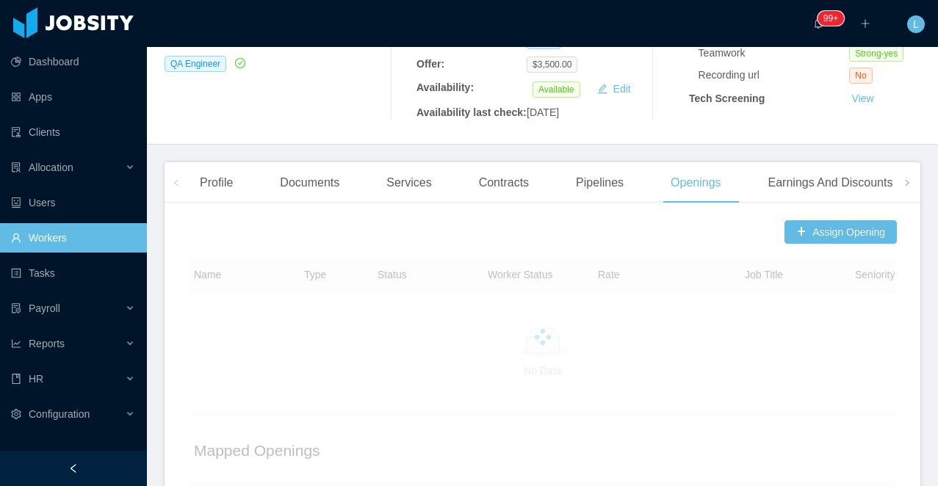
scroll to position [373, 0]
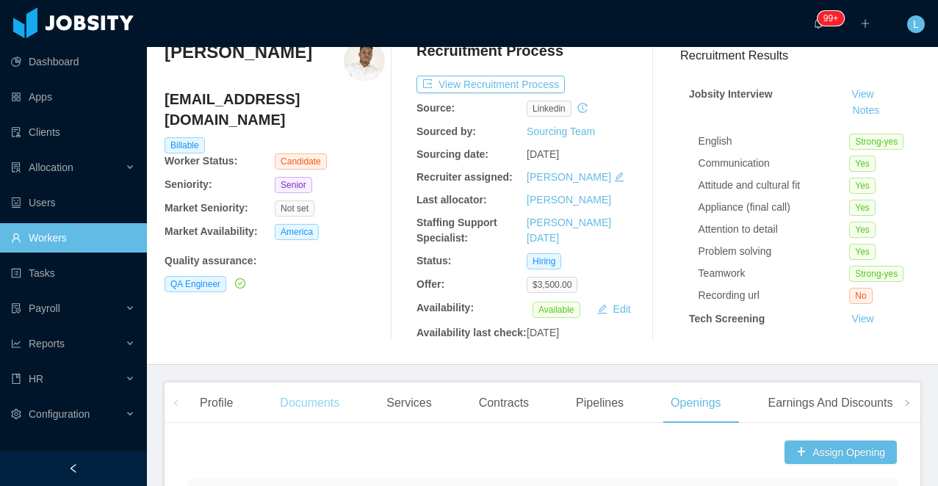
click at [309, 417] on div "Documents" at bounding box center [309, 403] width 83 height 41
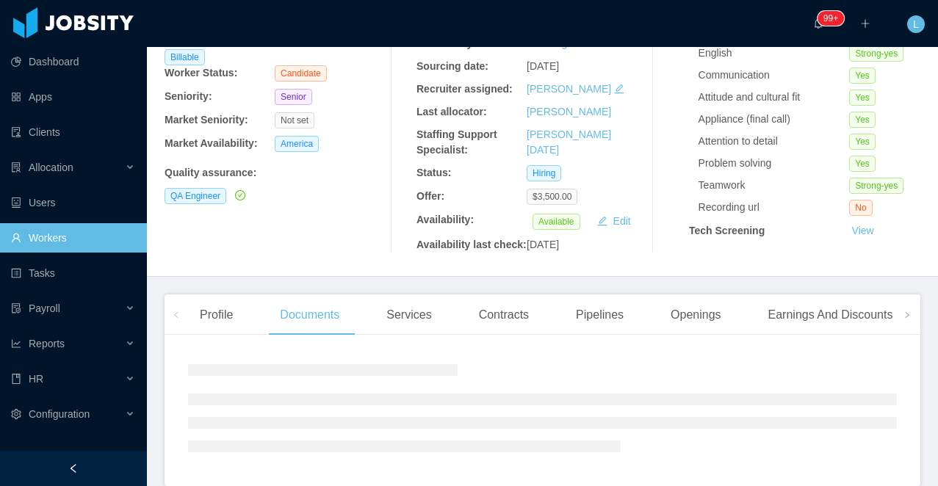
scroll to position [252, 0]
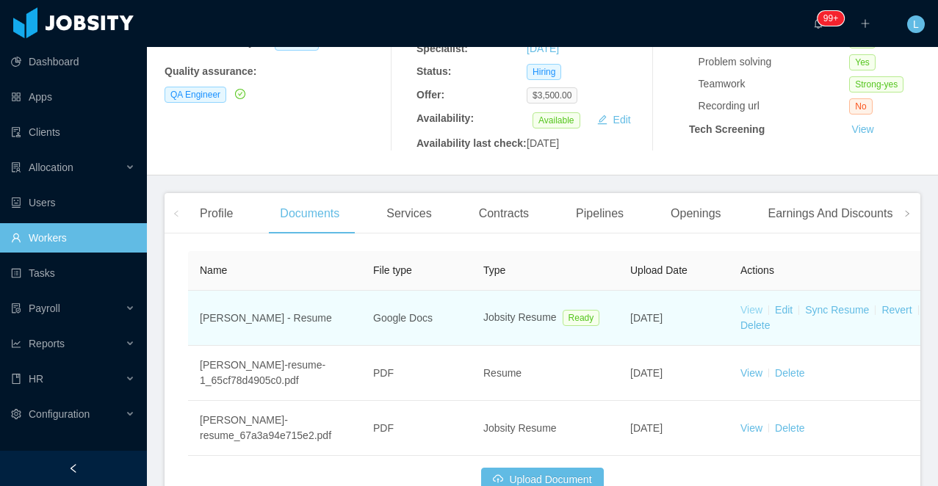
click at [750, 316] on link "View" at bounding box center [751, 310] width 22 height 12
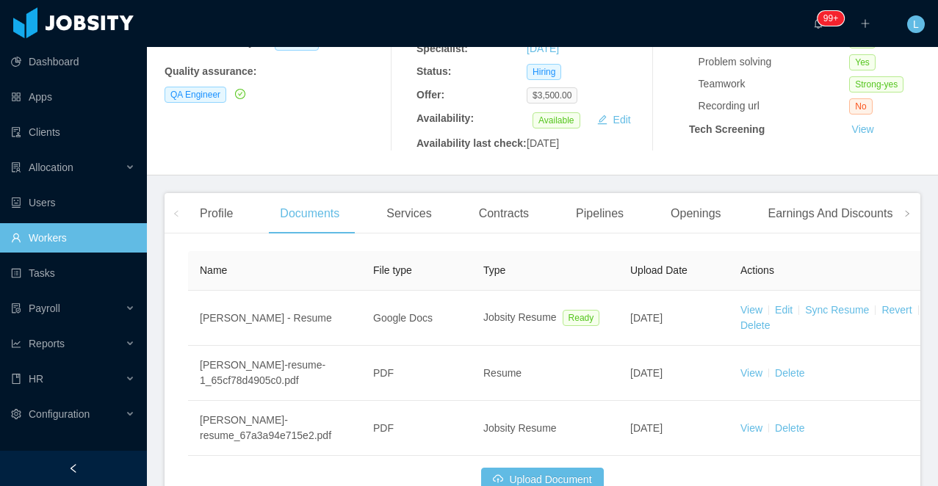
scroll to position [0, 0]
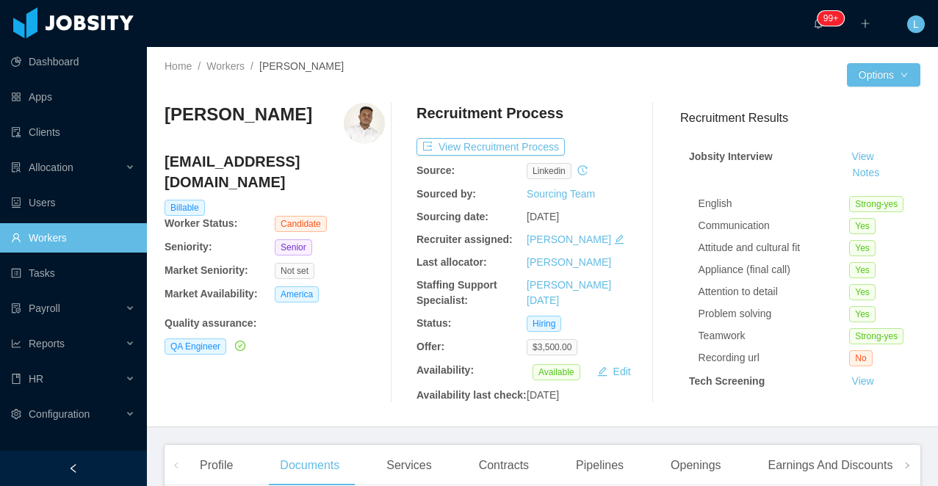
click at [222, 112] on h3 "[PERSON_NAME]" at bounding box center [239, 115] width 148 height 24
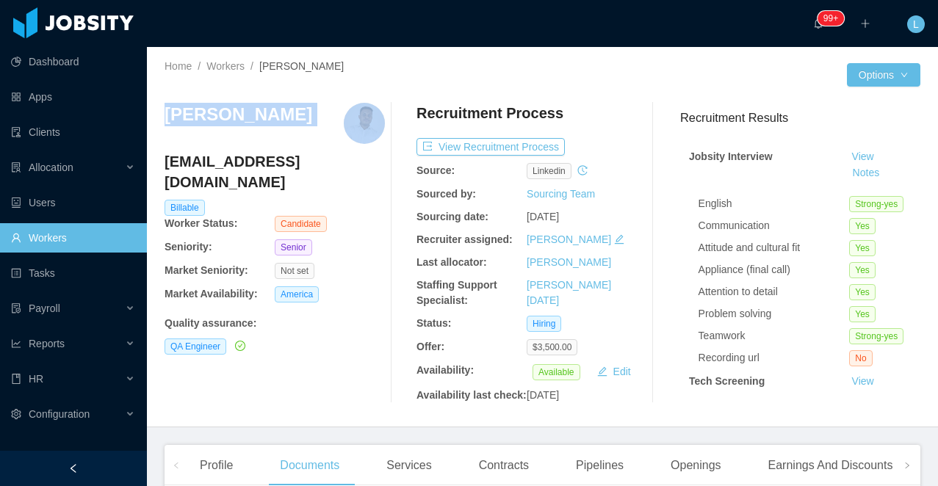
click at [222, 112] on h3 "[PERSON_NAME]" at bounding box center [239, 115] width 148 height 24
copy h3 "[PERSON_NAME]"
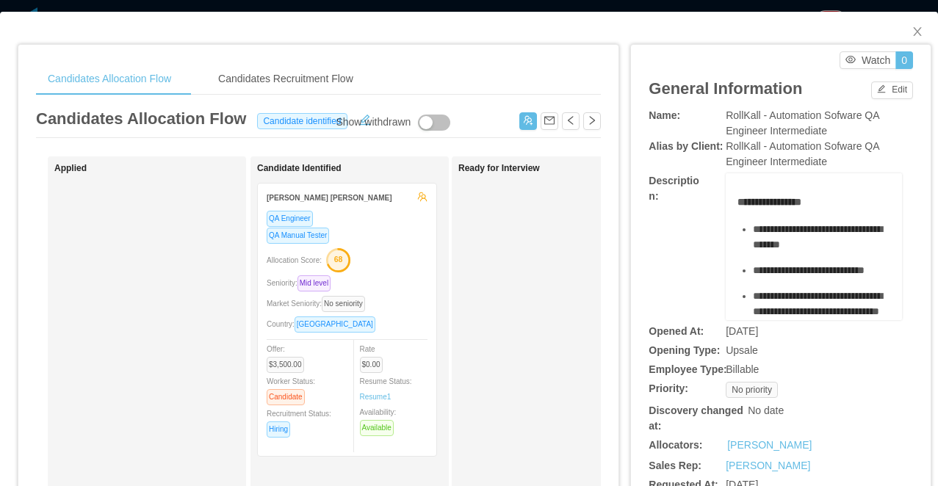
click at [754, 115] on span "RollKall - Automation Sofware QA Engineer Intermediate" at bounding box center [803, 122] width 154 height 27
copy span "RollKall - Automation Sofware QA Engineer Intermediate"
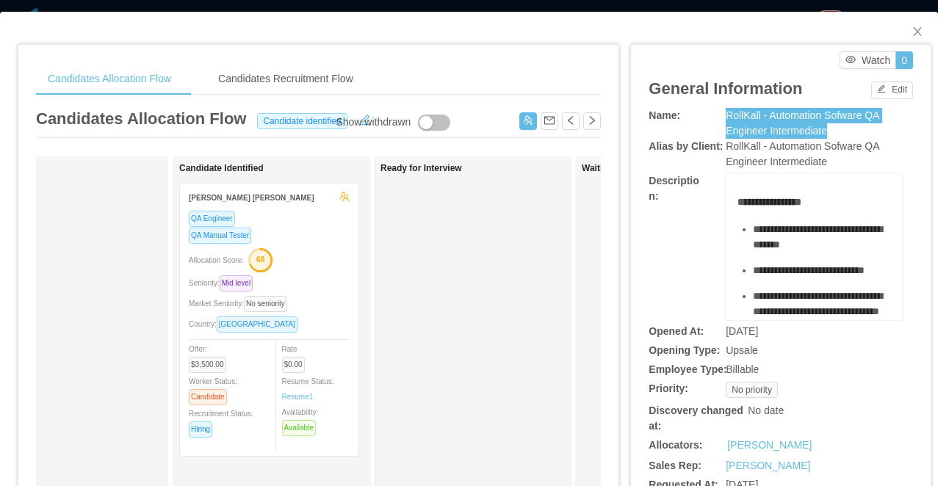
scroll to position [0, 81]
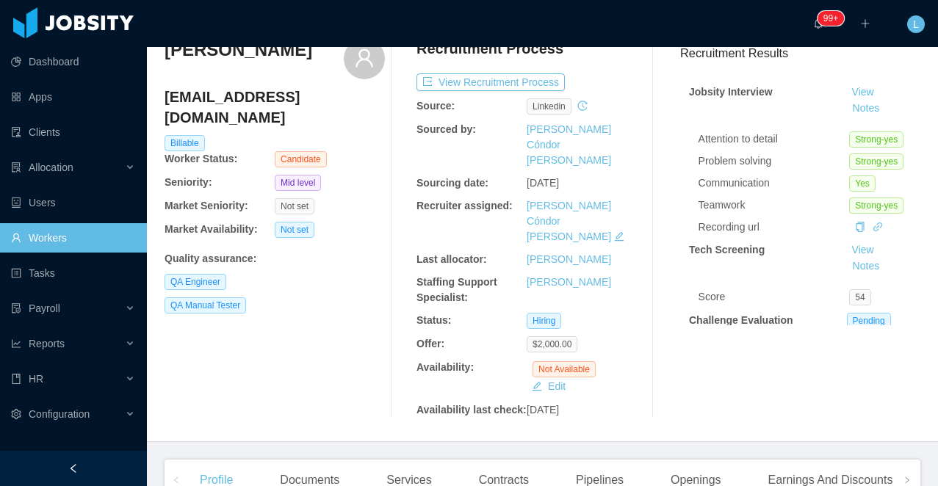
scroll to position [67, 0]
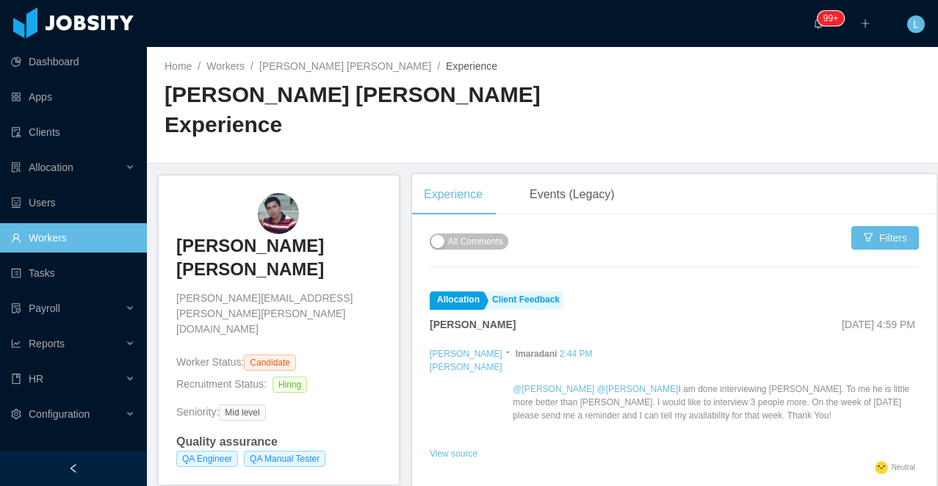
click at [273, 242] on h3 "[PERSON_NAME] [PERSON_NAME]" at bounding box center [278, 258] width 205 height 48
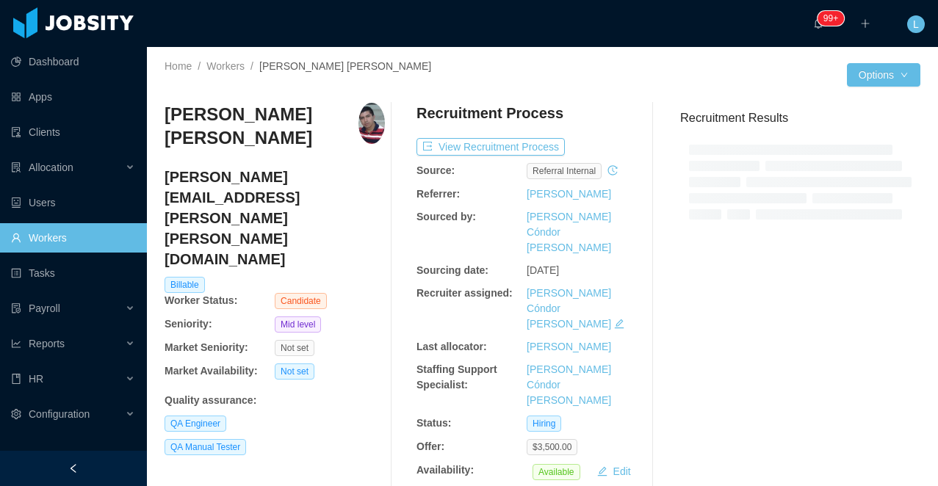
click at [682, 340] on div "Recruitment Results" at bounding box center [794, 303] width 252 height 400
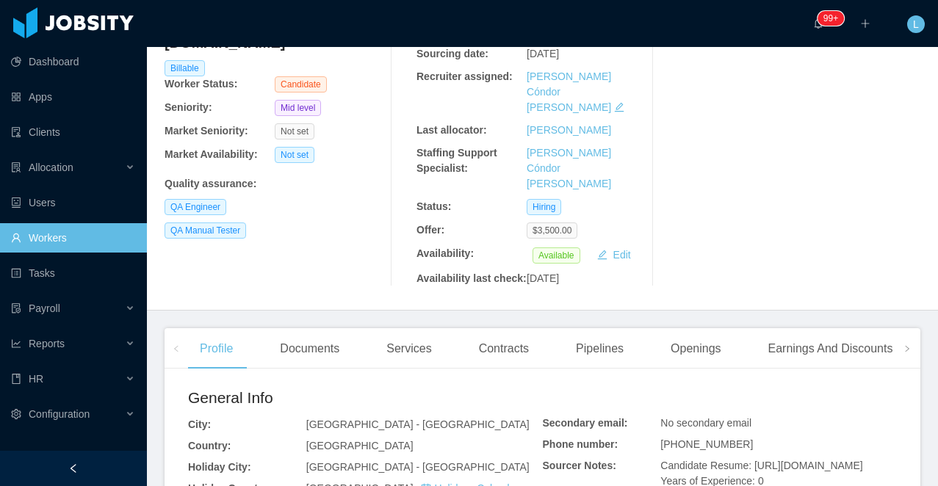
scroll to position [292, 0]
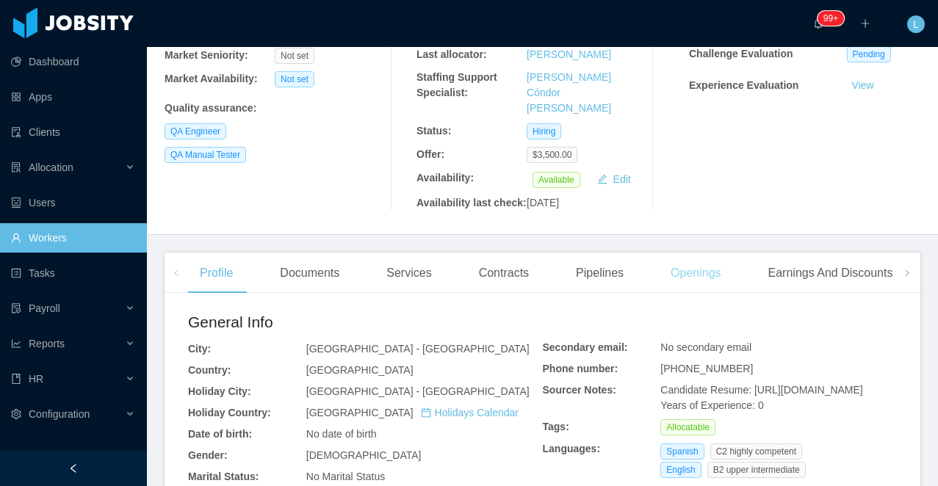
click at [706, 253] on div "Openings" at bounding box center [696, 273] width 74 height 41
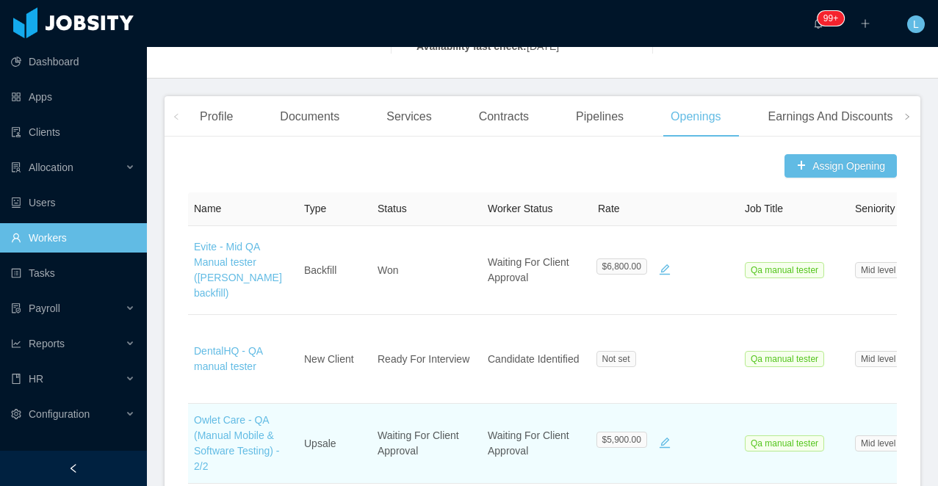
scroll to position [378, 0]
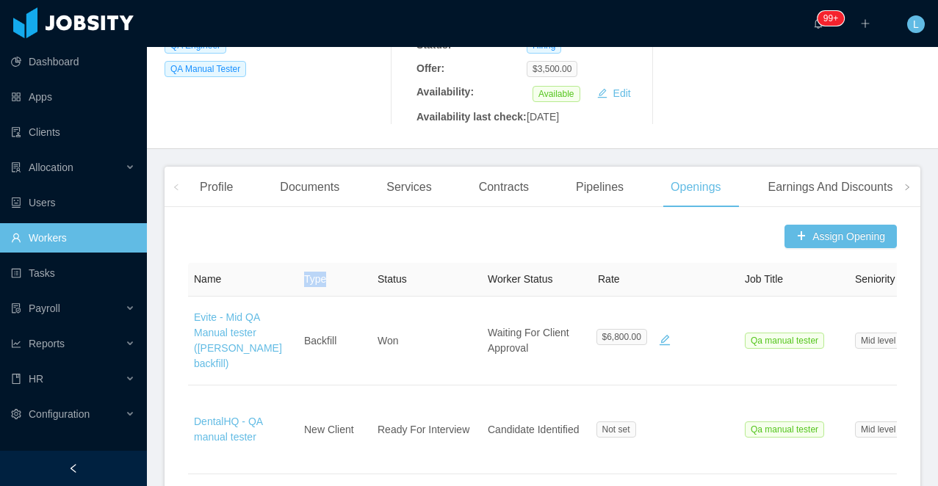
drag, startPoint x: 329, startPoint y: 253, endPoint x: 295, endPoint y: 253, distance: 34.5
click at [295, 263] on tr "Name Type Status Worker Status Rate Job Title Seniority Priority Actions" at bounding box center [665, 280] width 955 height 34
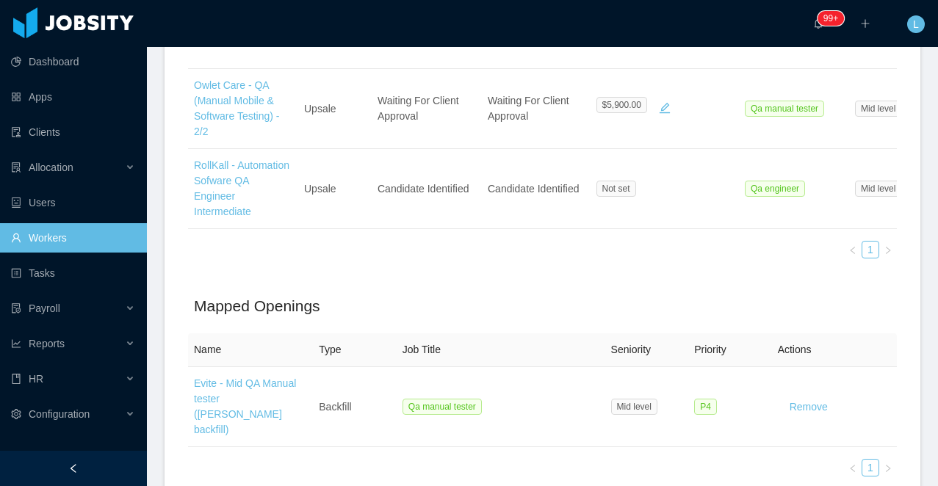
scroll to position [834, 0]
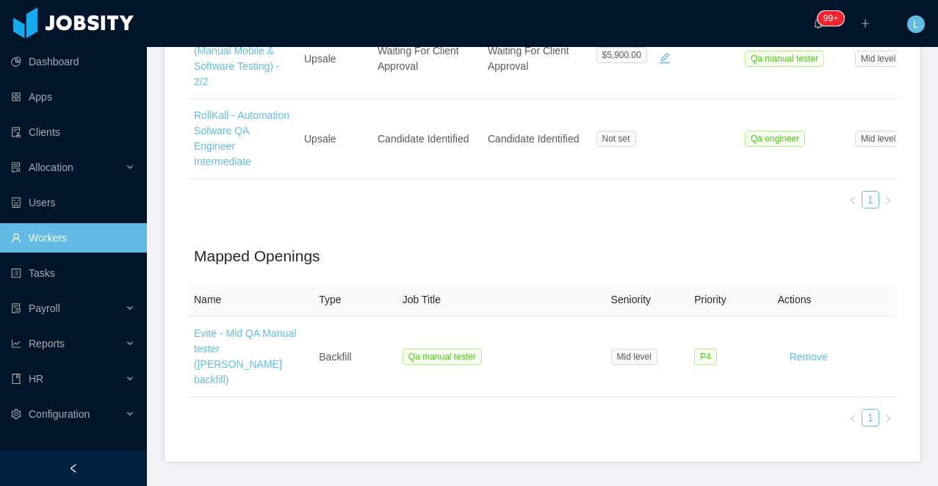
click at [729, 193] on div "Assign Opening Name Type Status Worker Status Rate Job Title Seniority Priority…" at bounding box center [543, 112] width 756 height 699
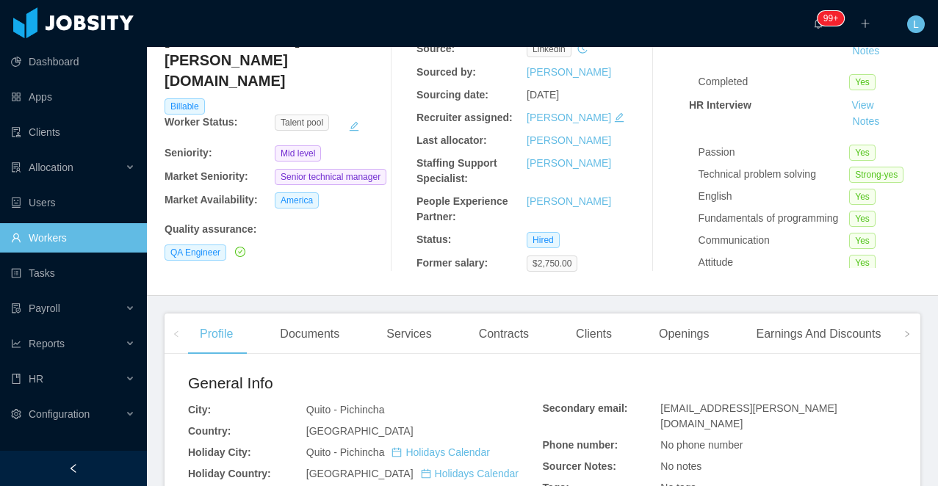
scroll to position [171, 0]
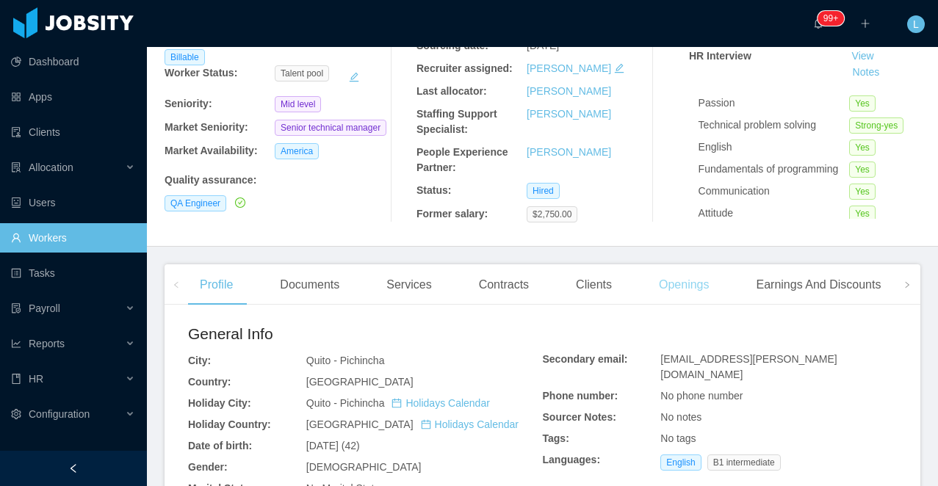
click at [702, 295] on div "Openings" at bounding box center [684, 284] width 74 height 41
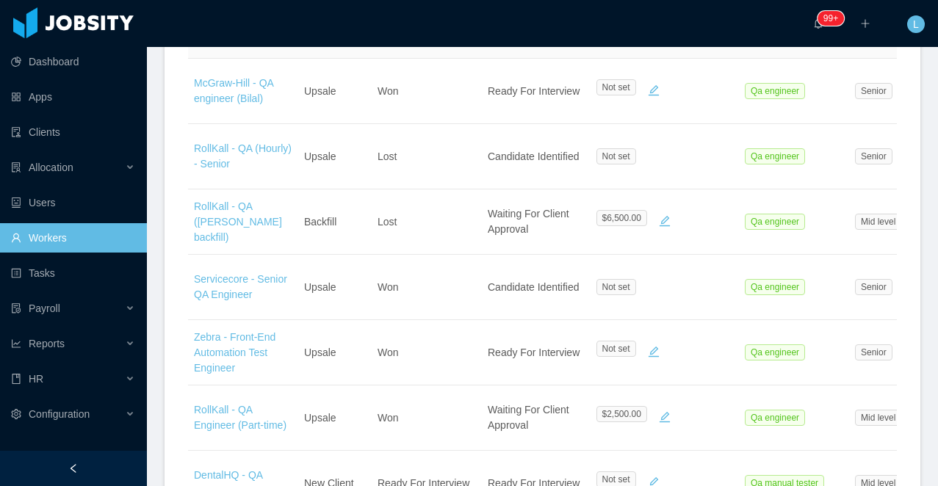
scroll to position [512, 0]
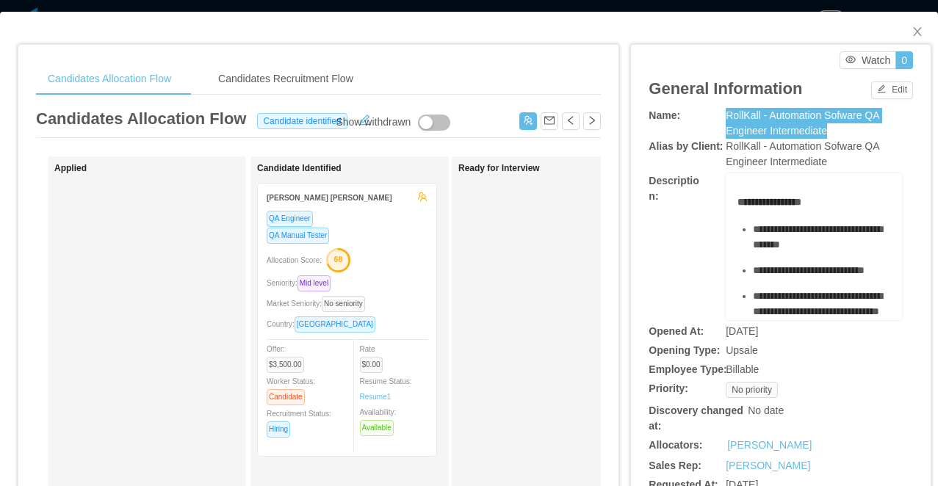
scroll to position [0, 81]
